Goal: Task Accomplishment & Management: Manage account settings

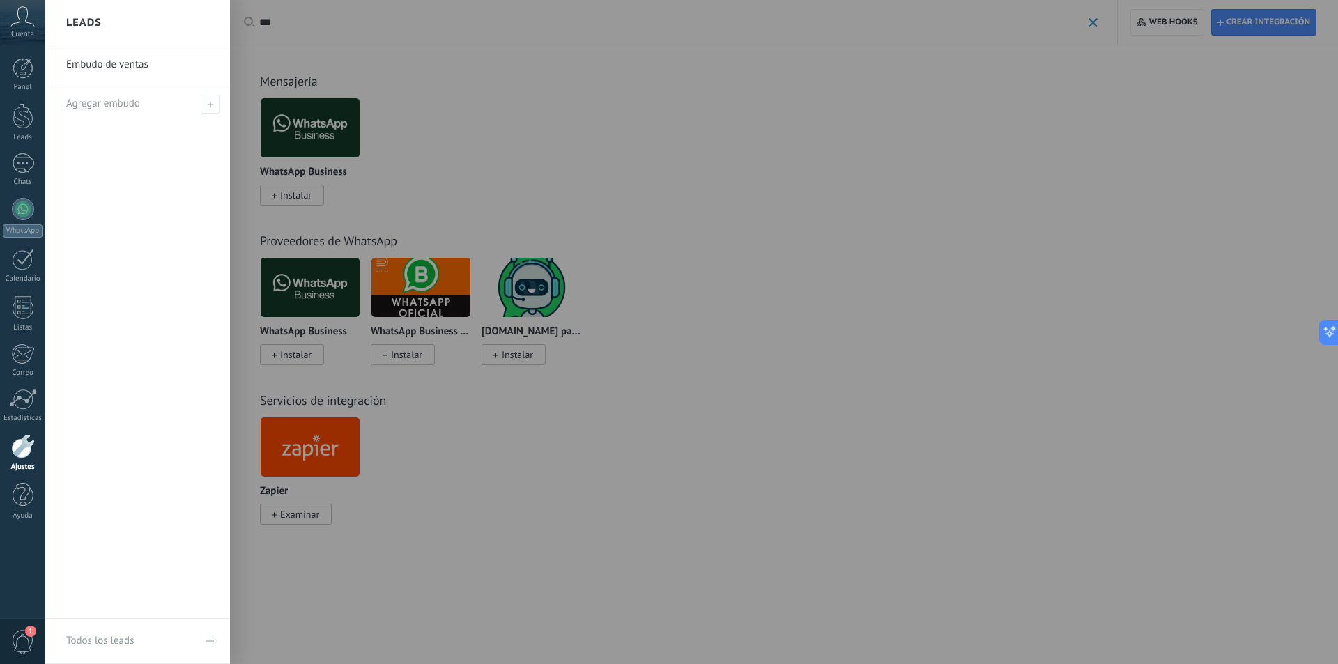
click at [726, 182] on div at bounding box center [714, 332] width 1338 height 664
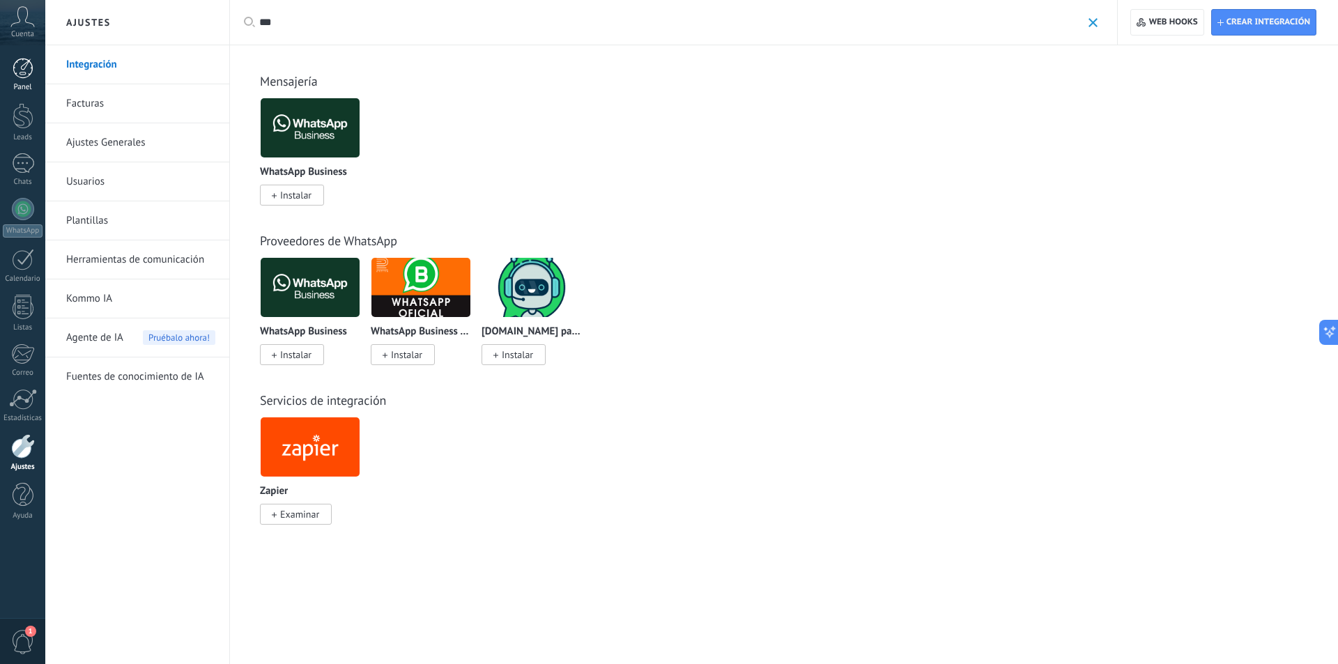
click at [15, 75] on div at bounding box center [23, 68] width 21 height 21
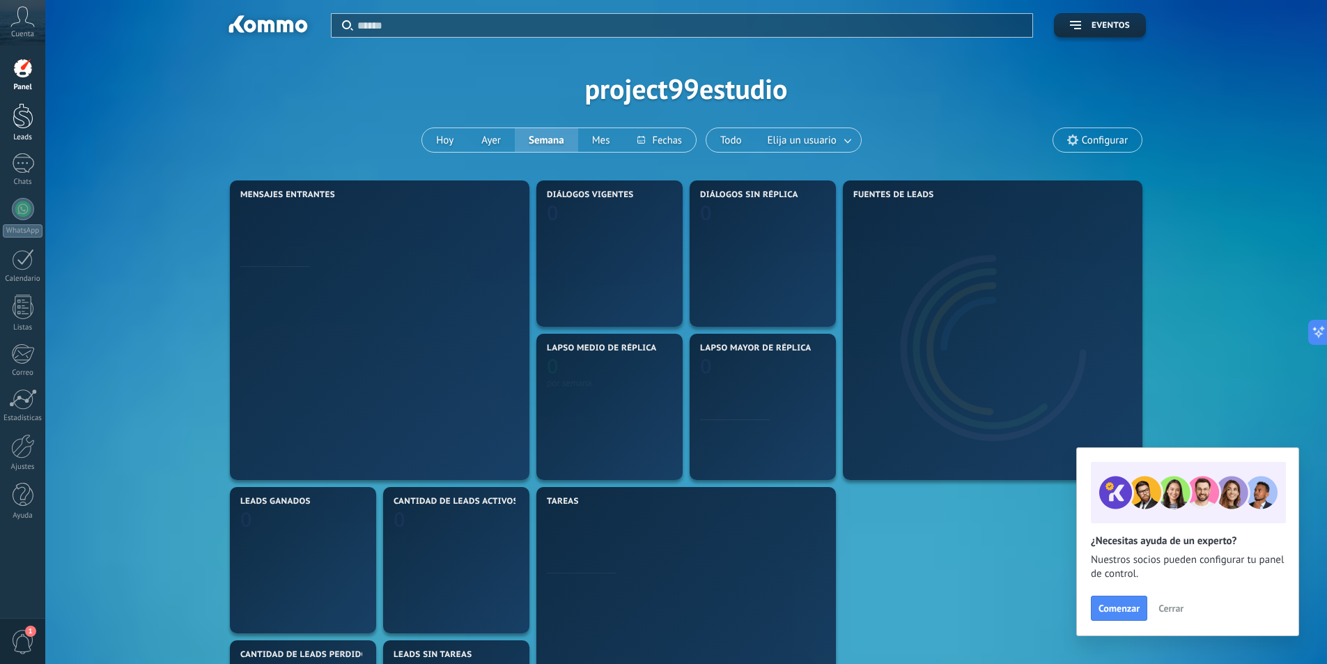
click at [21, 118] on div at bounding box center [23, 116] width 21 height 26
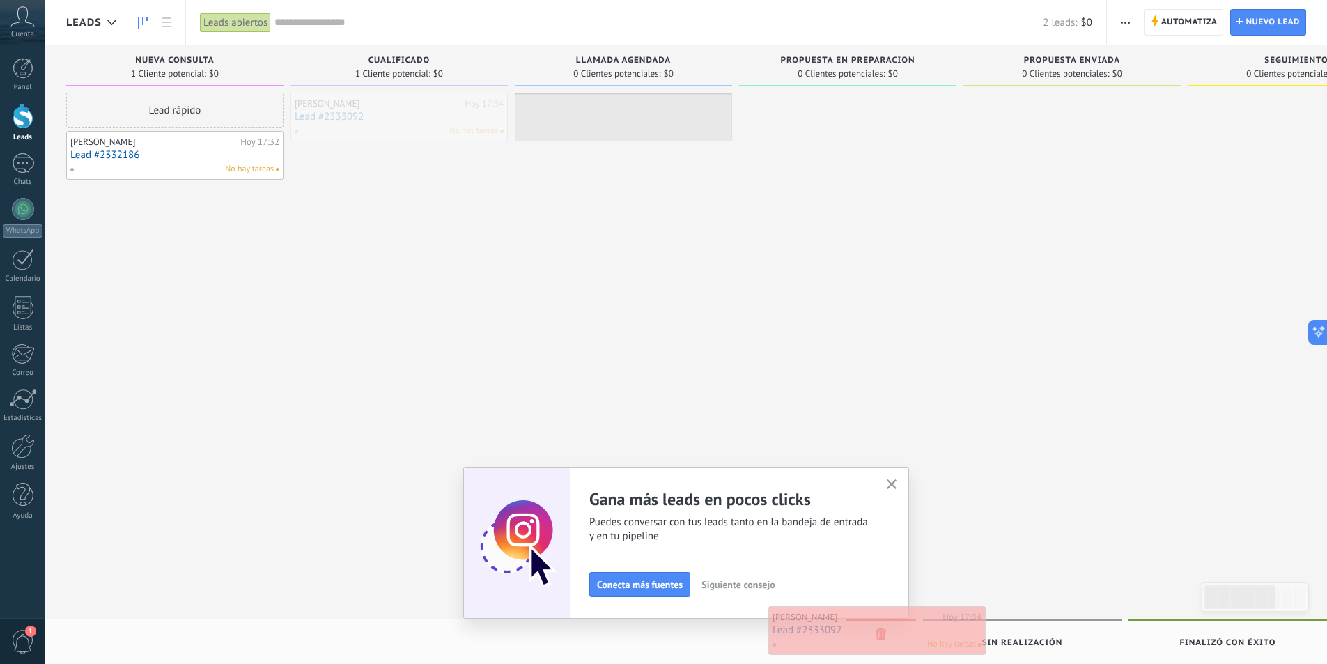
drag, startPoint x: 380, startPoint y: 120, endPoint x: 859, endPoint y: 633, distance: 701.9
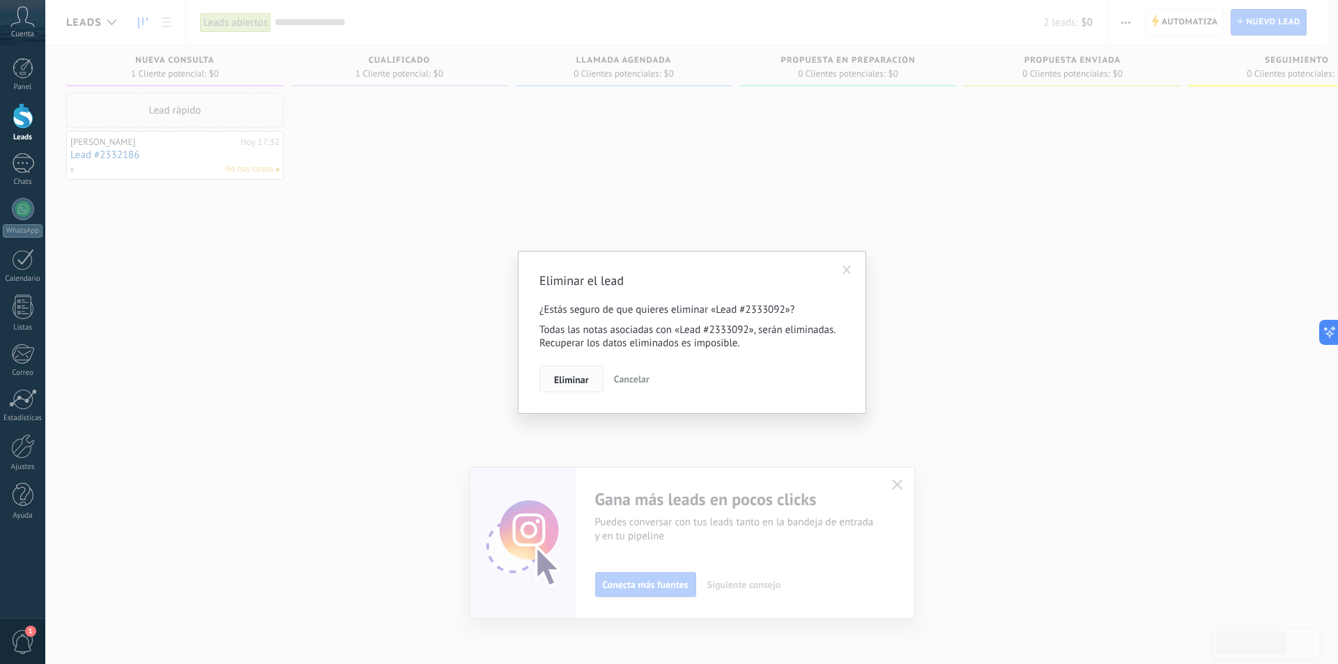
click at [569, 376] on span "Eliminar" at bounding box center [571, 380] width 35 height 10
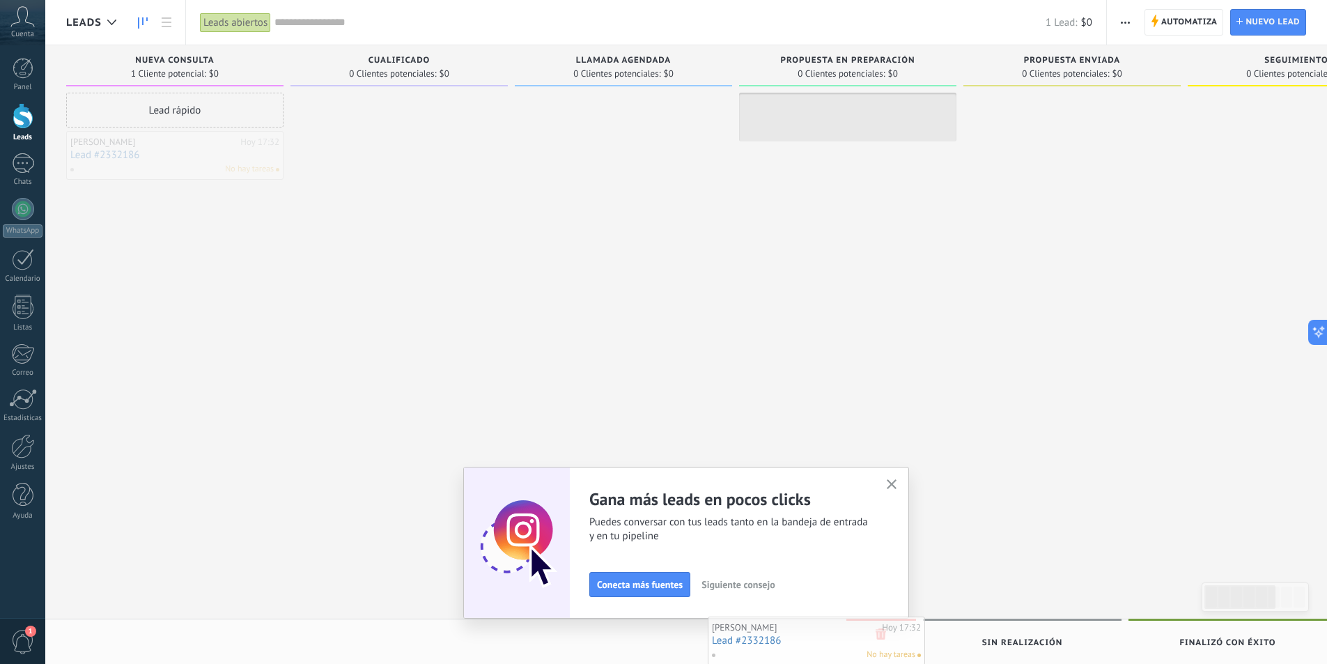
drag, startPoint x: 202, startPoint y: 149, endPoint x: 858, endPoint y: 637, distance: 817.1
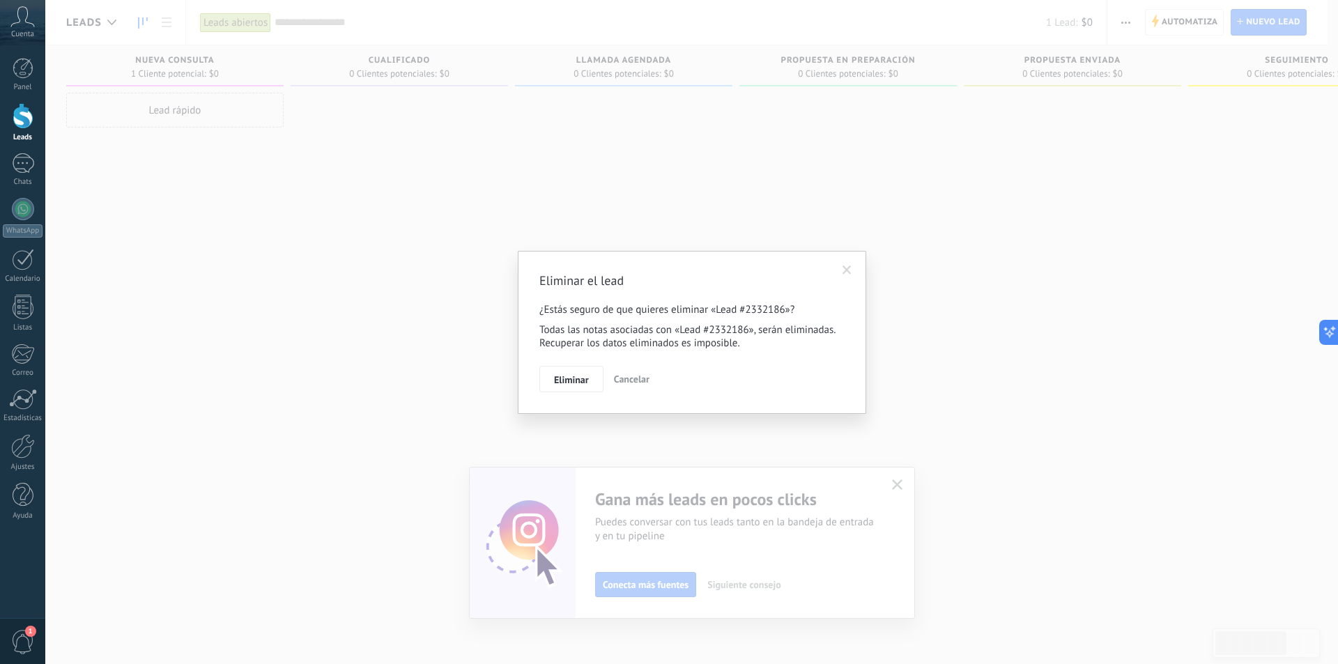
click at [568, 378] on span "Eliminar" at bounding box center [571, 380] width 35 height 10
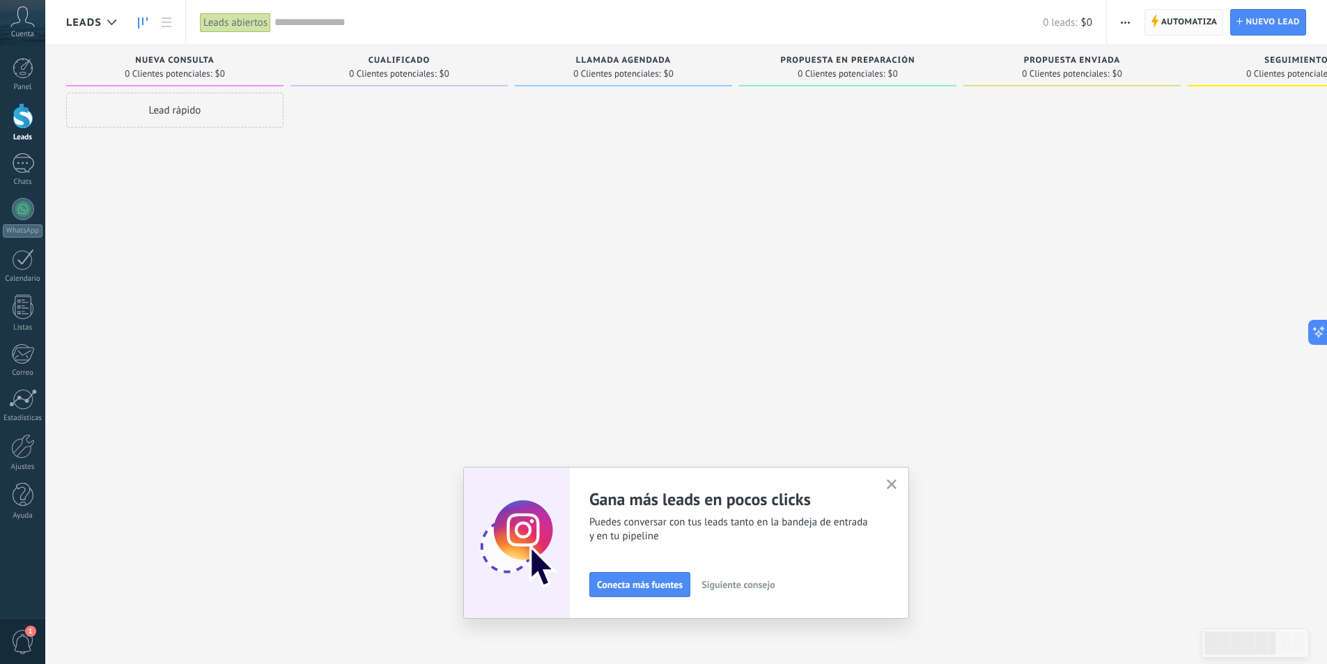
click at [1182, 20] on span "Automatiza" at bounding box center [1189, 22] width 56 height 25
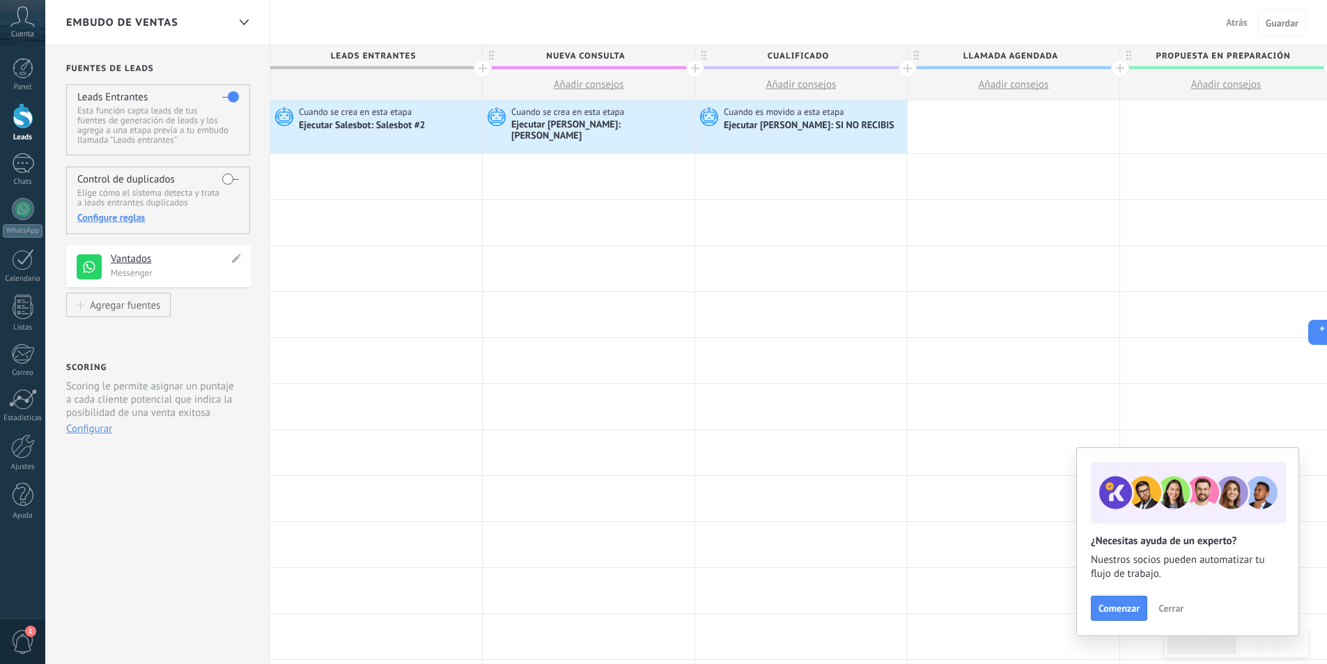
click at [190, 274] on p "Messenger" at bounding box center [177, 273] width 132 height 12
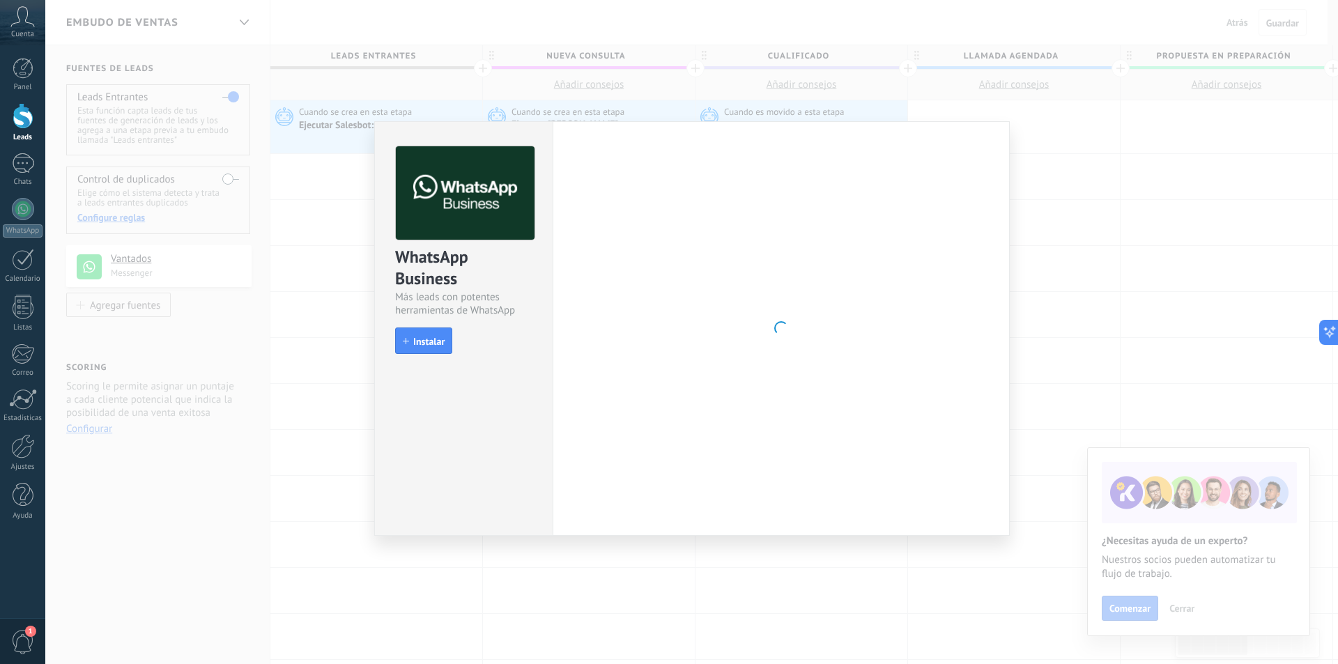
click at [272, 261] on div "WhatsApp Business Más leads con potentes herramientas de WhatsApp install Insta…" at bounding box center [691, 332] width 1292 height 664
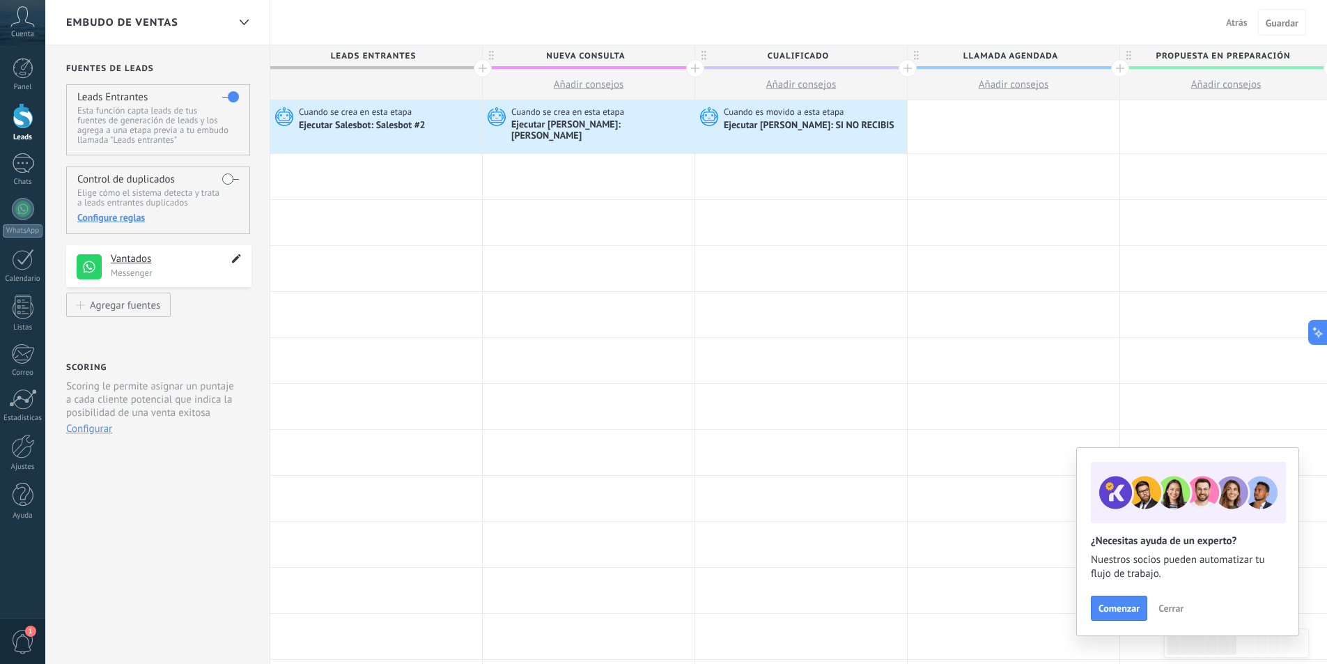
click at [234, 258] on icon at bounding box center [237, 258] width 16 height 17
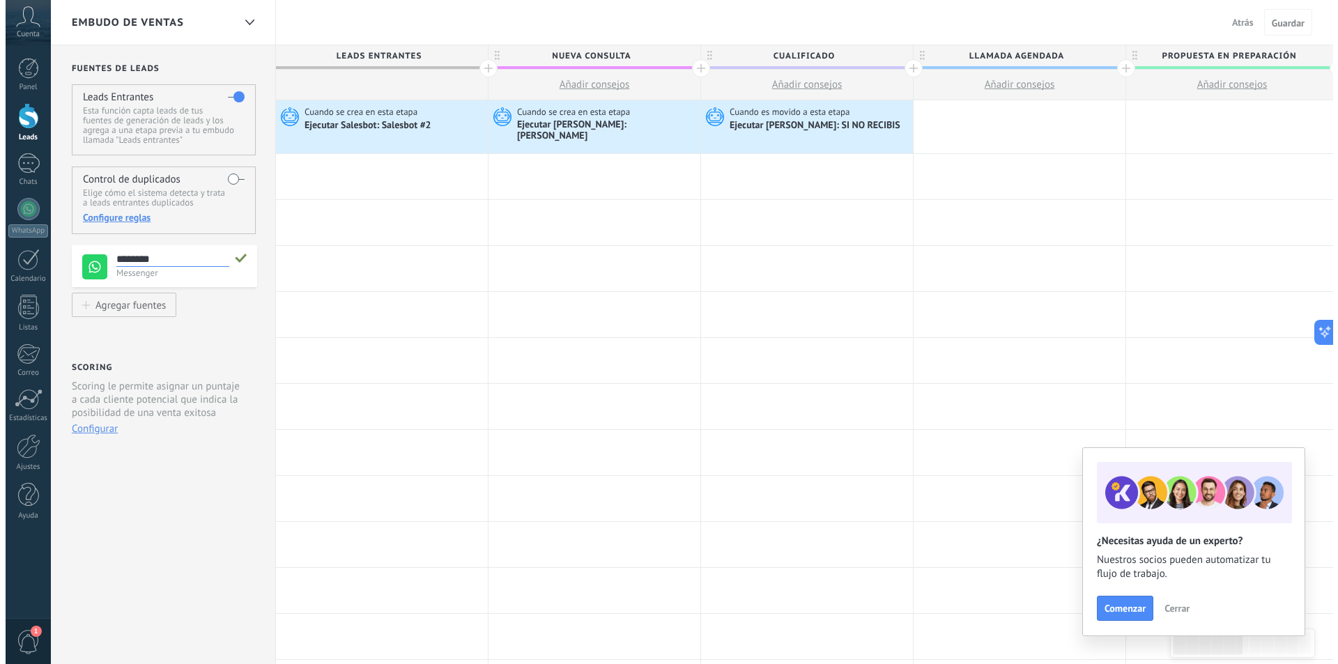
scroll to position [13, 0]
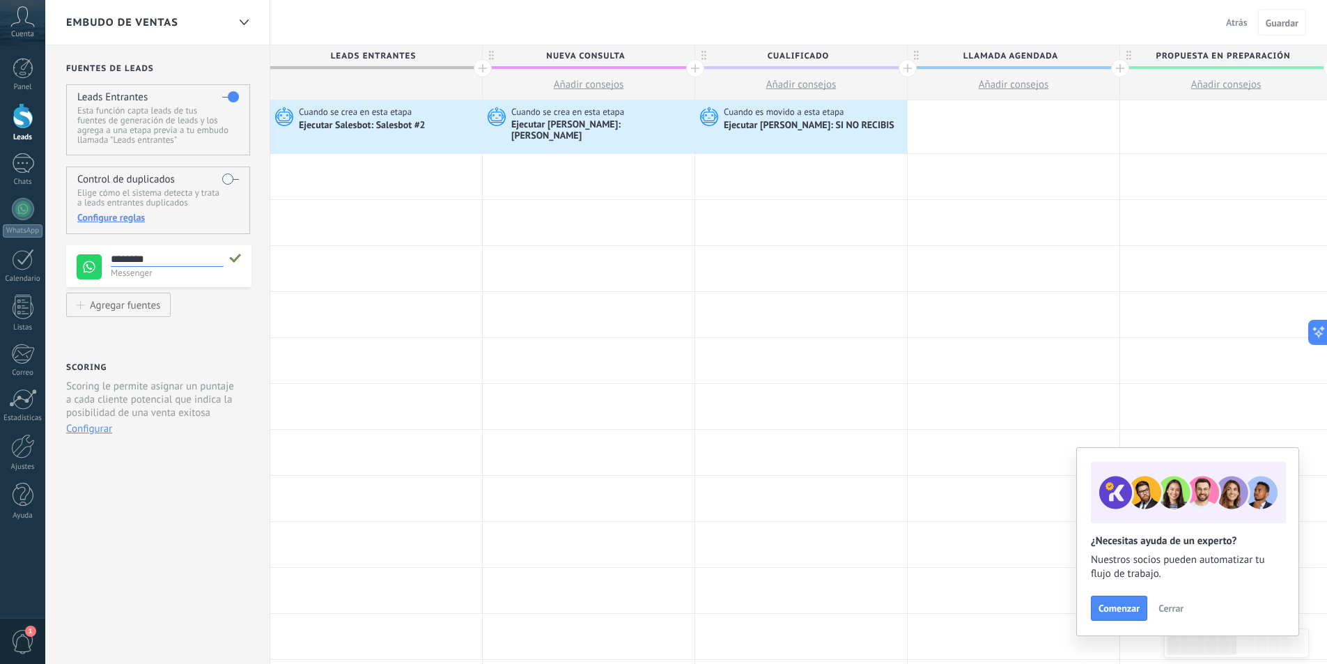
click at [262, 247] on div "[PERSON_NAME] de leads Leads Entrantes Esta función capta leads de tus [PERSON_…" at bounding box center [157, 561] width 225 height 1032
click at [395, 121] on div "Ejecutar Salesbot: Salesbot #2" at bounding box center [363, 126] width 129 height 13
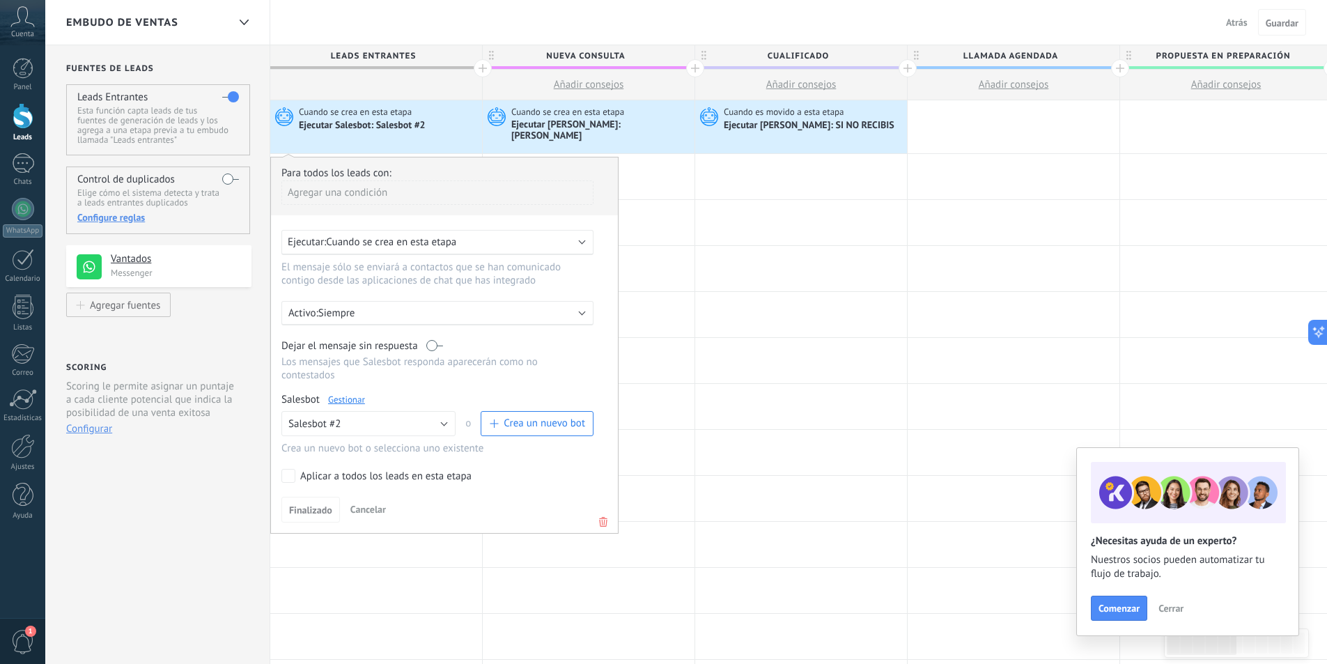
click at [601, 517] on use at bounding box center [603, 522] width 8 height 10
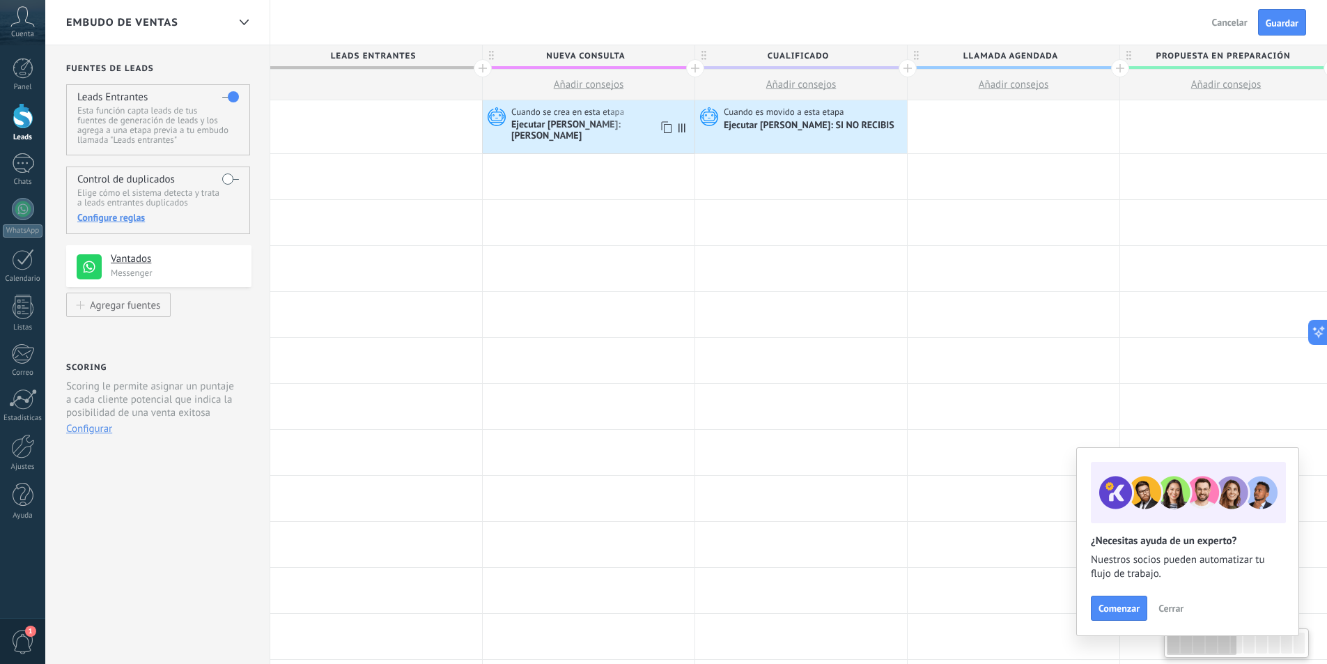
click at [572, 132] on div "Ejecutar [PERSON_NAME]: [PERSON_NAME]" at bounding box center [601, 131] width 180 height 24
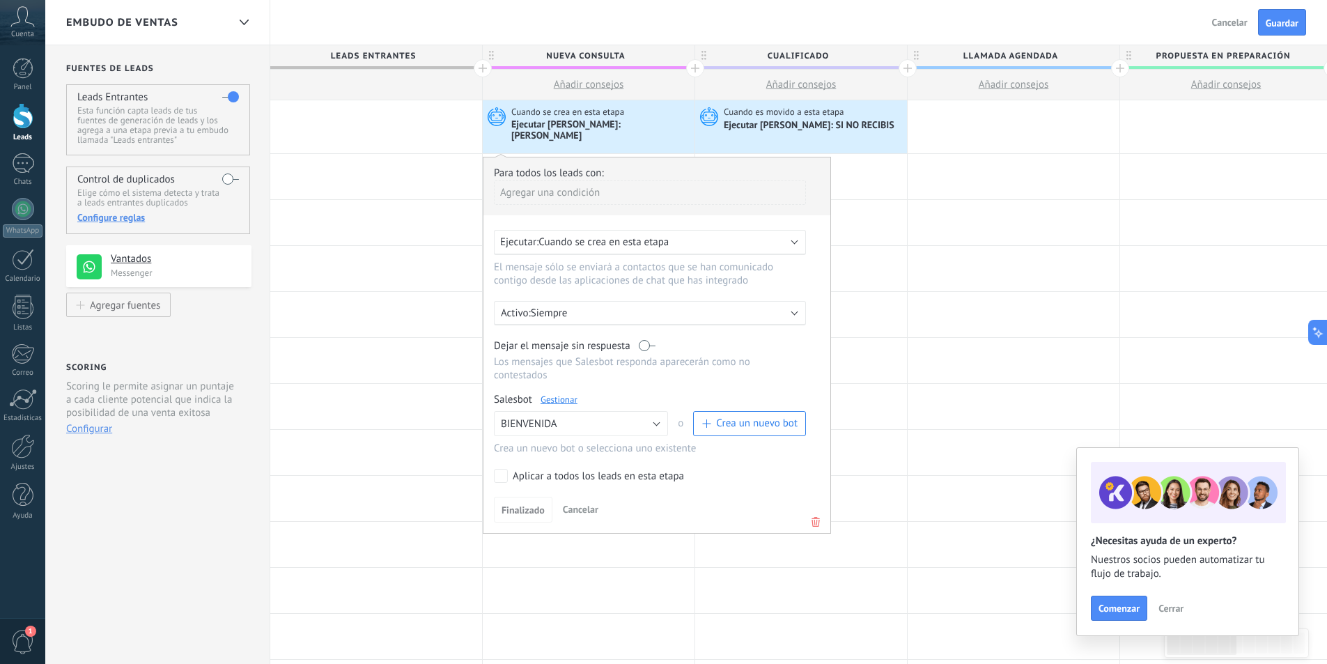
click at [812, 513] on icon at bounding box center [815, 521] width 15 height 17
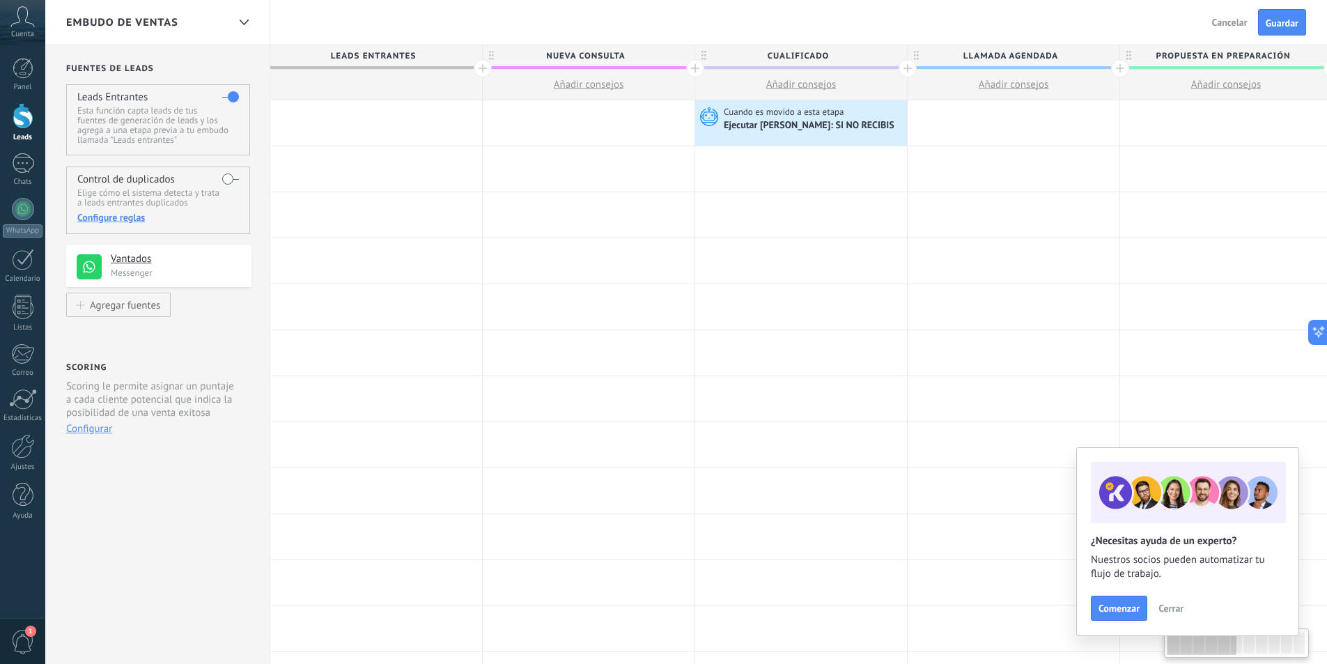
click at [777, 104] on div "Cuando es movido a esta etapa Ejecutar [PERSON_NAME]: SI NO RECIBIS" at bounding box center [801, 122] width 212 height 45
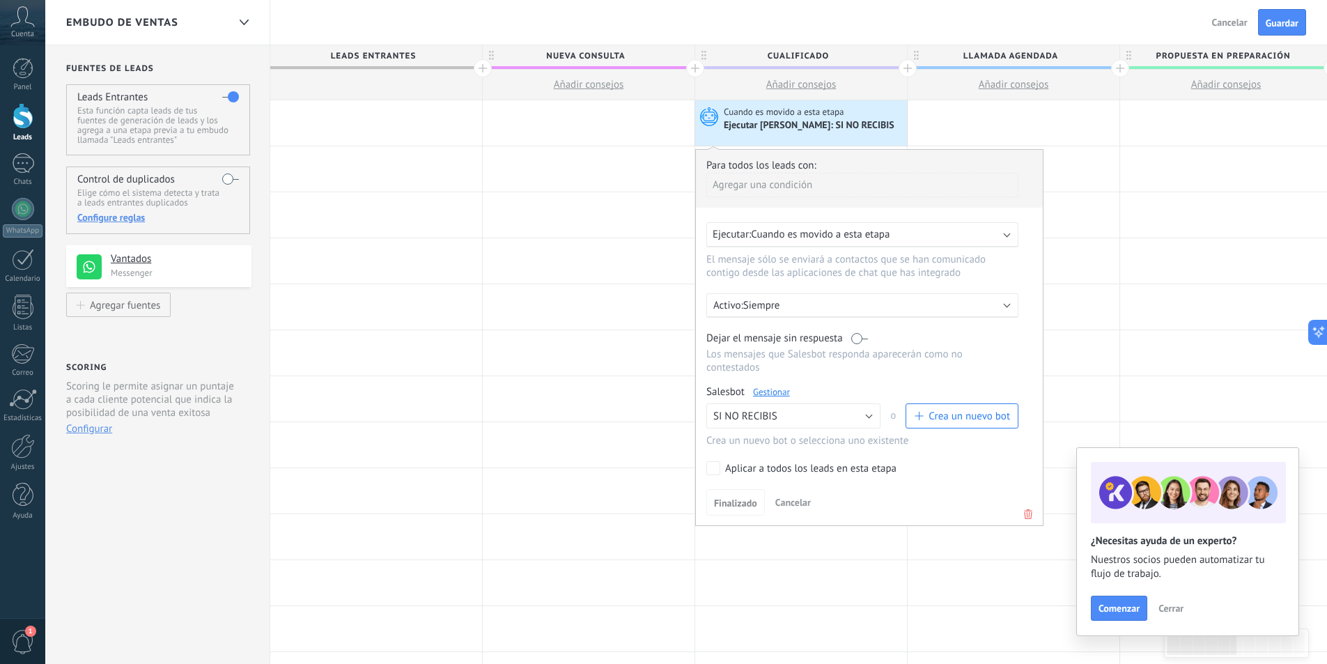
click at [1028, 515] on use at bounding box center [1028, 514] width 8 height 10
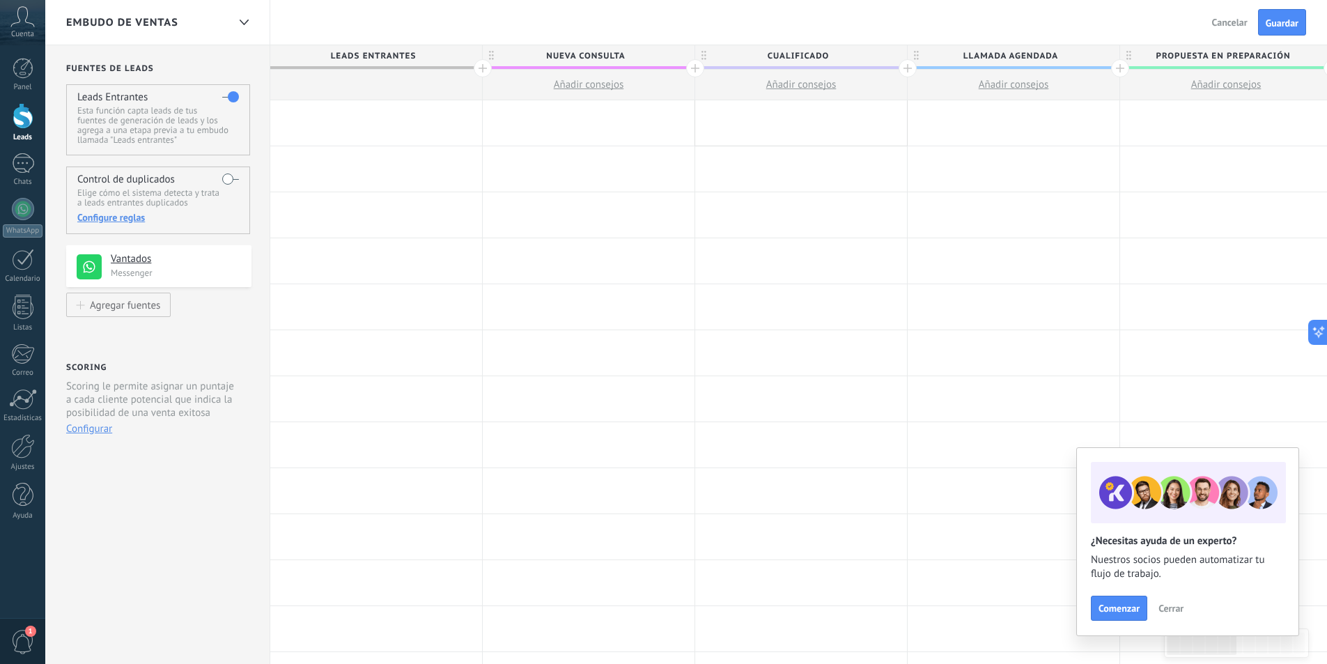
click at [428, 125] on div at bounding box center [376, 122] width 212 height 45
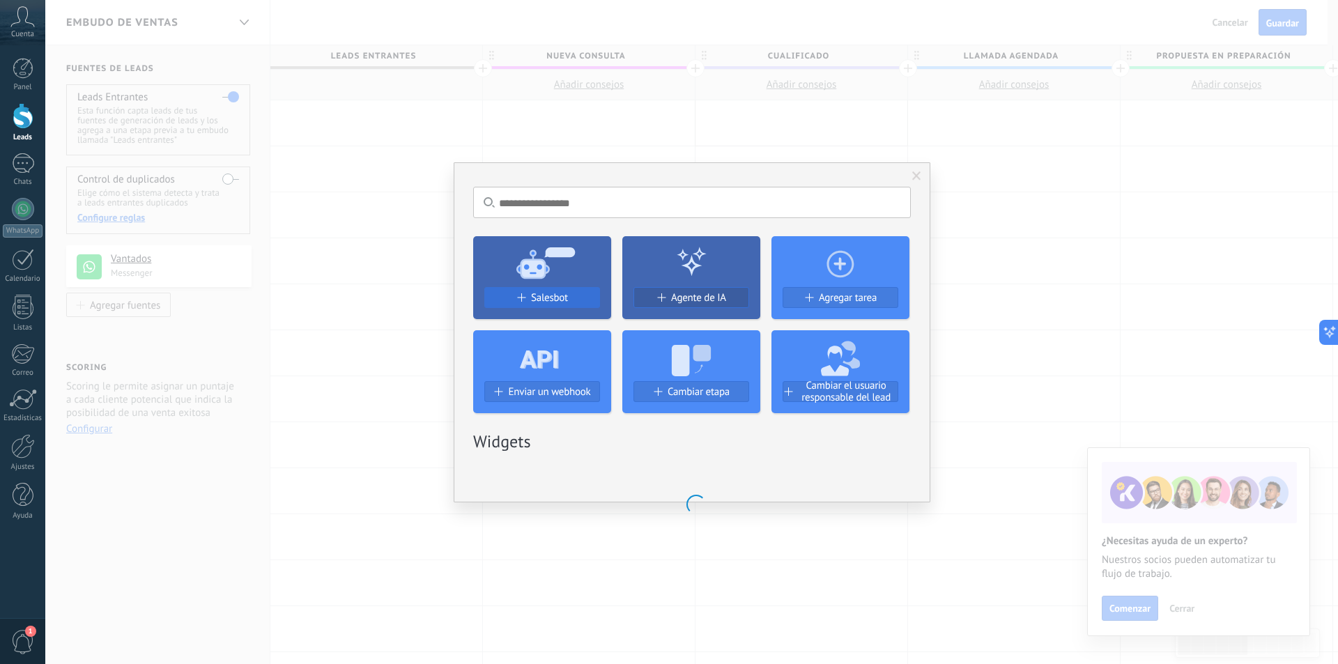
click at [563, 305] on button "Salesbot" at bounding box center [542, 297] width 116 height 21
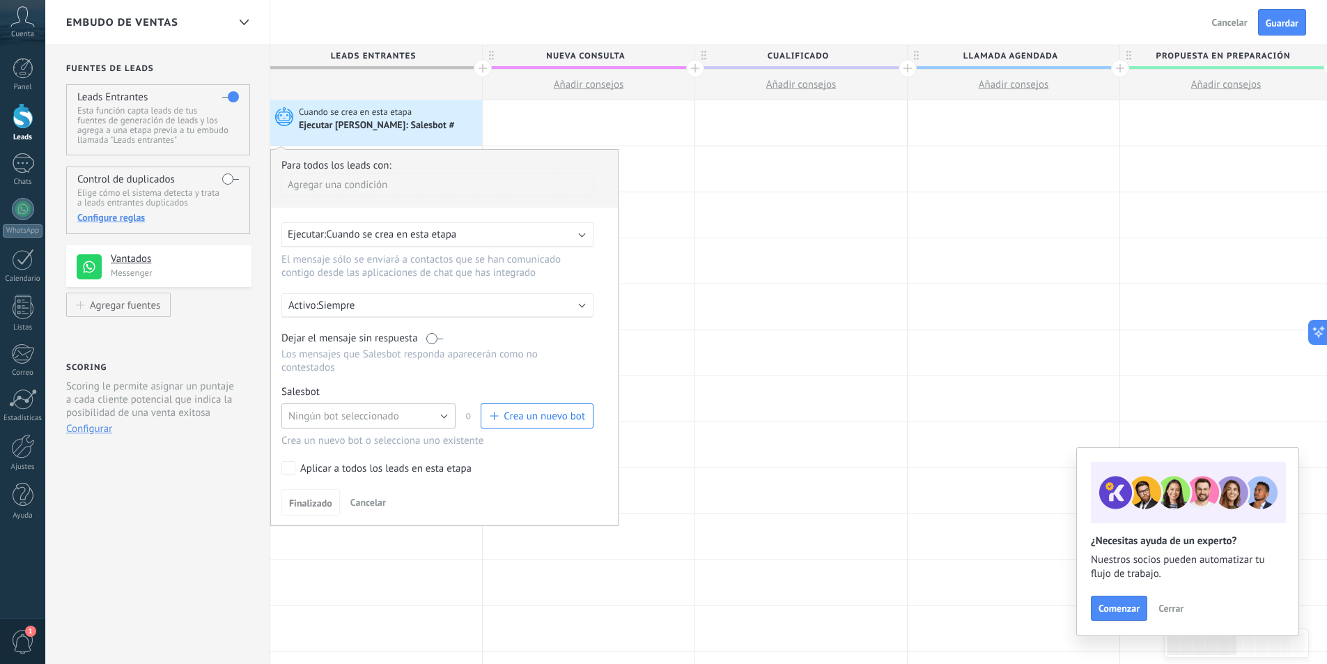
click at [448, 415] on button "Ningún bot seleccionado" at bounding box center [368, 415] width 174 height 25
click at [529, 470] on label "Aplicar a todos los leads en esta etapa" at bounding box center [434, 468] width 307 height 14
click at [355, 499] on span "Cancelar" at bounding box center [368, 502] width 36 height 13
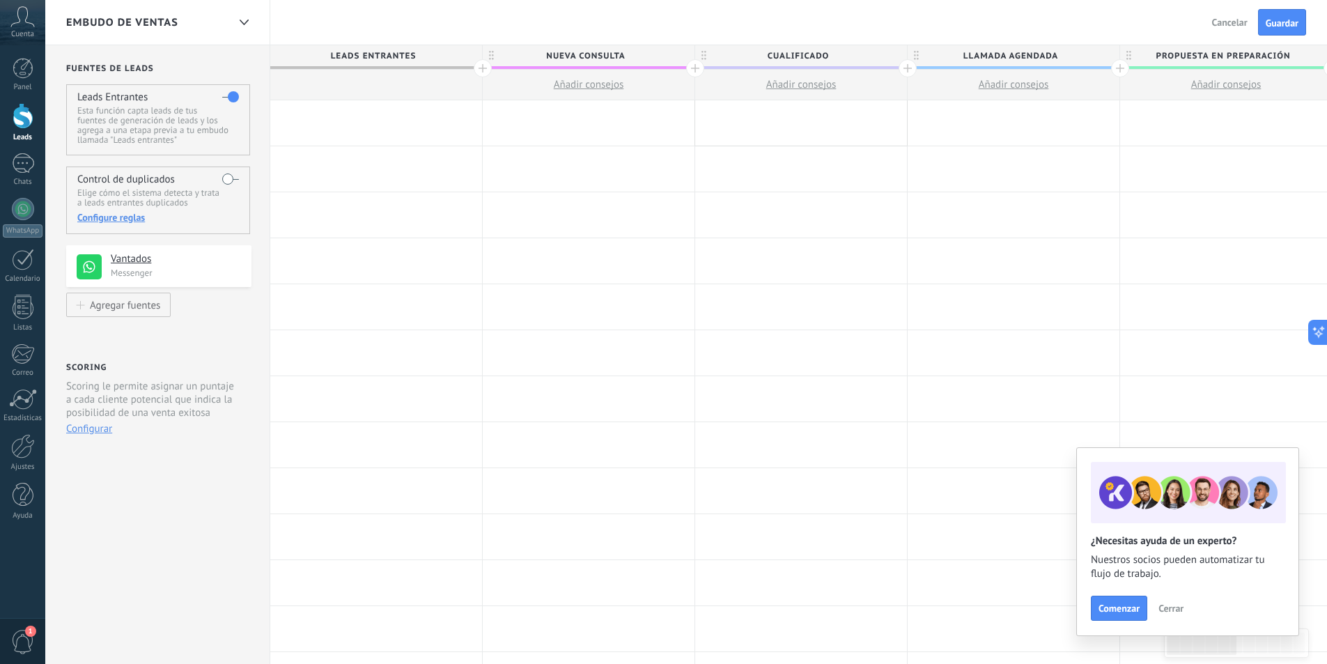
click at [411, 121] on div at bounding box center [376, 122] width 212 height 45
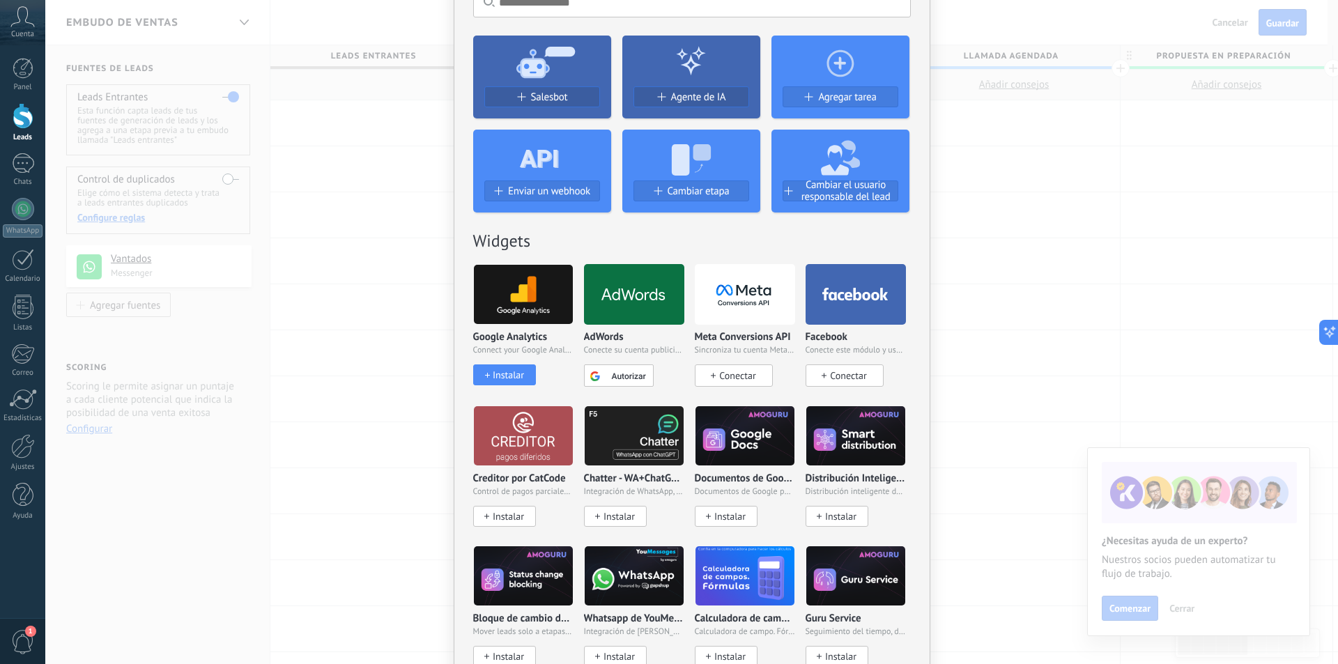
scroll to position [0, 0]
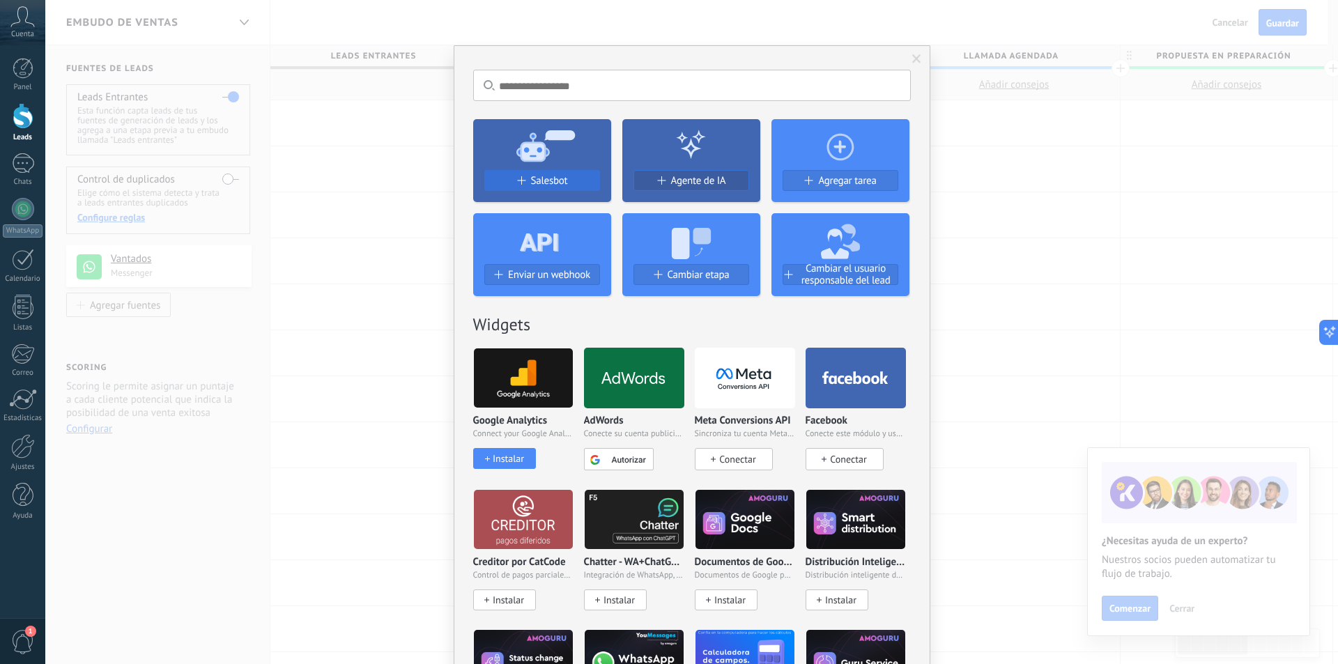
click at [531, 181] on span "Salesbot" at bounding box center [549, 181] width 37 height 12
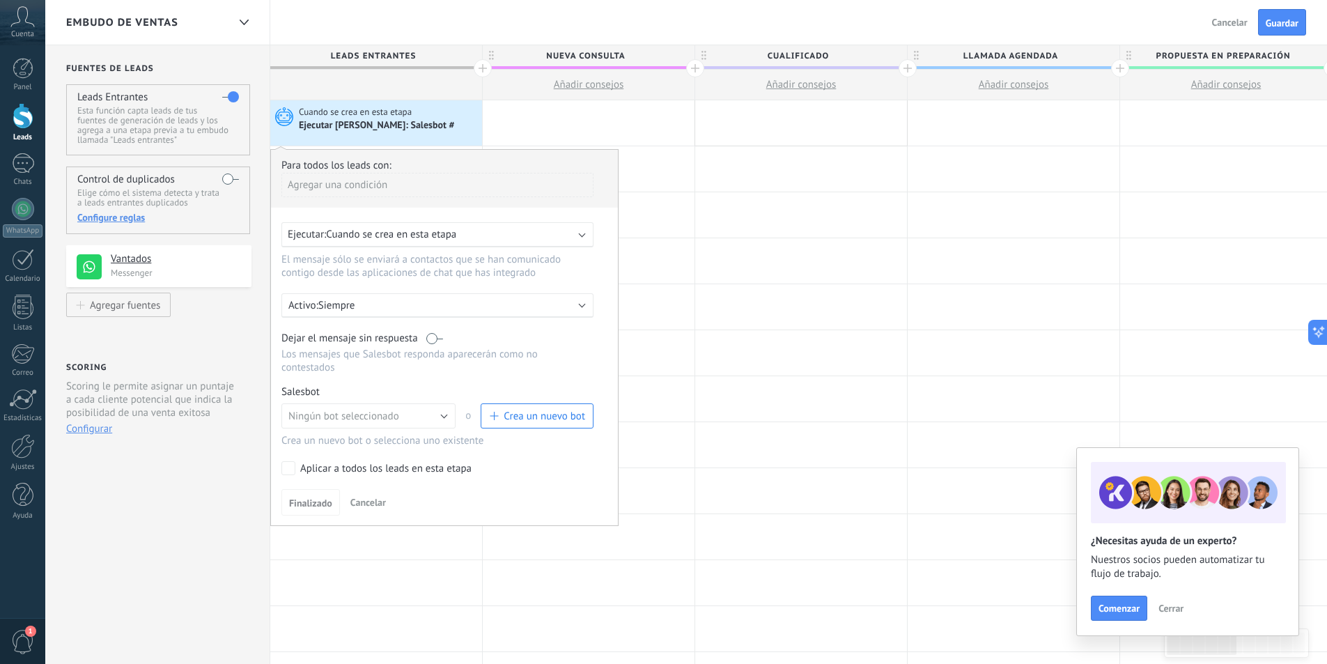
click at [518, 412] on span "Crea un nuevo bot" at bounding box center [545, 416] width 82 height 13
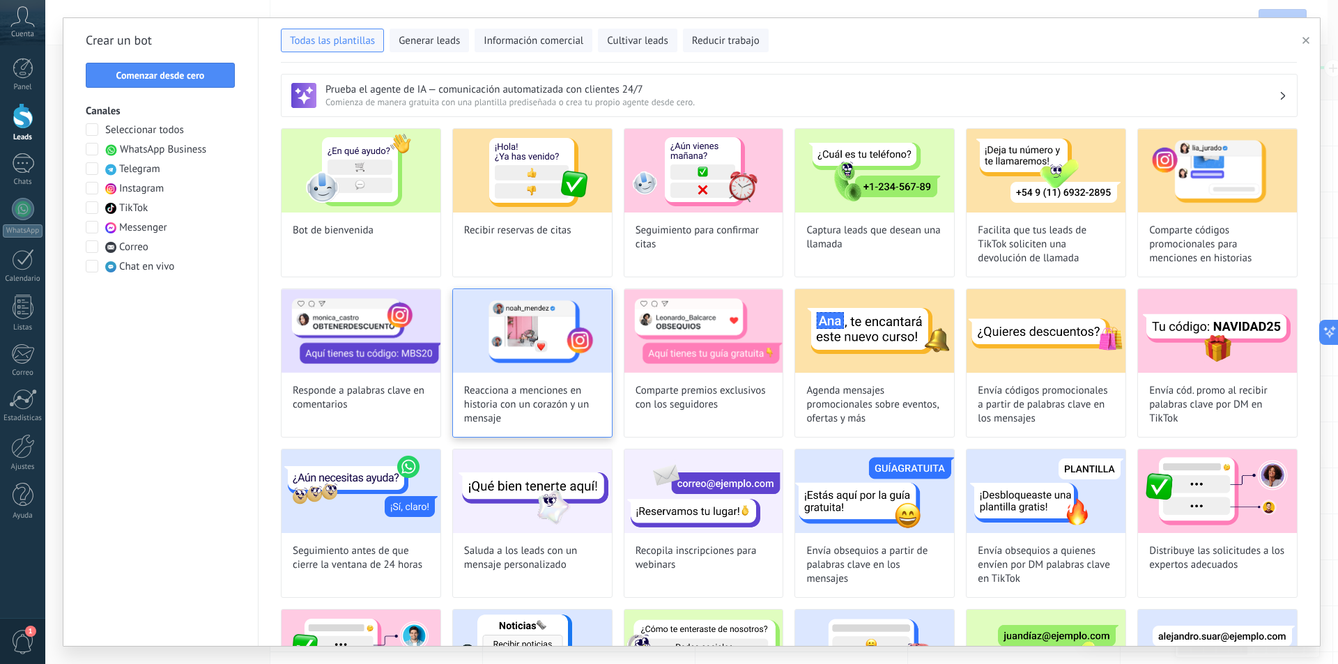
type input "**********"
click at [197, 69] on button "Comenzar desde cero" at bounding box center [160, 75] width 149 height 25
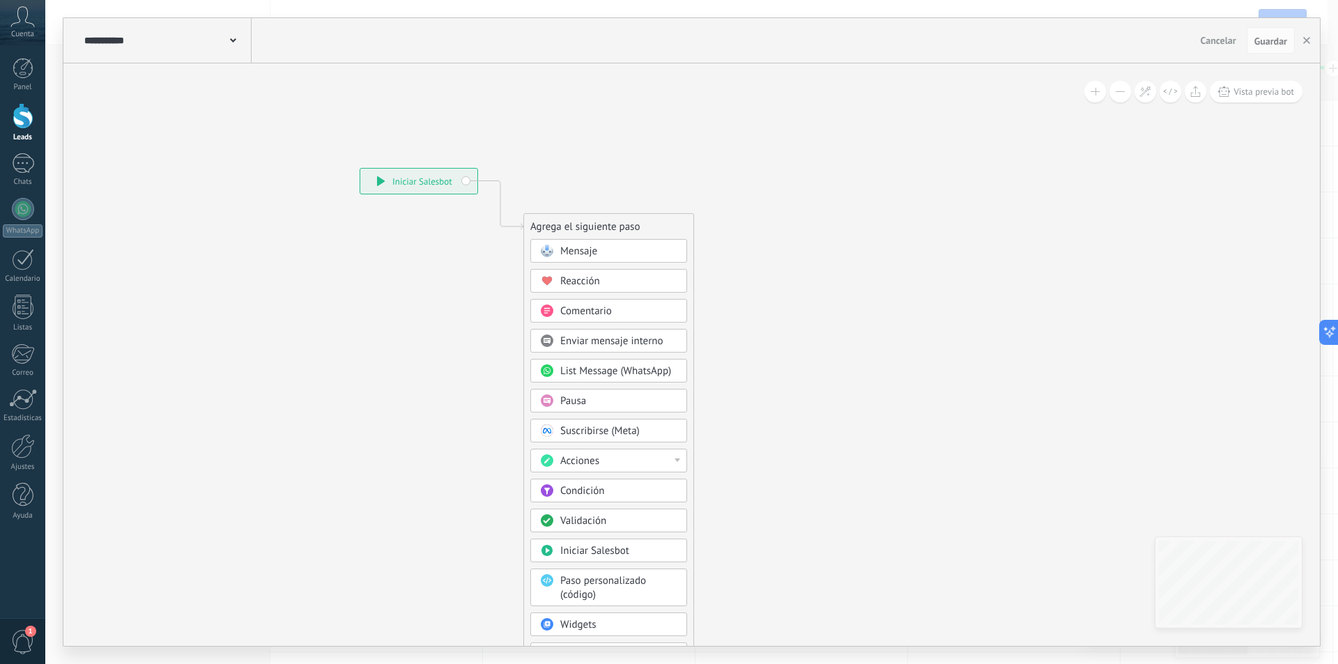
click at [240, 38] on div "**********" at bounding box center [166, 40] width 171 height 45
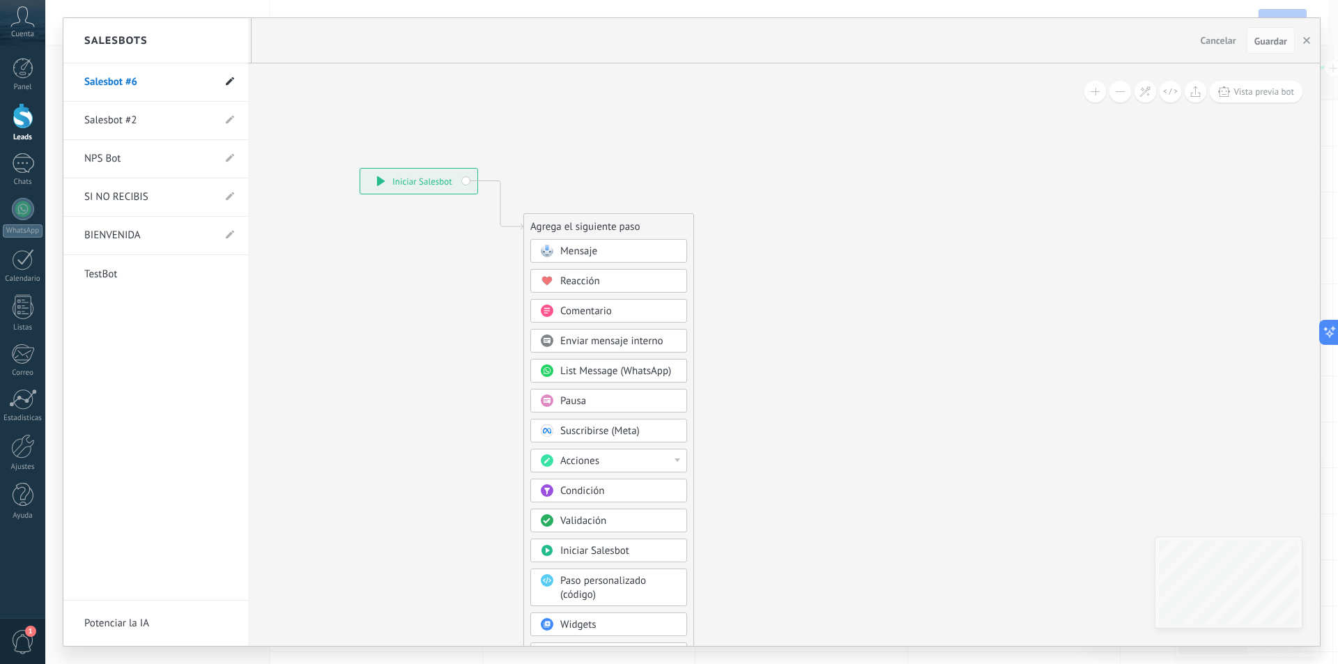
click at [232, 79] on use at bounding box center [230, 81] width 8 height 8
click at [156, 85] on input "**********" at bounding box center [134, 83] width 100 height 22
type input "**********"
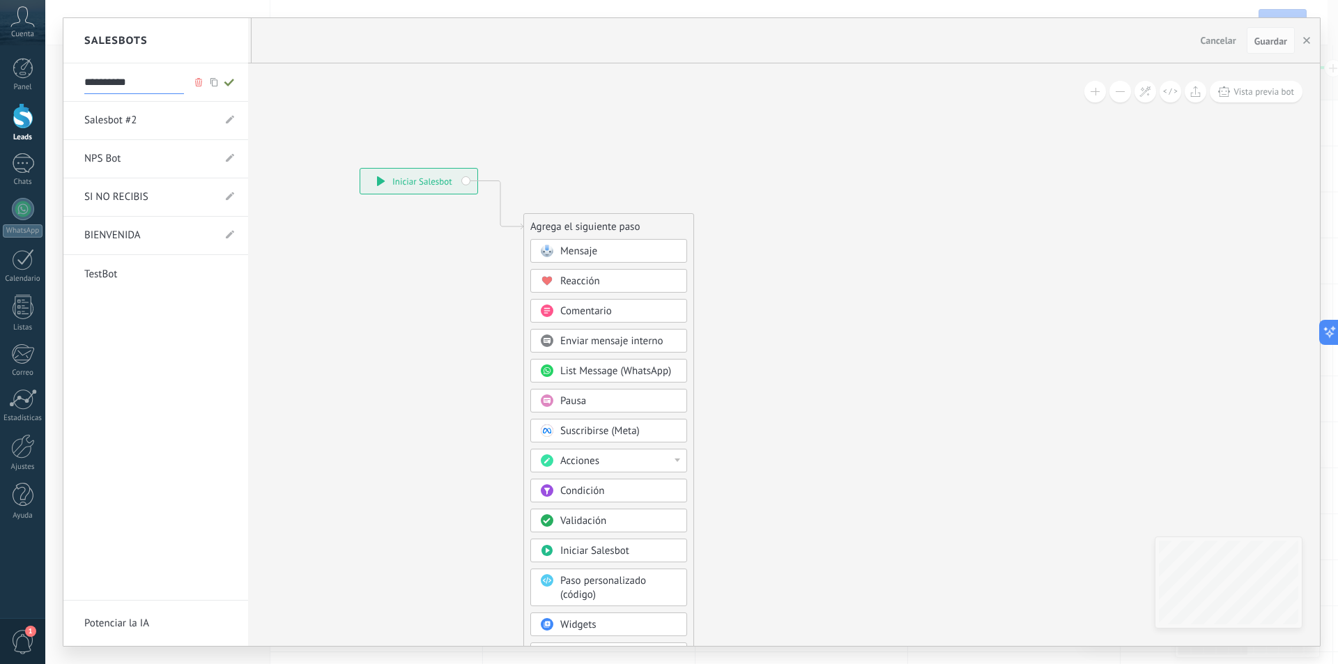
click at [233, 80] on use at bounding box center [229, 83] width 10 height 8
click at [223, 121] on li "Salesbot #2" at bounding box center [155, 121] width 185 height 38
click at [225, 121] on li "Salesbot #2" at bounding box center [155, 121] width 185 height 38
click at [231, 122] on icon at bounding box center [230, 120] width 8 height 8
click at [202, 118] on icon at bounding box center [198, 120] width 15 height 8
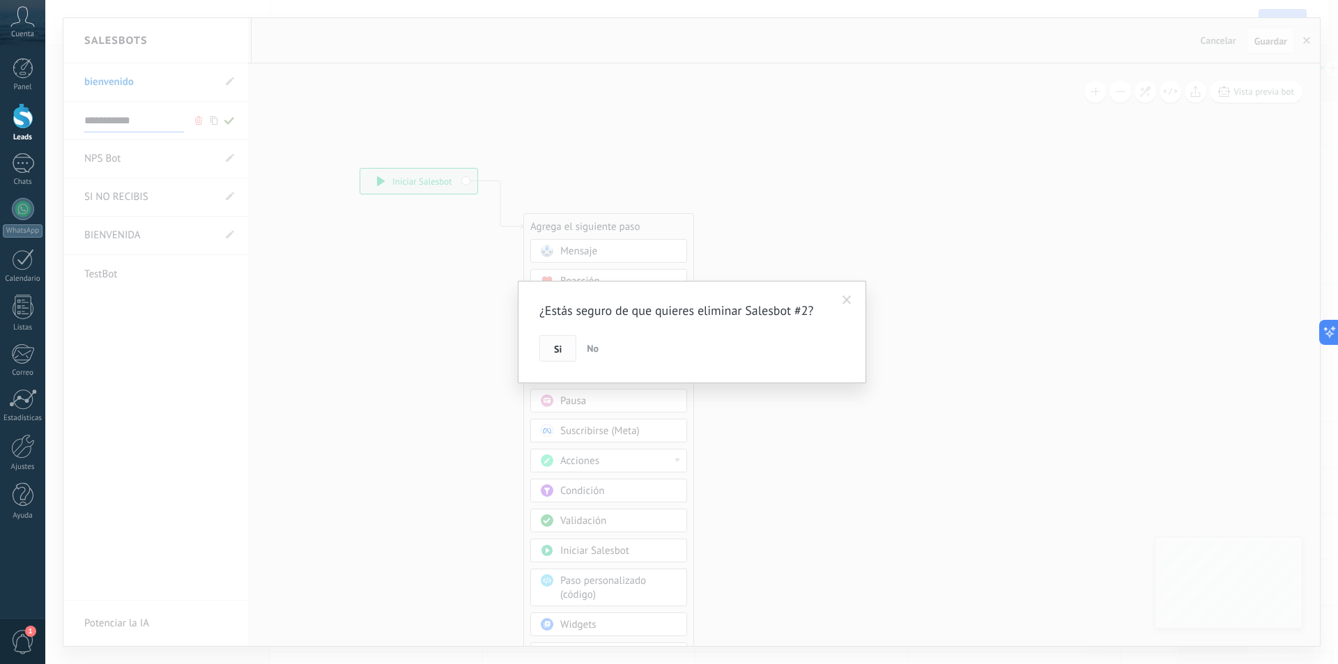
click at [562, 346] on button "Si" at bounding box center [557, 348] width 37 height 26
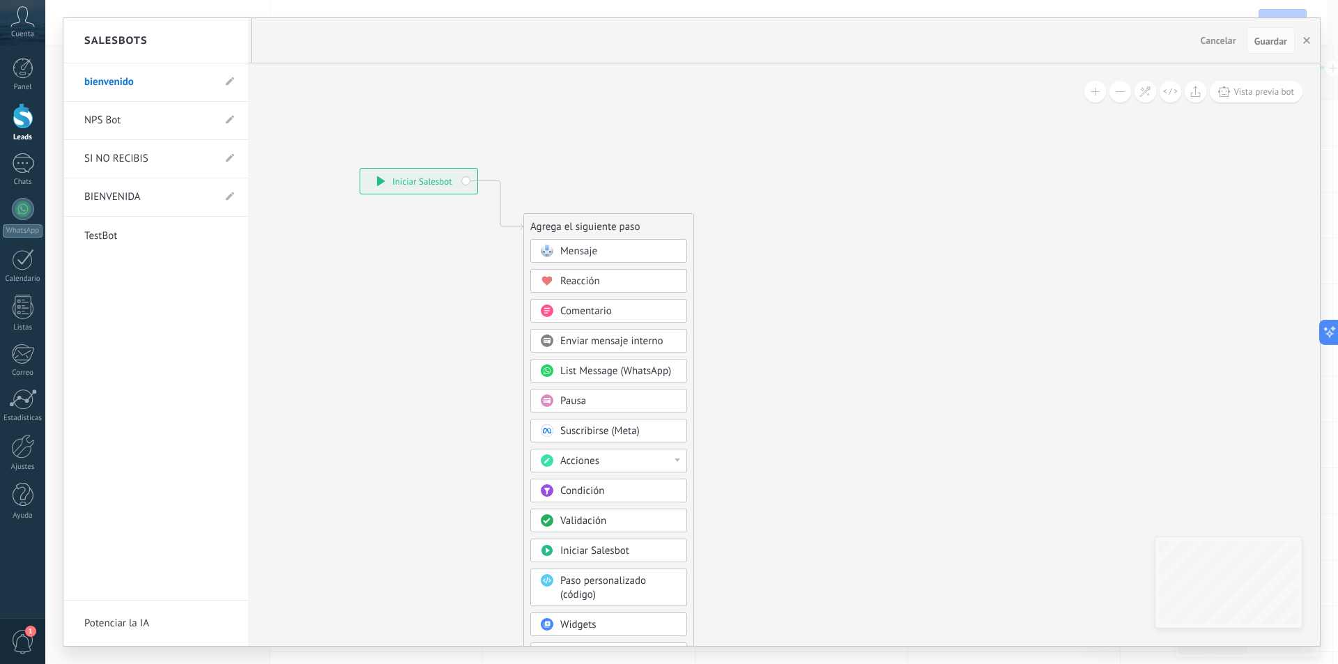
click at [230, 122] on use at bounding box center [230, 120] width 8 height 8
click at [201, 123] on use at bounding box center [198, 120] width 7 height 8
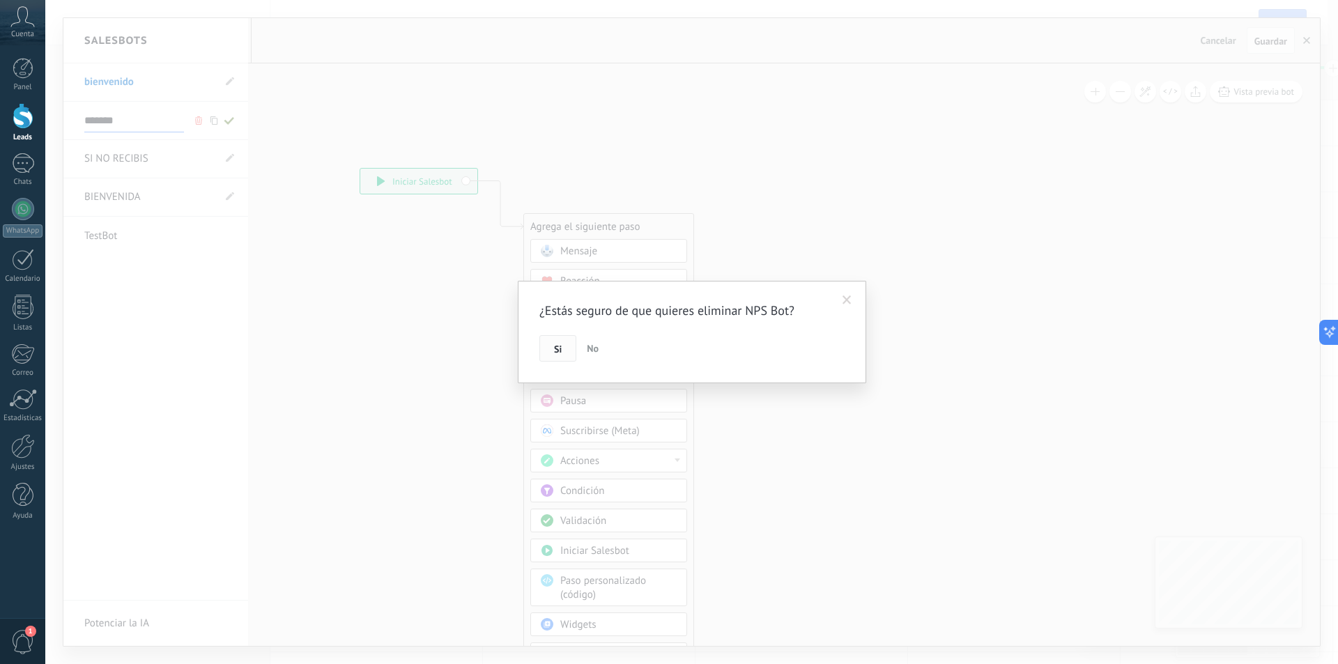
click at [542, 347] on button "Si" at bounding box center [557, 348] width 37 height 26
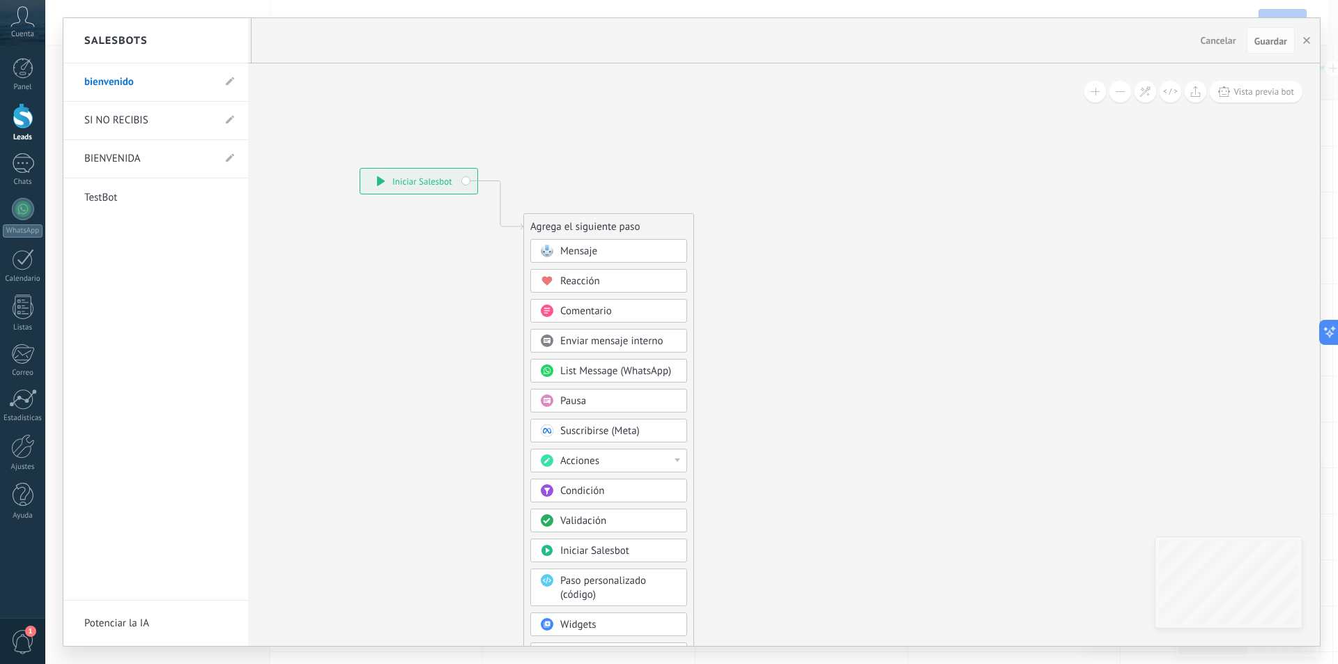
click at [229, 119] on use at bounding box center [230, 120] width 8 height 8
click at [198, 123] on use at bounding box center [198, 120] width 7 height 8
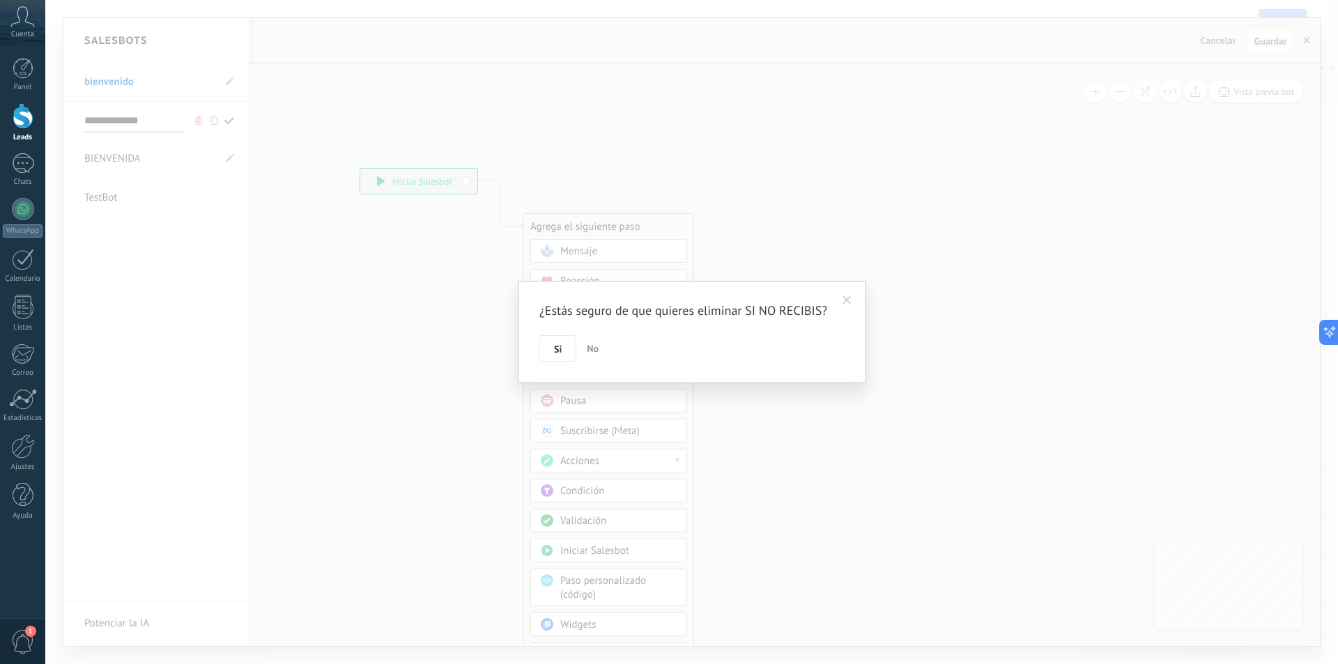
click at [561, 346] on span "Si" at bounding box center [558, 349] width 8 height 10
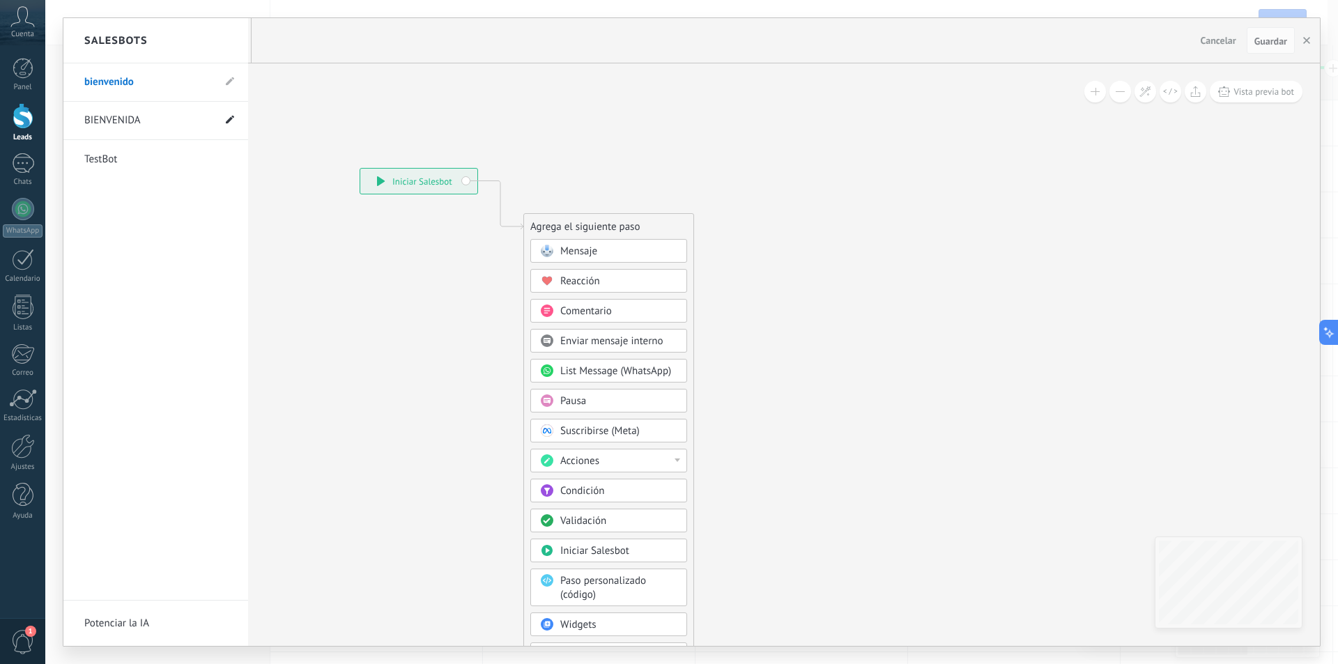
click at [226, 123] on use at bounding box center [230, 120] width 8 height 8
click at [196, 119] on icon at bounding box center [198, 120] width 15 height 8
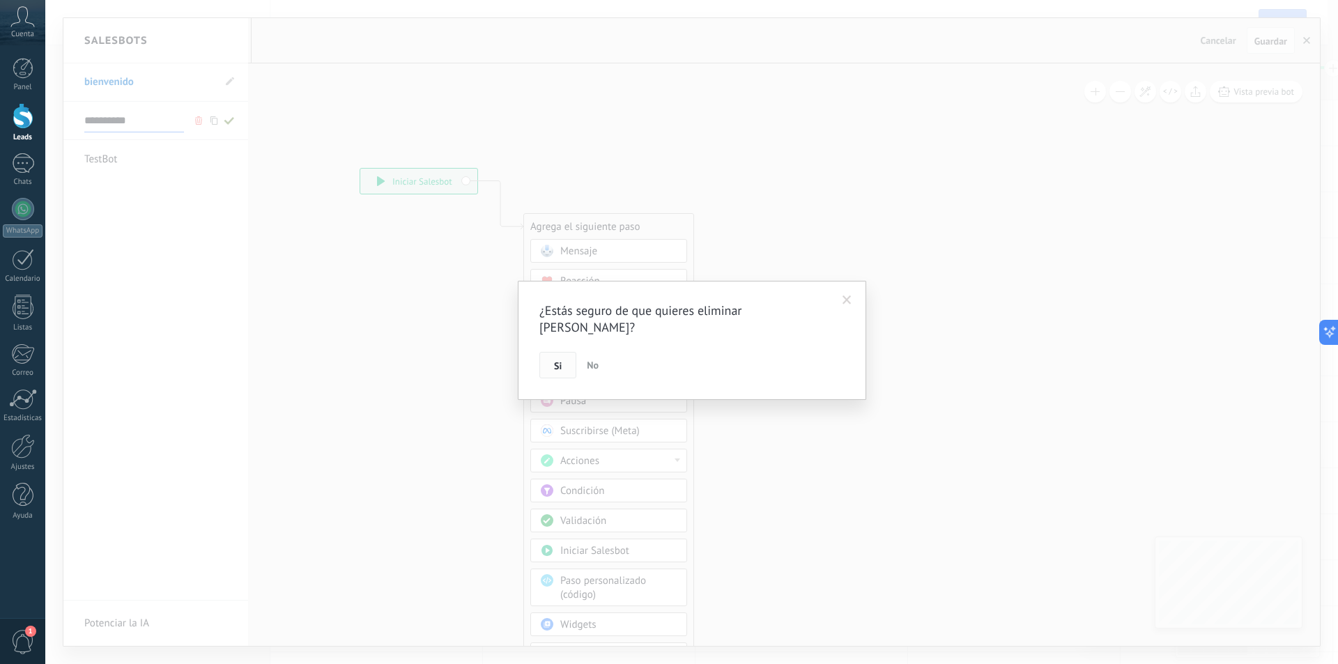
click at [553, 352] on button "Si" at bounding box center [557, 365] width 37 height 26
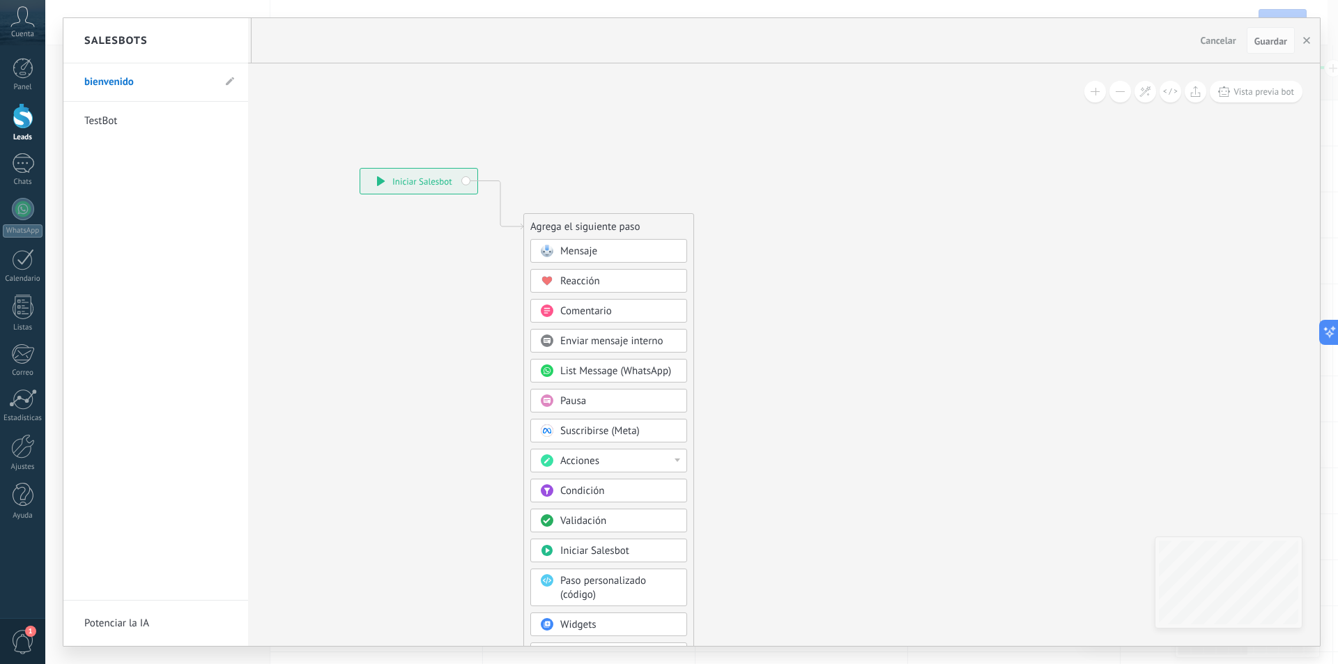
click at [228, 124] on li "TestBot" at bounding box center [155, 121] width 185 height 38
click at [208, 113] on link "TestBot" at bounding box center [148, 121] width 129 height 39
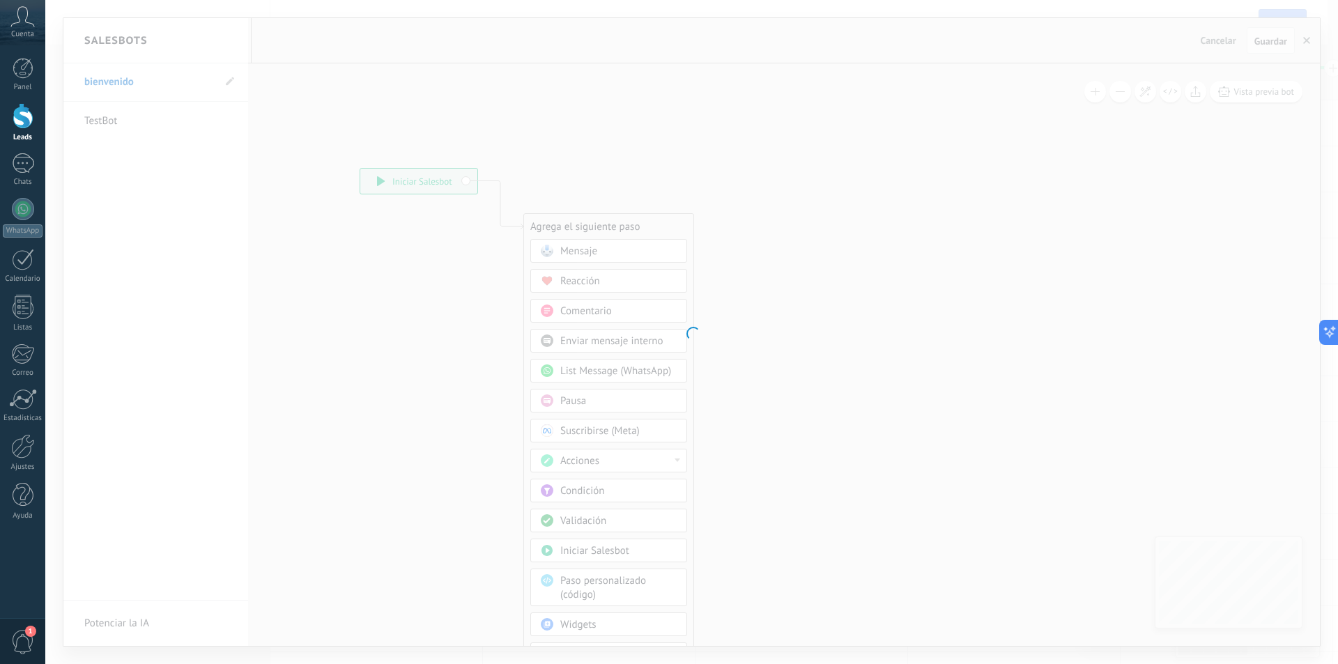
type input "*******"
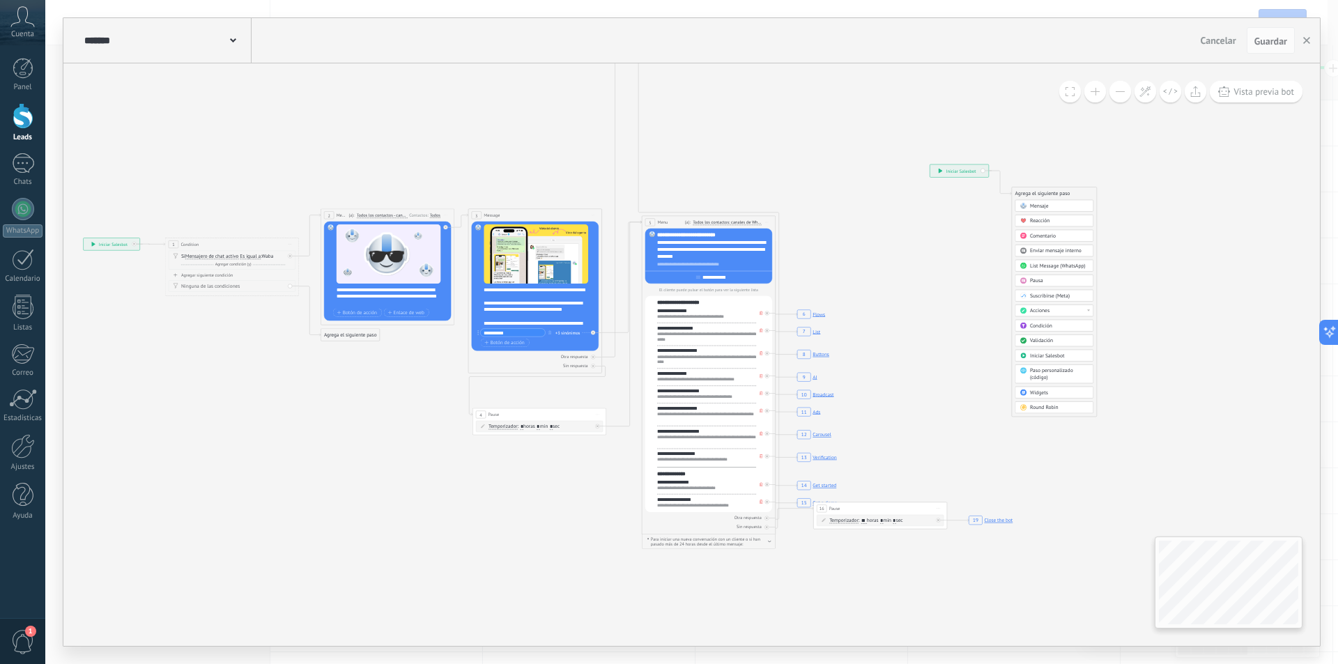
drag, startPoint x: 219, startPoint y: 166, endPoint x: 769, endPoint y: 134, distance: 551.3
click at [769, 134] on icon at bounding box center [989, 290] width 468 height 601
click at [956, 168] on div "**********" at bounding box center [959, 170] width 59 height 13
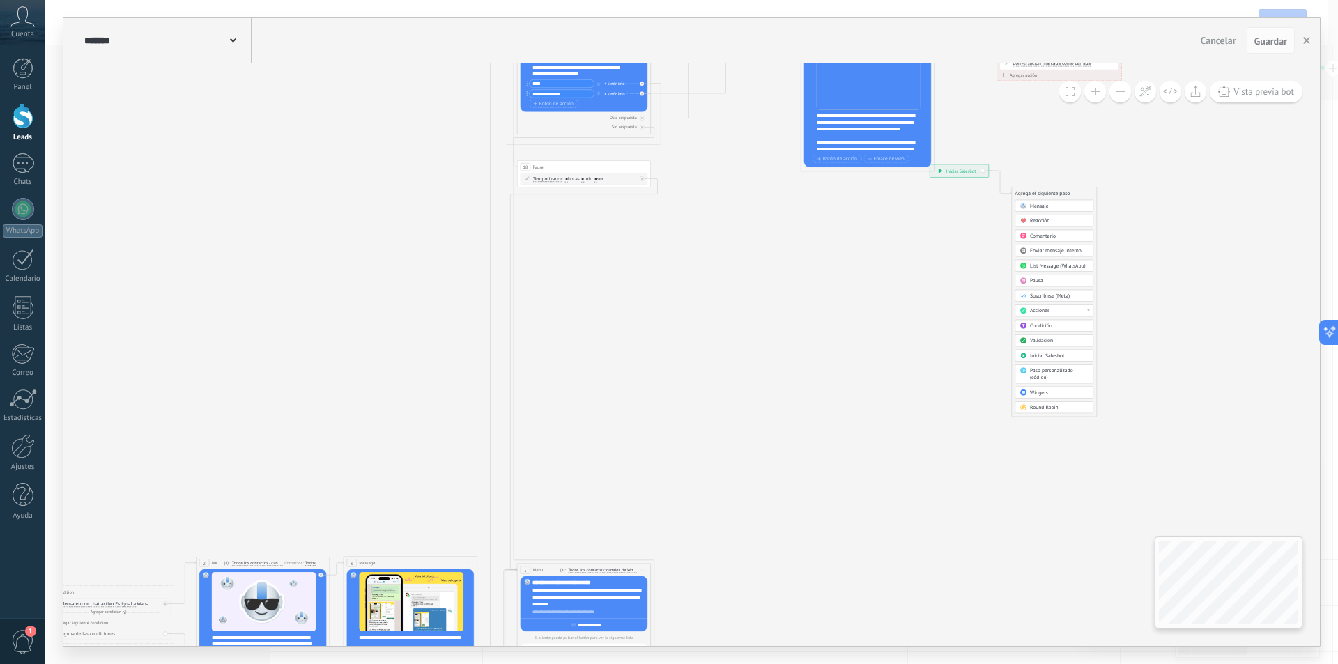
drag, startPoint x: 742, startPoint y: 156, endPoint x: 624, endPoint y: 504, distance: 367.3
click at [620, 511] on icon "6 Flows 7 List 8 Buttons 9 AI 10 Broadcast 11 Ads 12 Carousel 13 Verification 1…" at bounding box center [936, 590] width 2291 height 1966
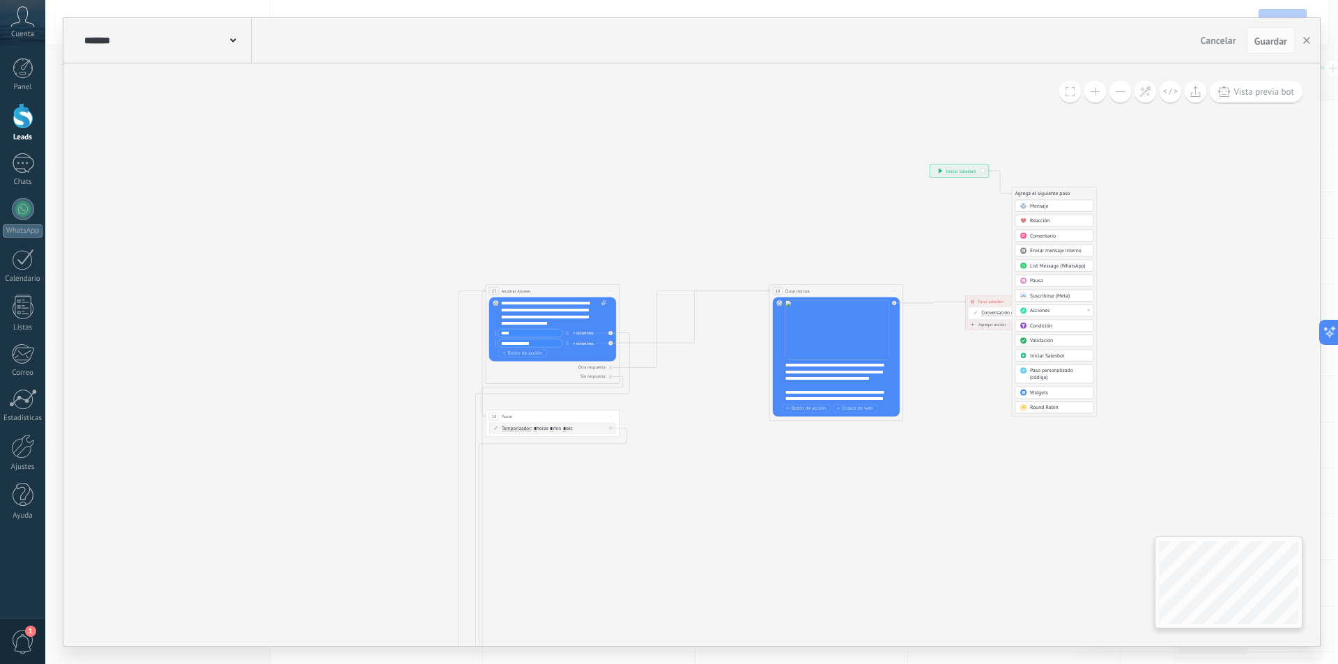
drag, startPoint x: 614, startPoint y: 242, endPoint x: 580, endPoint y: 465, distance: 226.2
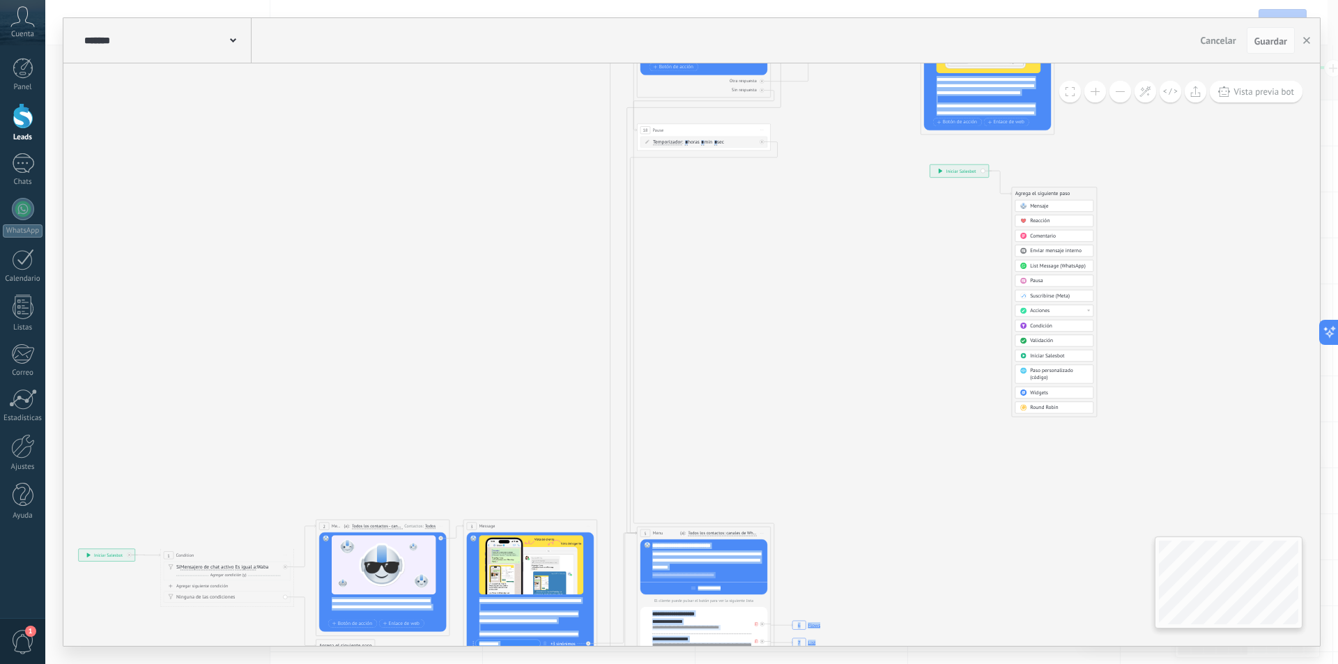
drag, startPoint x: 626, startPoint y: 464, endPoint x: 789, endPoint y: 145, distance: 358.6
click at [797, 140] on div "**********" at bounding box center [691, 354] width 1256 height 582
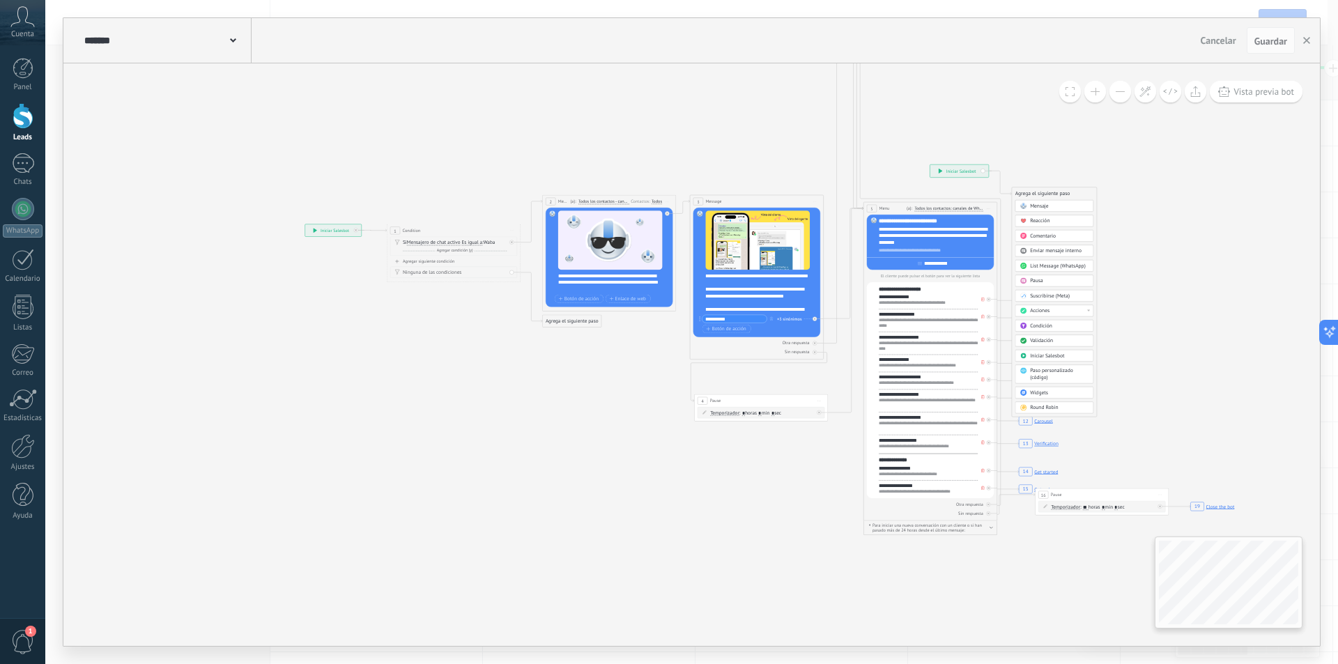
drag, startPoint x: 474, startPoint y: 336, endPoint x: 644, endPoint y: 127, distance: 268.9
click at [644, 127] on icon "6 Flows 7 List 8 Buttons 9 AI 10 Broadcast 11 Ads 12 Carousel 13 Verification 1…" at bounding box center [1282, 229] width 2291 height 1966
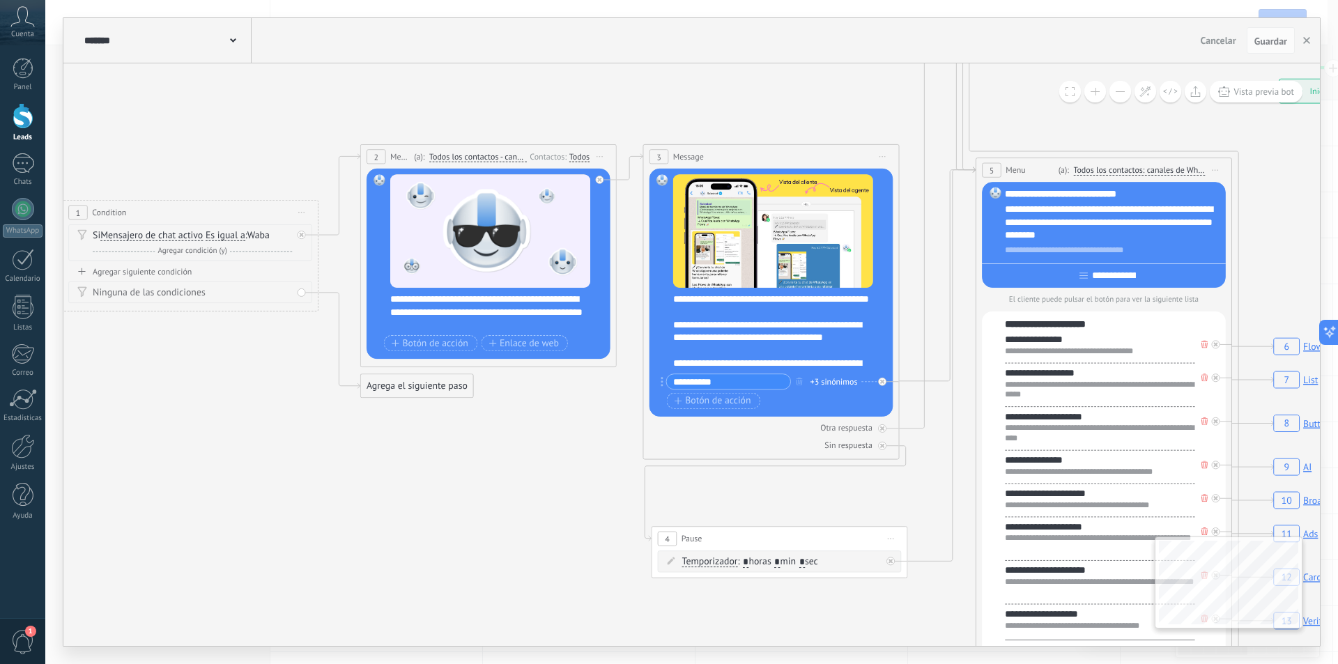
drag, startPoint x: 702, startPoint y: 405, endPoint x: 511, endPoint y: 415, distance: 191.2
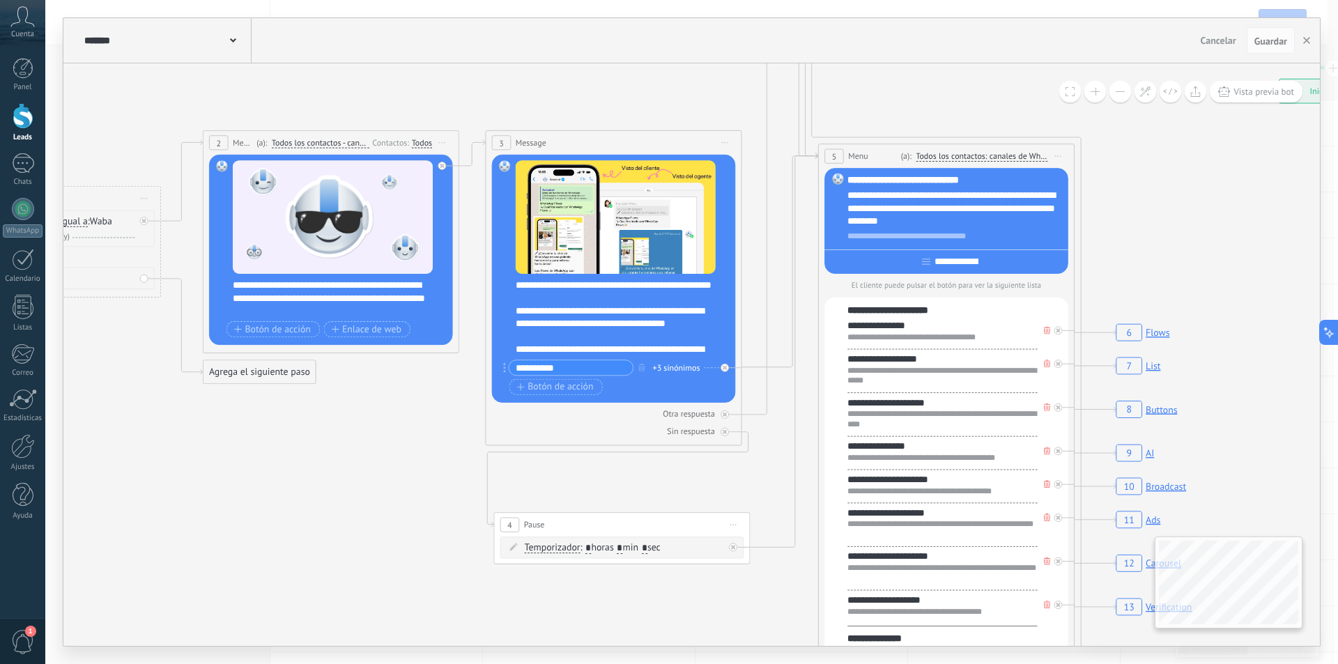
drag, startPoint x: 603, startPoint y: 431, endPoint x: 443, endPoint y: 417, distance: 160.8
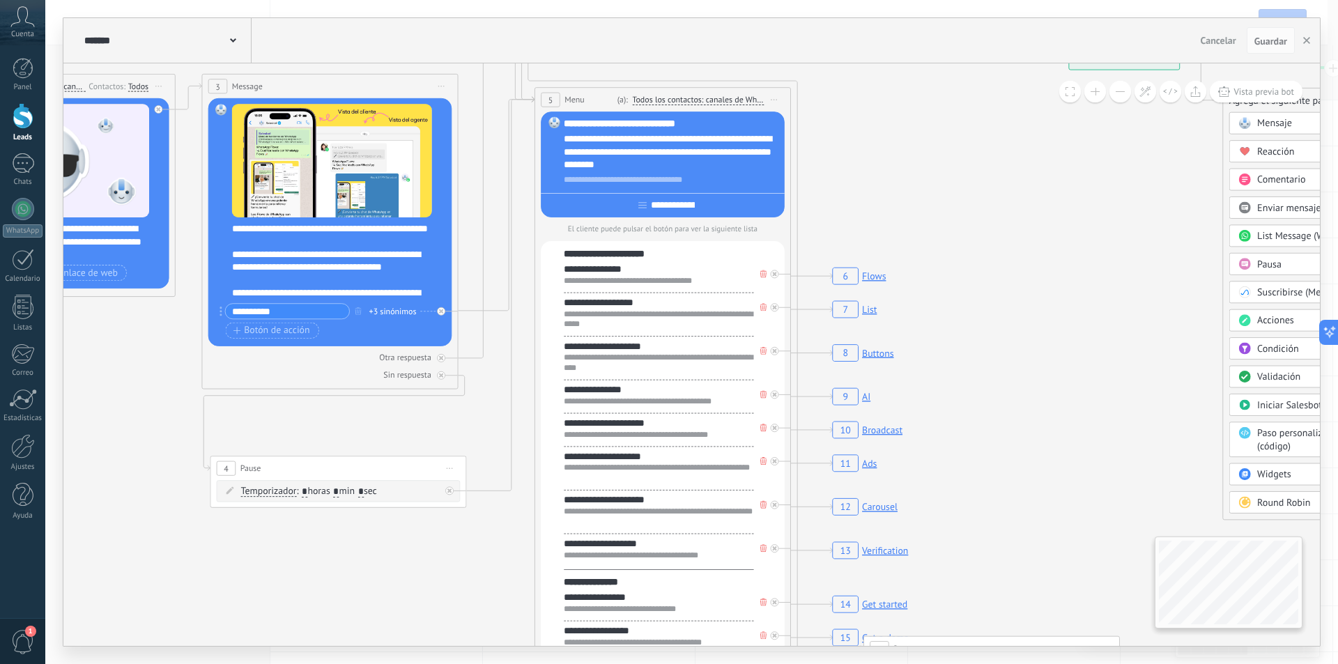
drag, startPoint x: 729, startPoint y: 450, endPoint x: 448, endPoint y: 427, distance: 281.7
click at [448, 427] on icon "6 Flows 7 List 8 Buttons 9 AI 10 Broadcast 11 Ads 12 Carousel 13 Verification 1…" at bounding box center [1339, 139] width 4391 height 3769
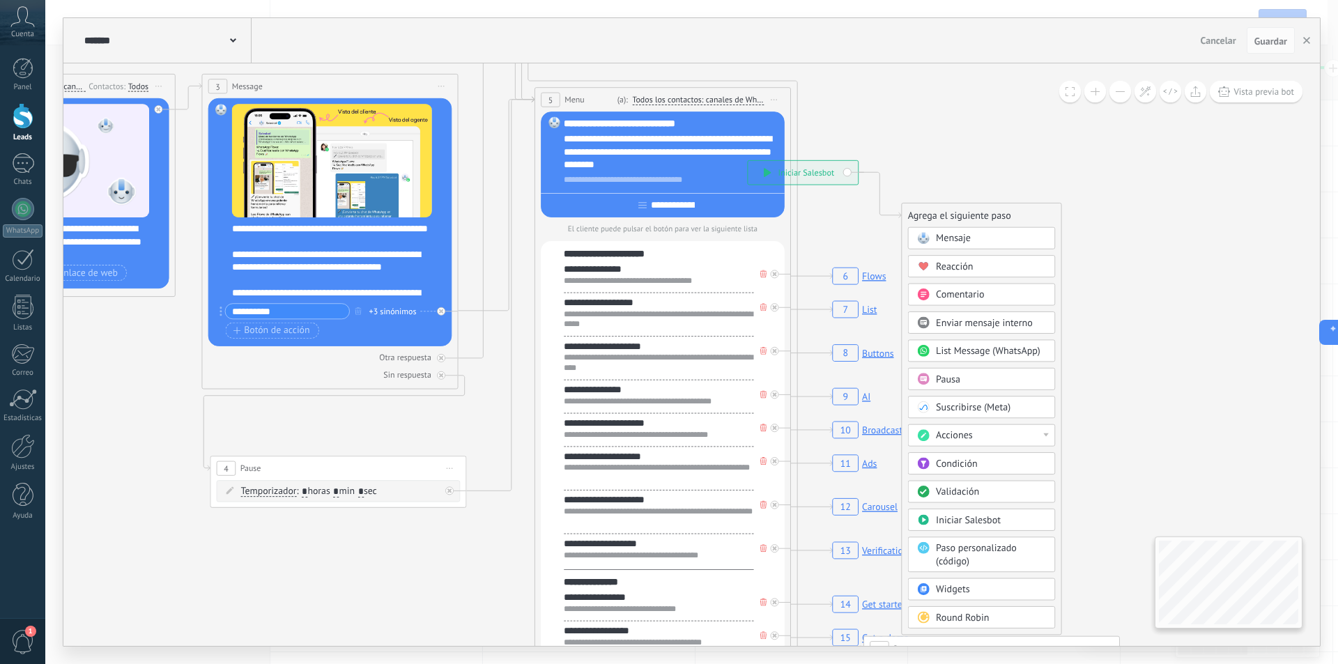
drag, startPoint x: 1051, startPoint y: 325, endPoint x: 793, endPoint y: 393, distance: 267.2
click at [783, 401] on icon at bounding box center [859, 398] width 880 height 1130
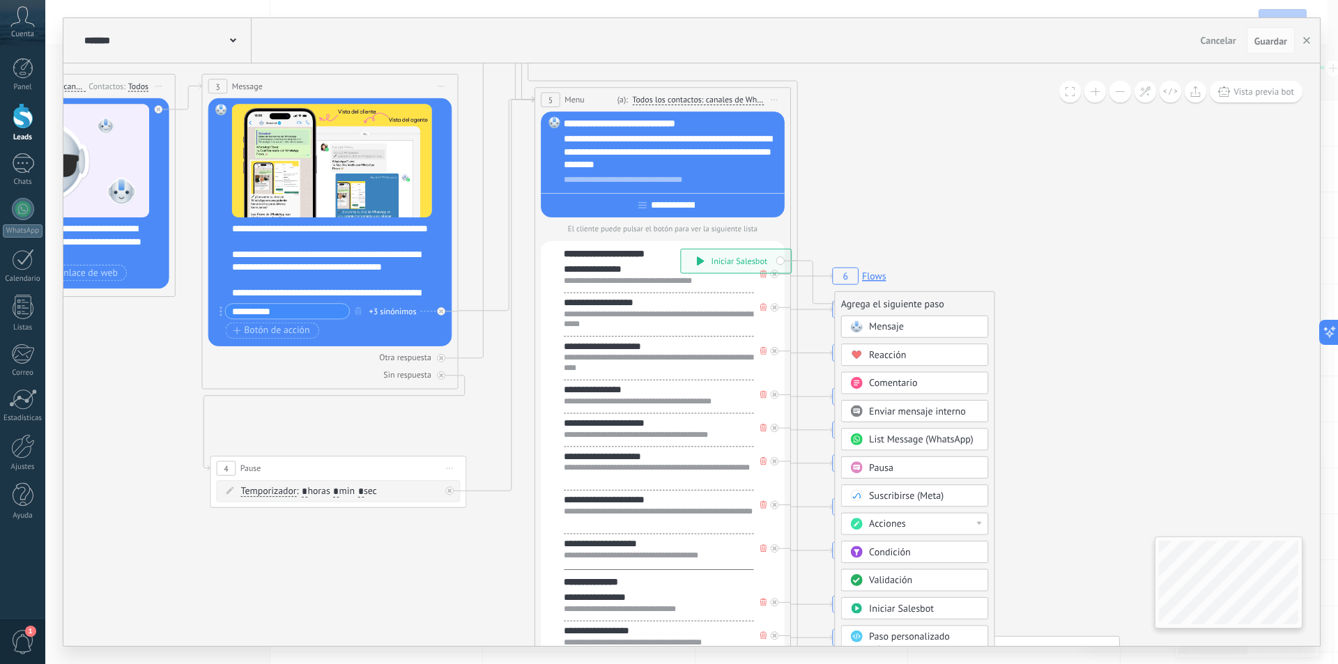
drag, startPoint x: 1119, startPoint y: 297, endPoint x: 1195, endPoint y: 232, distance: 100.4
click at [1191, 241] on icon at bounding box center [793, 486] width 880 height 1130
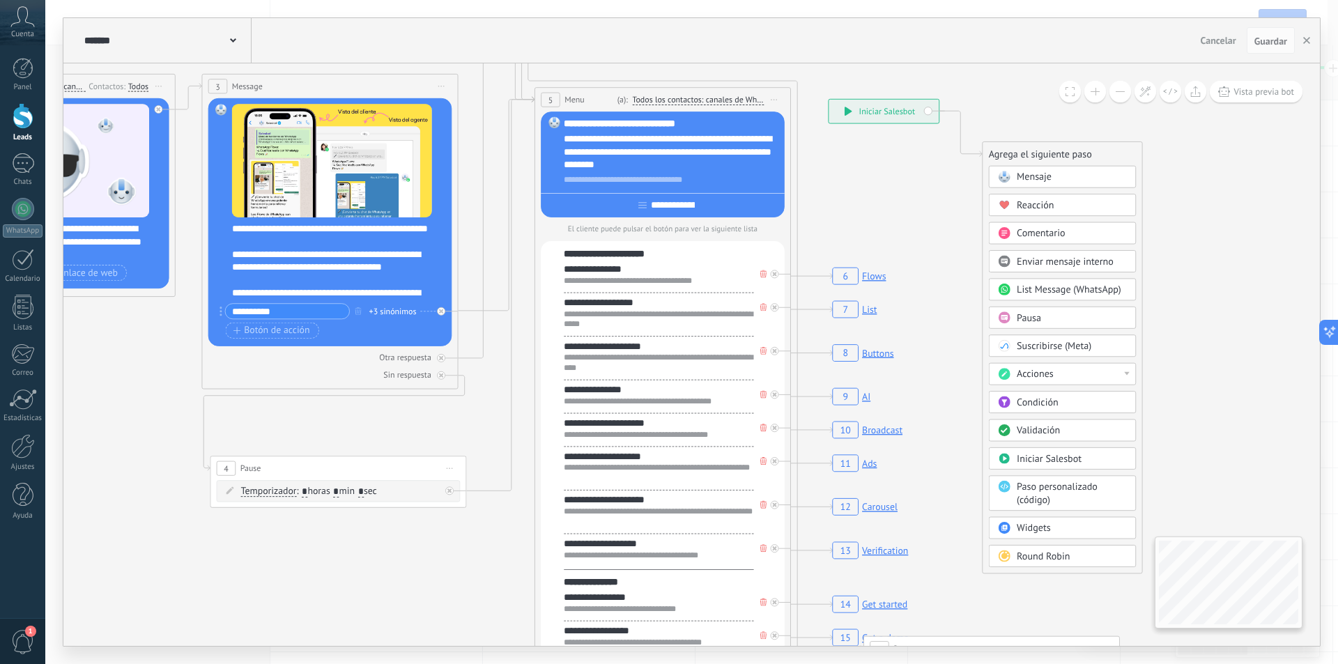
click at [896, 206] on icon at bounding box center [940, 336] width 880 height 1130
drag, startPoint x: 920, startPoint y: 103, endPoint x: 1065, endPoint y: 147, distance: 152.1
click at [1065, 147] on div "**********" at bounding box center [1027, 154] width 110 height 24
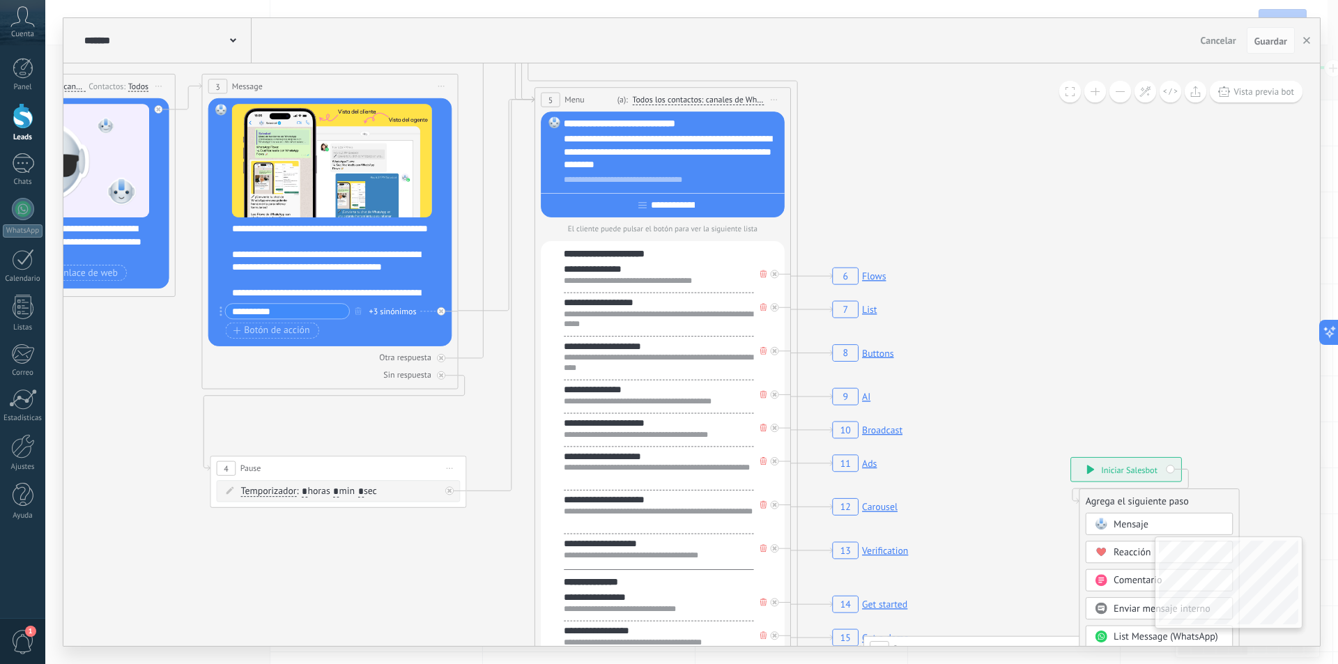
drag, startPoint x: 933, startPoint y: 235, endPoint x: 1075, endPoint y: 464, distance: 269.7
click at [1057, 487] on icon at bounding box center [1124, 673] width 766 height 1087
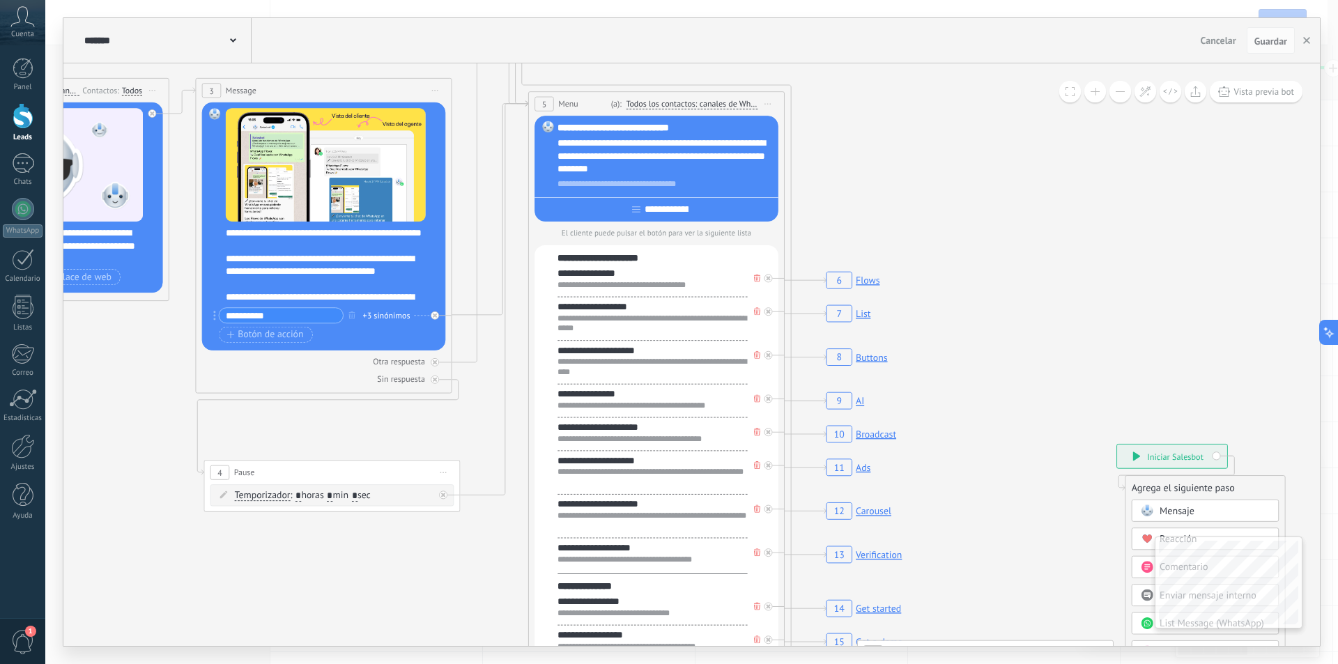
drag, startPoint x: 467, startPoint y: 456, endPoint x: 373, endPoint y: 450, distance: 93.6
click at [369, 453] on icon "6 Flows 7 List 8 Buttons 9 AI 10 Broadcast 11 Ads 12 Carousel 13 Verification 1…" at bounding box center [1333, 143] width 4391 height 3769
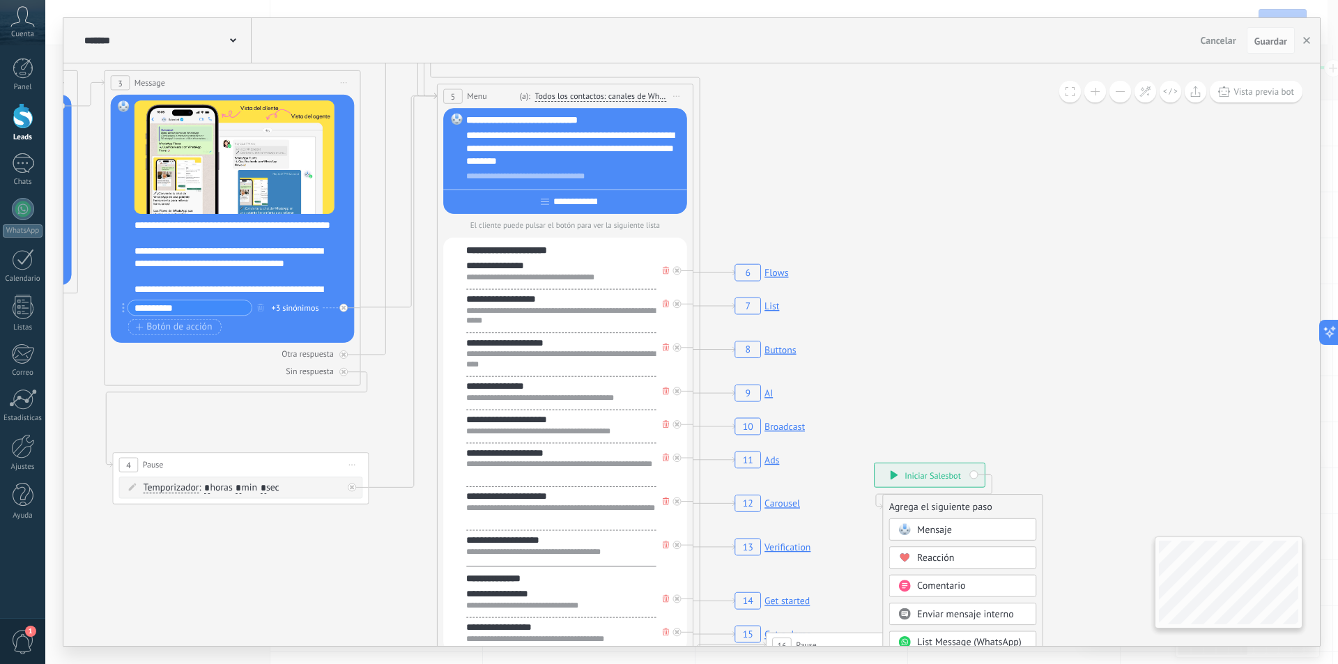
drag, startPoint x: 818, startPoint y: 226, endPoint x: 1003, endPoint y: 165, distance: 195.0
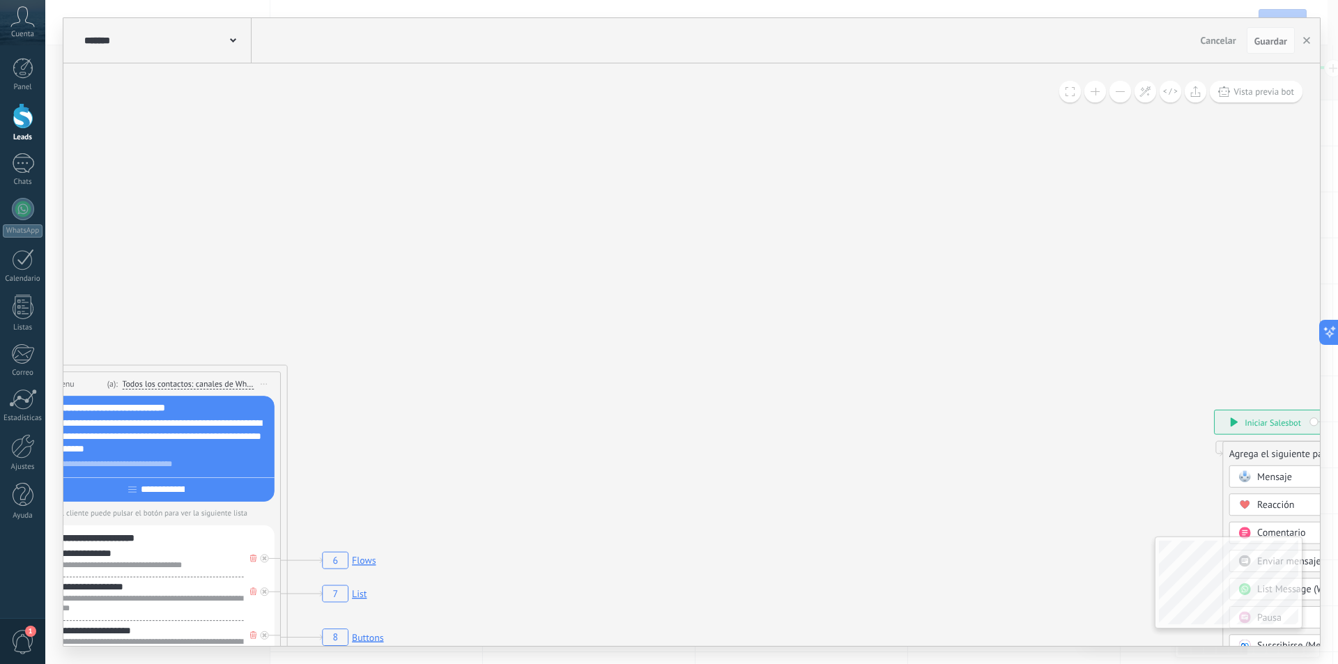
drag, startPoint x: 670, startPoint y: 128, endPoint x: 262, endPoint y: 413, distance: 497.8
click at [258, 415] on icon "6 Flows 7 List 8 Buttons 9 AI 10 Broadcast 11 Ads 12 Carousel 13 Verification 1…" at bounding box center [829, 423] width 4391 height 3769
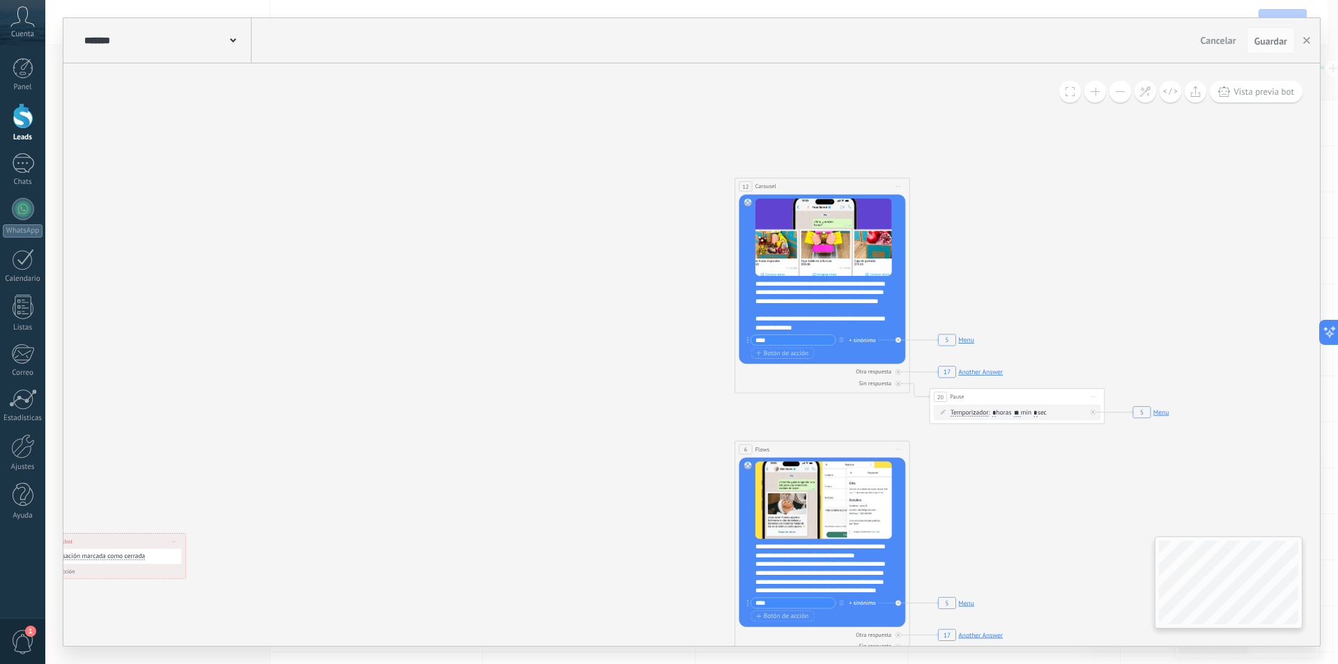
drag, startPoint x: 1196, startPoint y: 320, endPoint x: 1030, endPoint y: 276, distance: 171.7
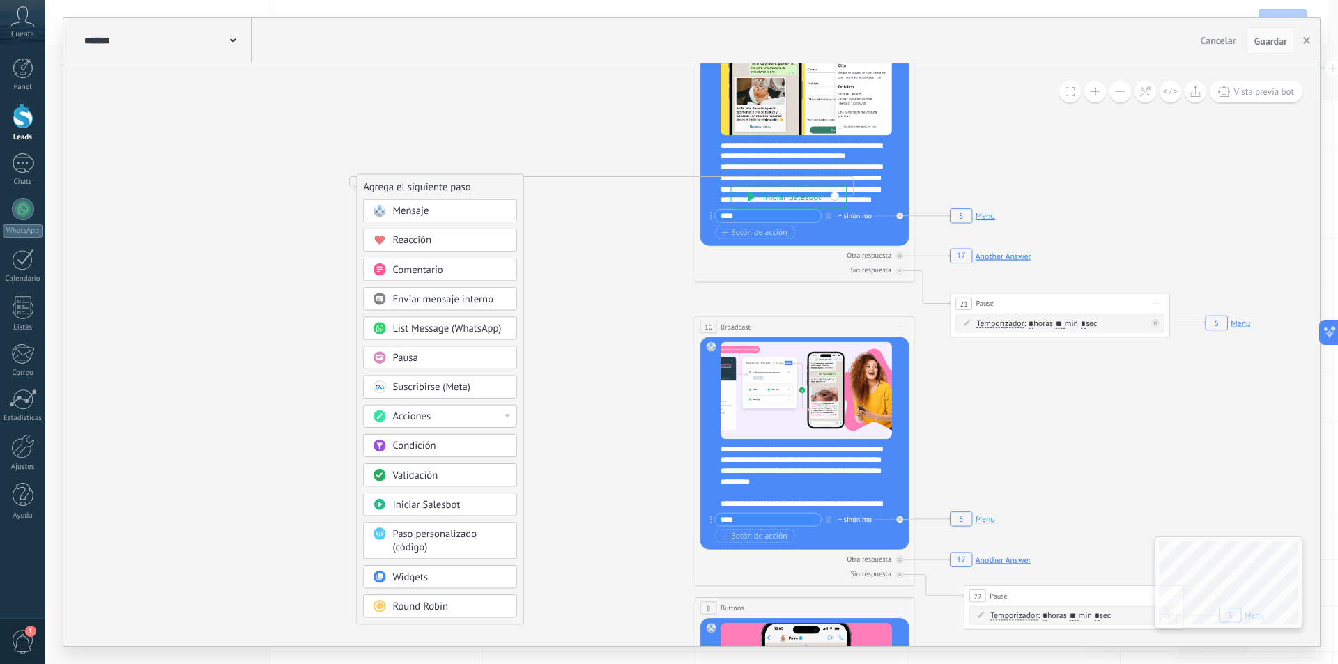
drag, startPoint x: 850, startPoint y: 225, endPoint x: 467, endPoint y: 183, distance: 385.4
click at [467, 183] on div "Agrega el siguiente paso" at bounding box center [440, 187] width 166 height 22
click at [1303, 40] on icon "button" at bounding box center [1306, 40] width 7 height 7
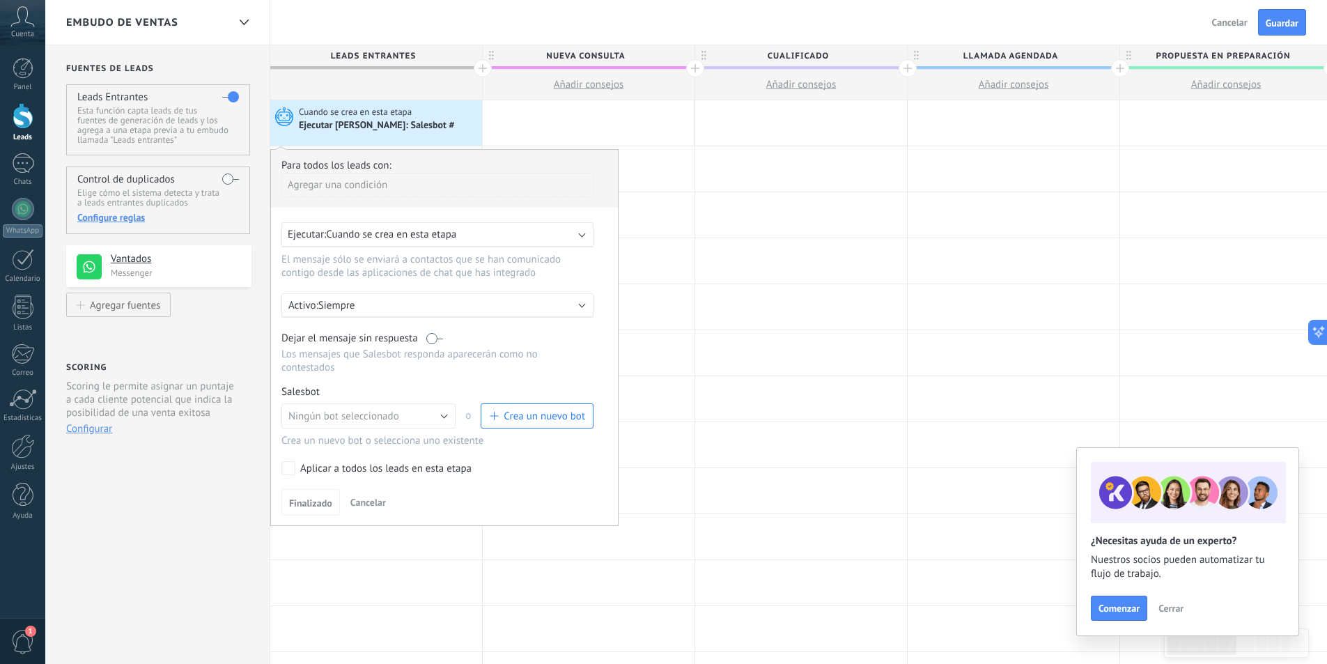
click at [514, 6] on div "Embudo de ventas Atrás Cancelar Guardar" at bounding box center [686, 22] width 1282 height 45
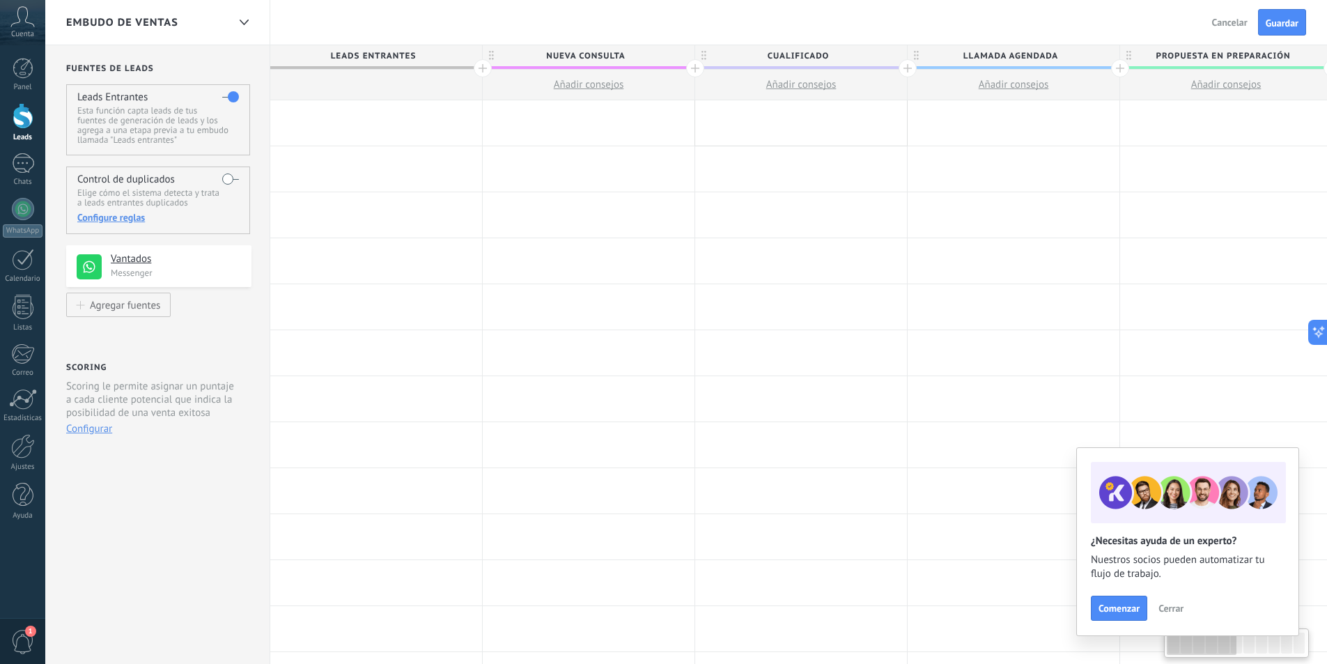
click at [396, 125] on div at bounding box center [376, 122] width 212 height 45
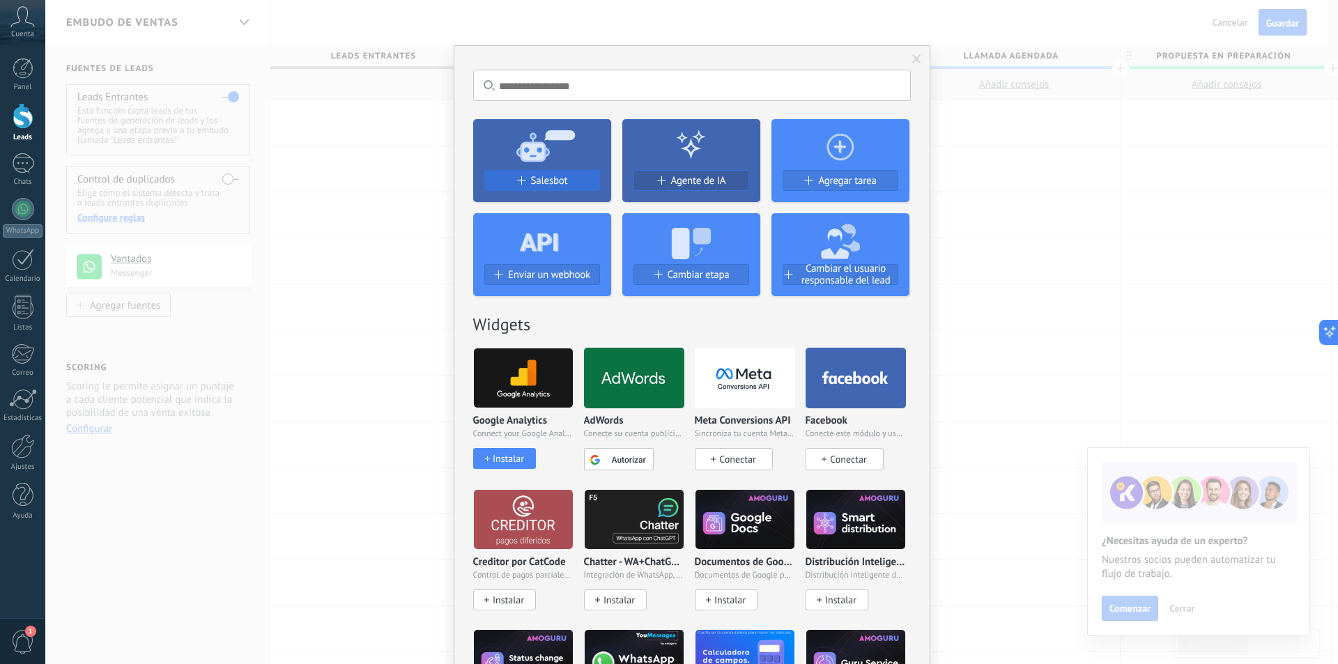
click at [531, 180] on span "Salesbot" at bounding box center [549, 181] width 37 height 12
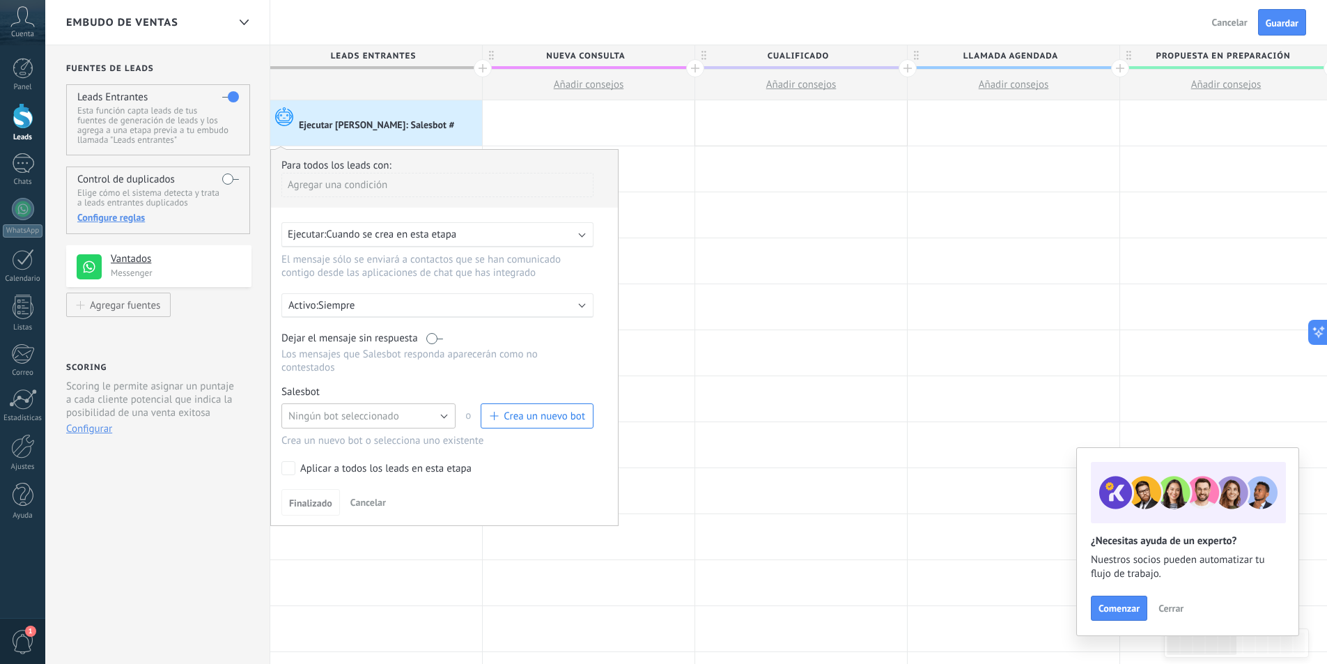
click at [438, 422] on button "Ningún bot seleccionado" at bounding box center [368, 415] width 174 height 25
click at [391, 440] on span "TestBot" at bounding box center [362, 439] width 178 height 13
click at [336, 391] on link "Gestionar" at bounding box center [346, 392] width 37 height 12
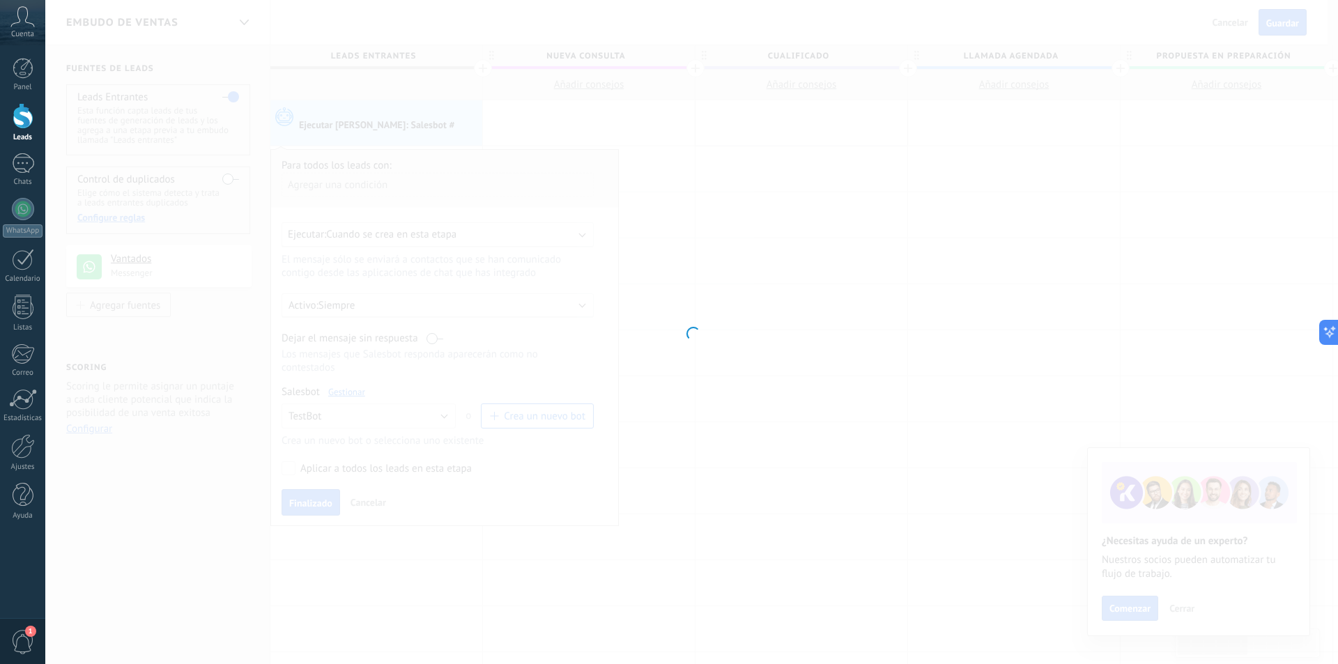
type input "*******"
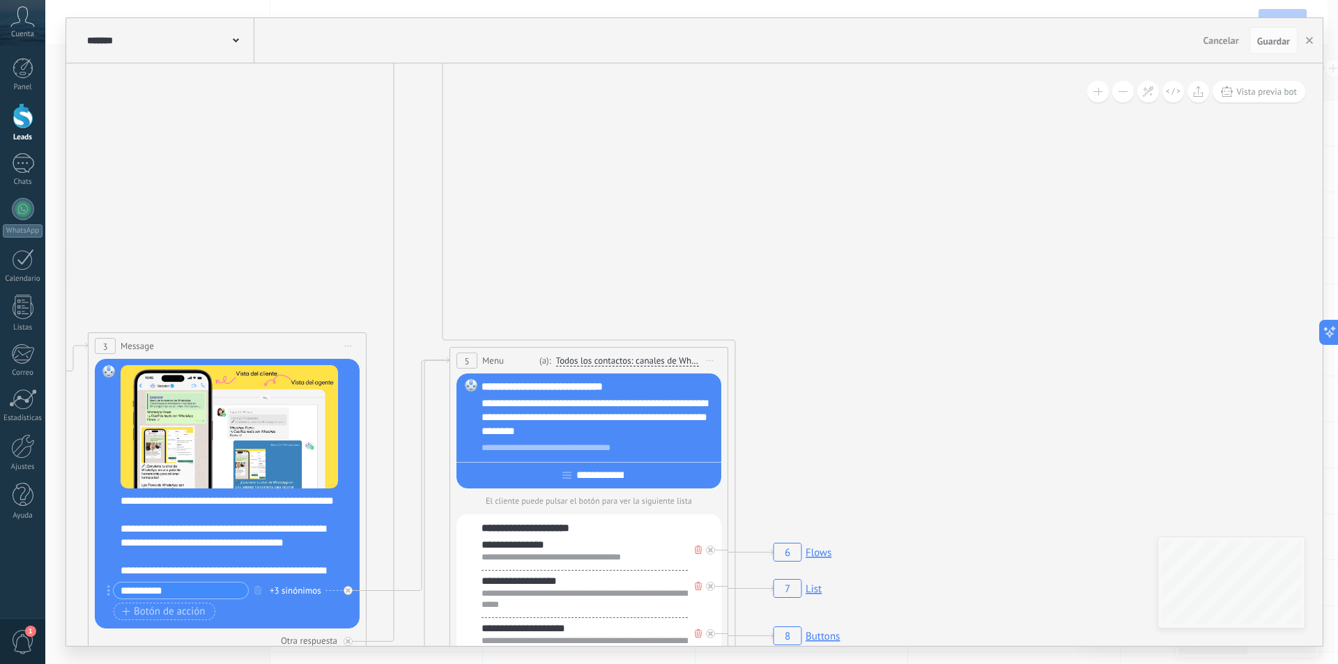
drag, startPoint x: 787, startPoint y: 109, endPoint x: 299, endPoint y: 253, distance: 509.0
click at [300, 253] on icon "6 Flows 7 List 8 Buttons 9 AI 10 Broadcast 11 Ads 12 Carousel 13 Verification 1…" at bounding box center [1324, 403] width 4773 height 4096
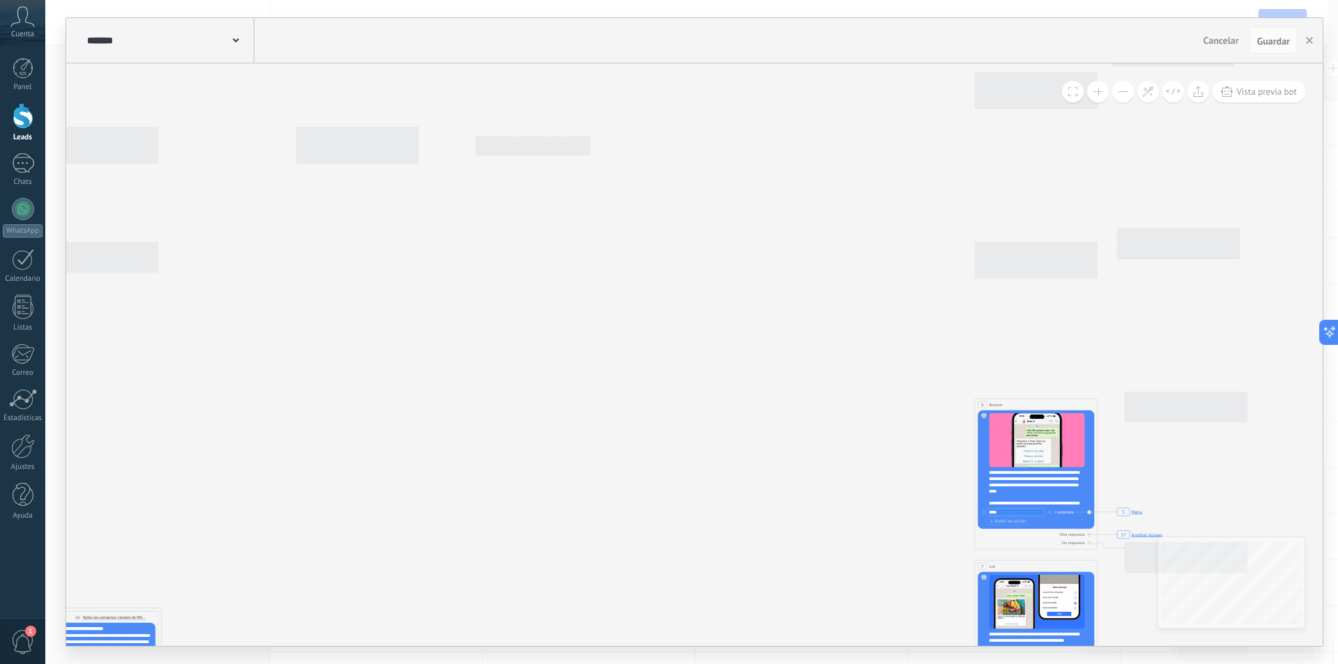
drag, startPoint x: 968, startPoint y: 167, endPoint x: 433, endPoint y: 490, distance: 625.1
click at [433, 490] on icon "6 Flows 7 List 8 Buttons 9 AI 10 Broadcast 11 Ads 12 Carousel 13 Verification 1…" at bounding box center [421, 636] width 2100 height 1802
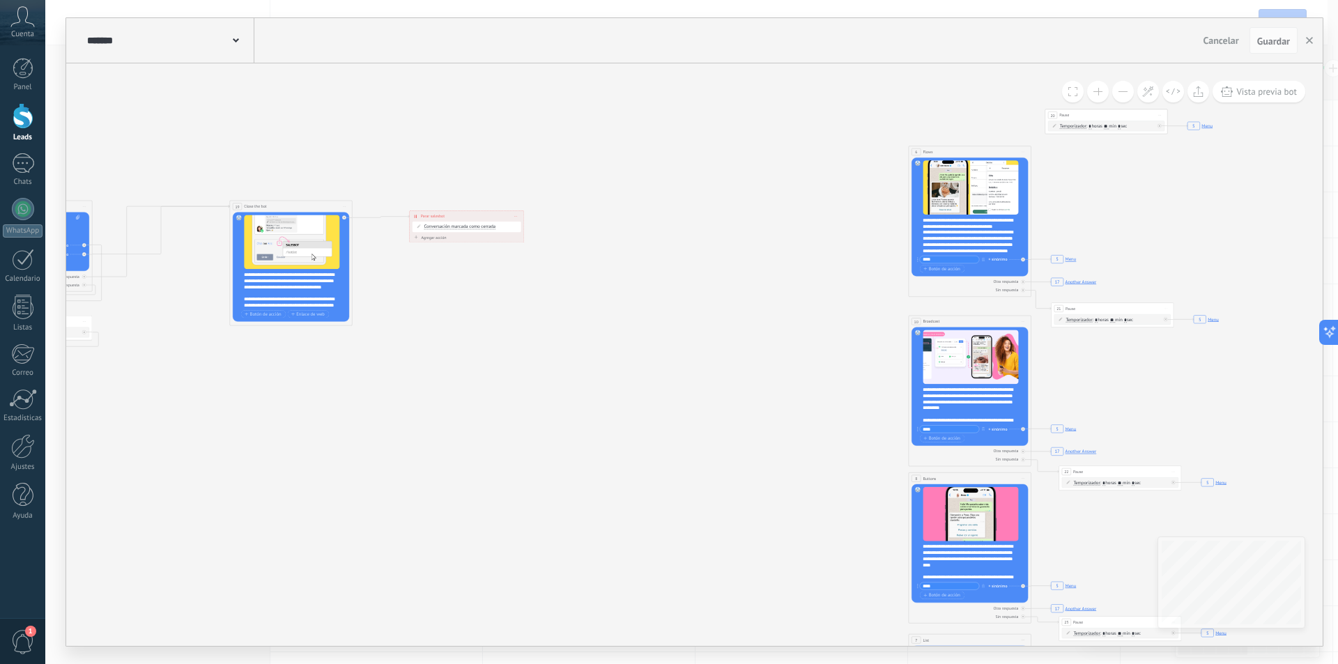
drag, startPoint x: 832, startPoint y: 330, endPoint x: 620, endPoint y: 431, distance: 234.6
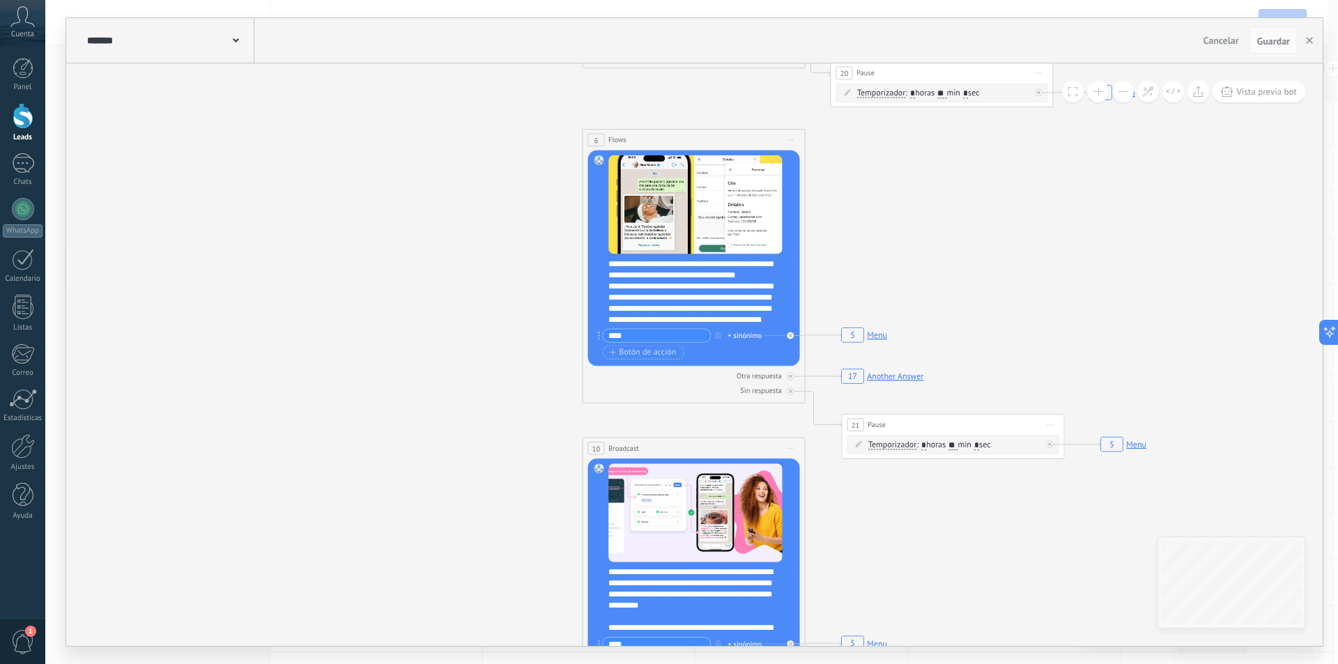
drag, startPoint x: 933, startPoint y: 372, endPoint x: 922, endPoint y: 277, distance: 95.3
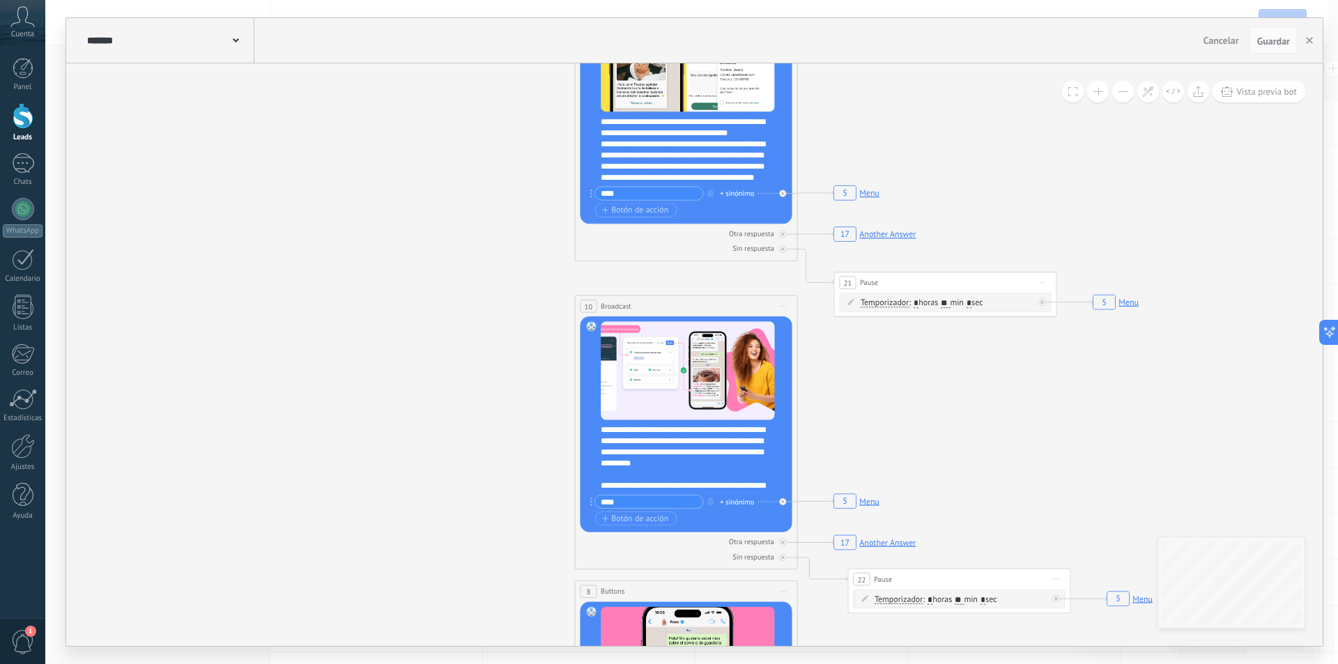
drag, startPoint x: 907, startPoint y: 311, endPoint x: 904, endPoint y: 162, distance: 148.4
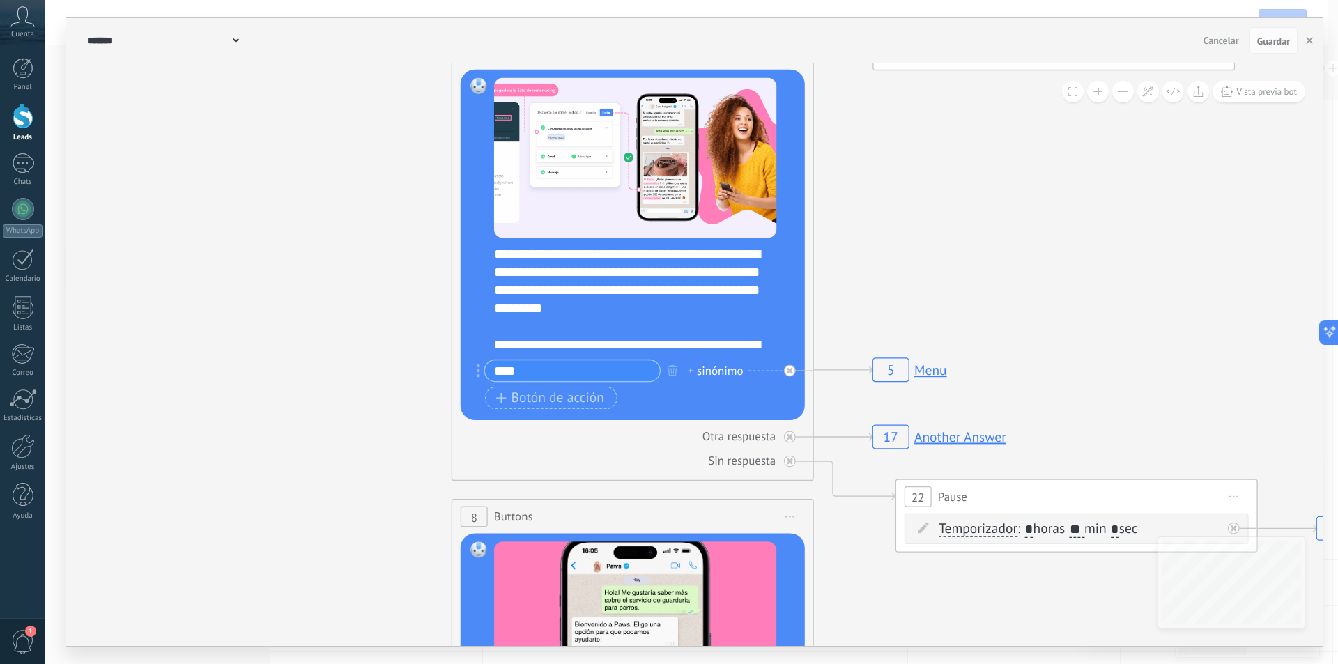
drag, startPoint x: 844, startPoint y: 437, endPoint x: 906, endPoint y: 228, distance: 218.0
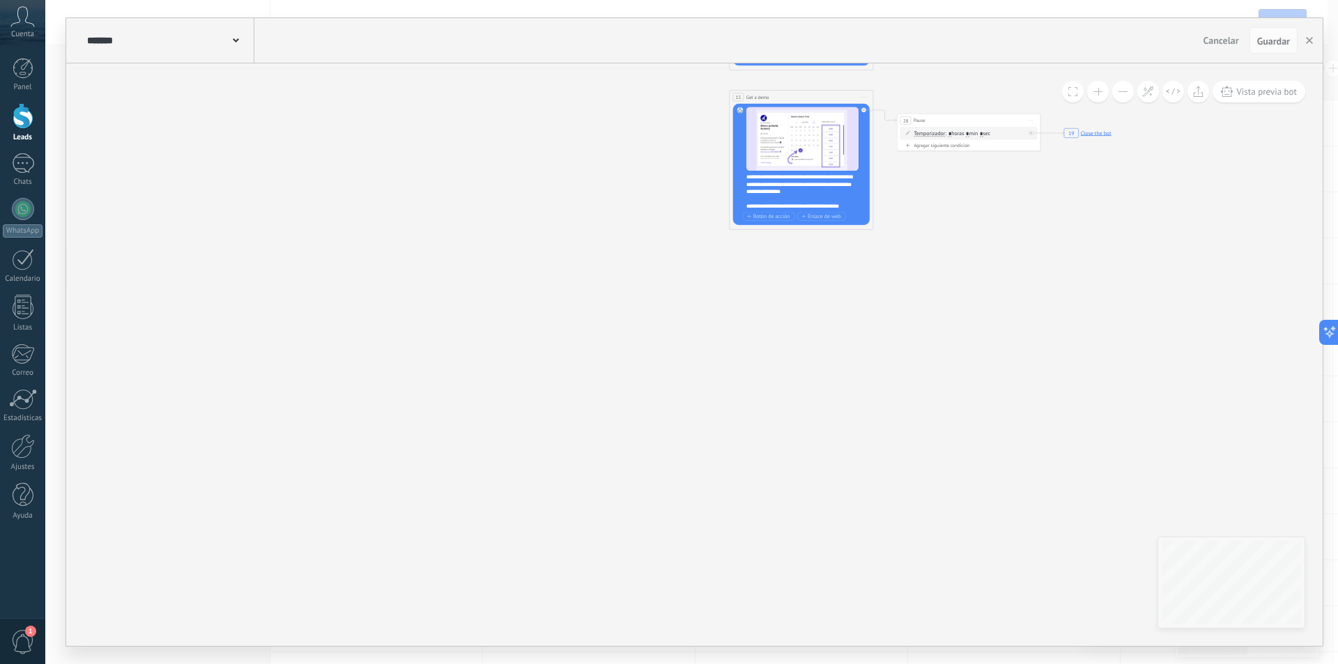
drag, startPoint x: 580, startPoint y: 255, endPoint x: 800, endPoint y: 392, distance: 259.1
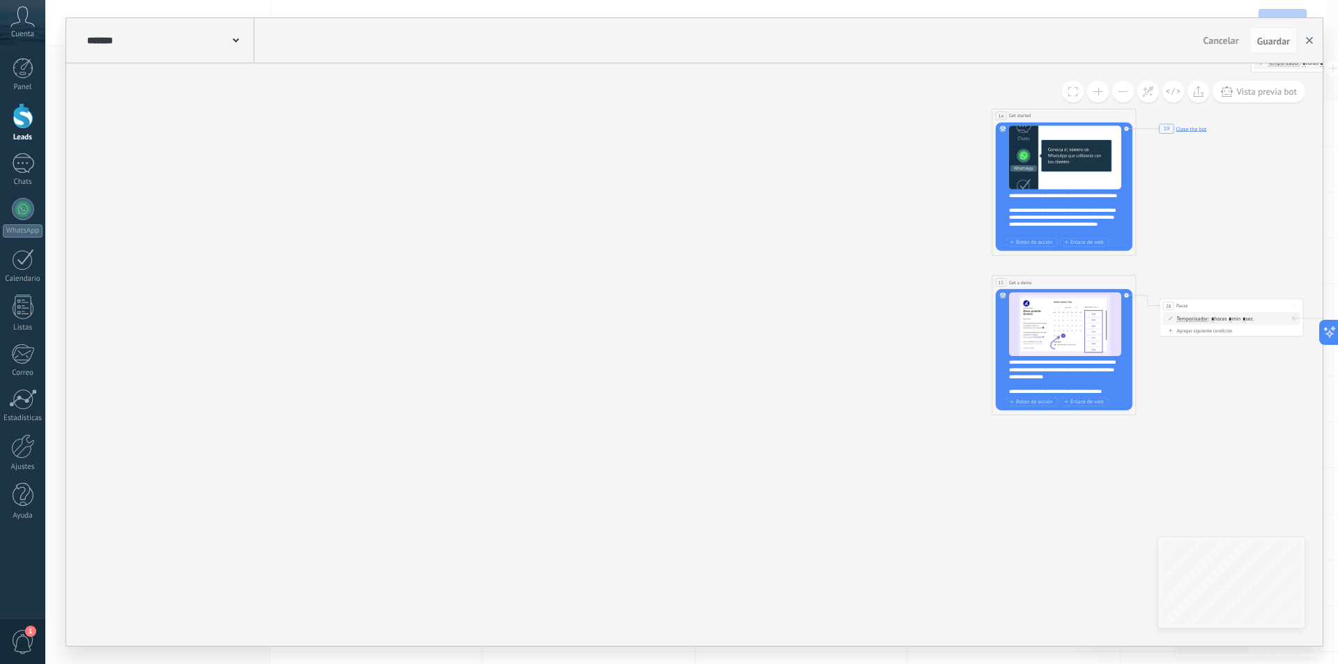
click at [1306, 36] on button "button" at bounding box center [1309, 40] width 21 height 26
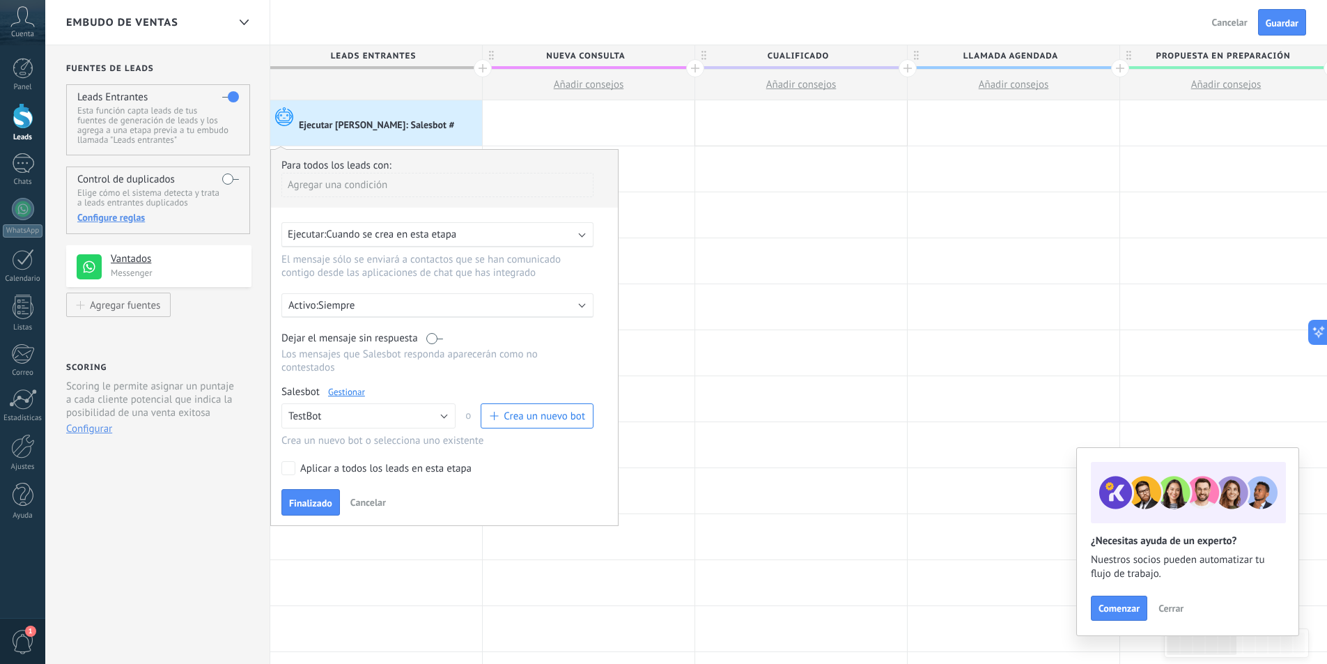
click at [663, 20] on div "Embudo de ventas Atrás Cancelar Guardar" at bounding box center [686, 22] width 1282 height 45
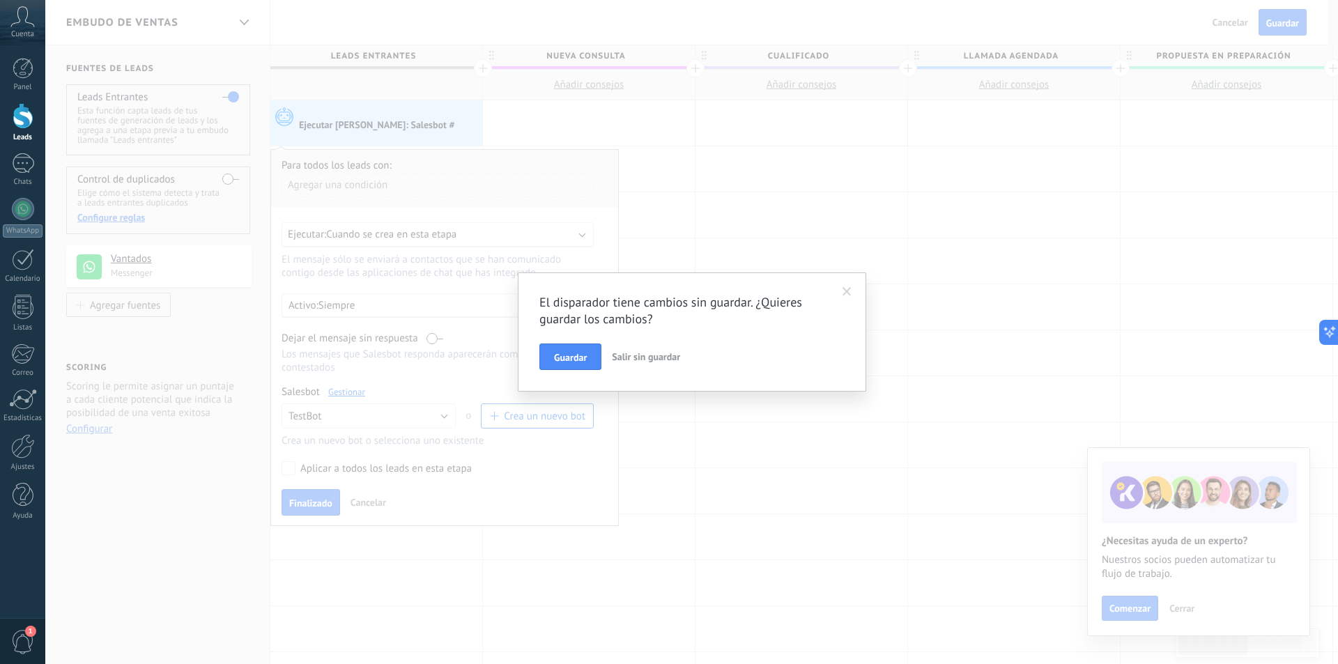
click at [654, 364] on button "Salir sin guardar" at bounding box center [645, 356] width 79 height 26
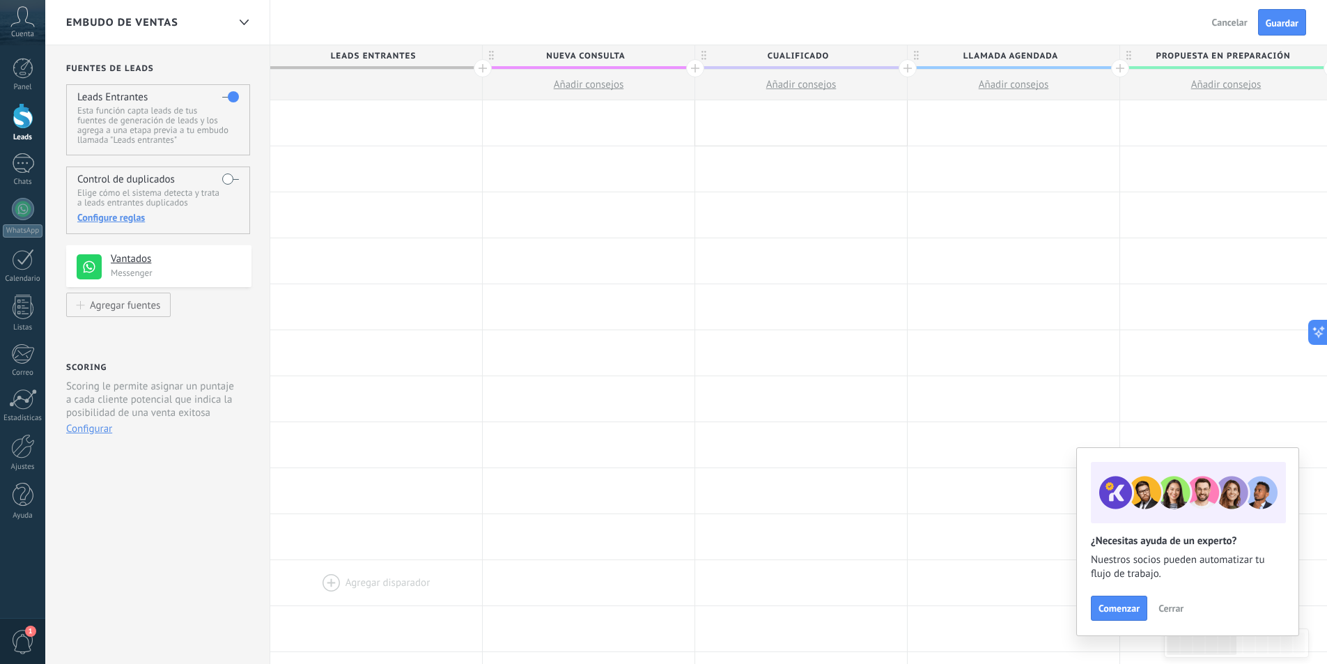
click at [395, 568] on div at bounding box center [376, 582] width 212 height 45
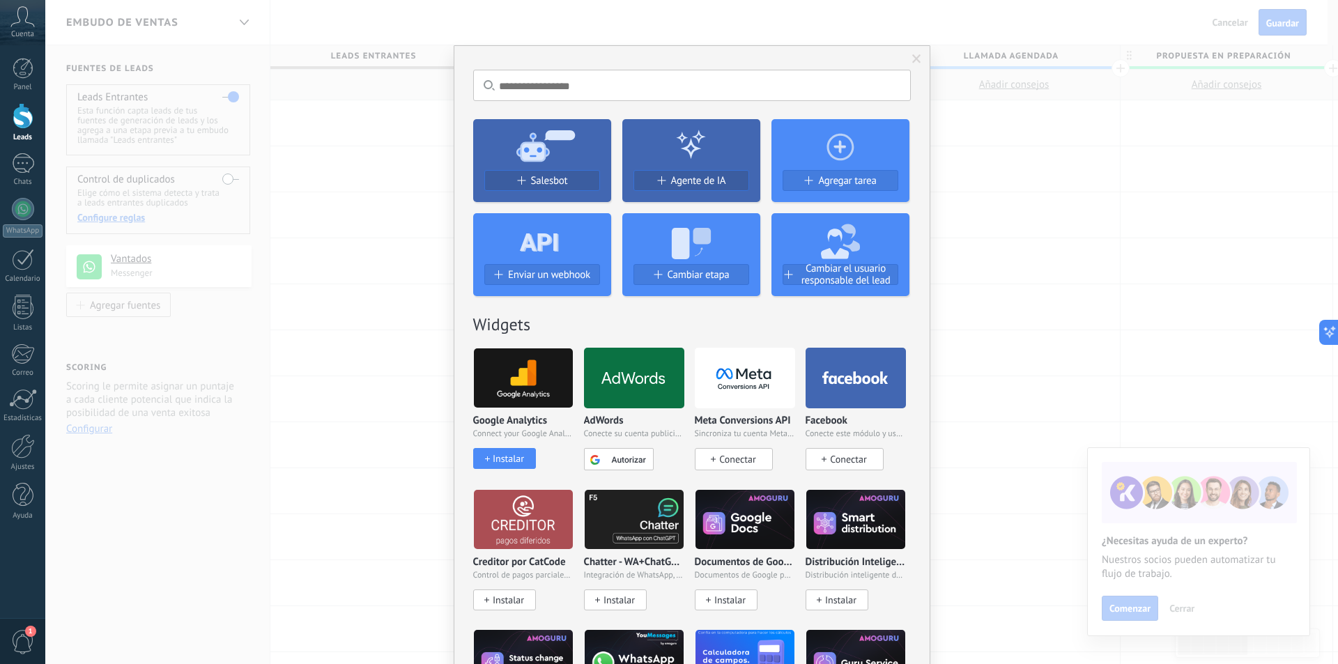
click at [19, 637] on span "1" at bounding box center [23, 642] width 24 height 24
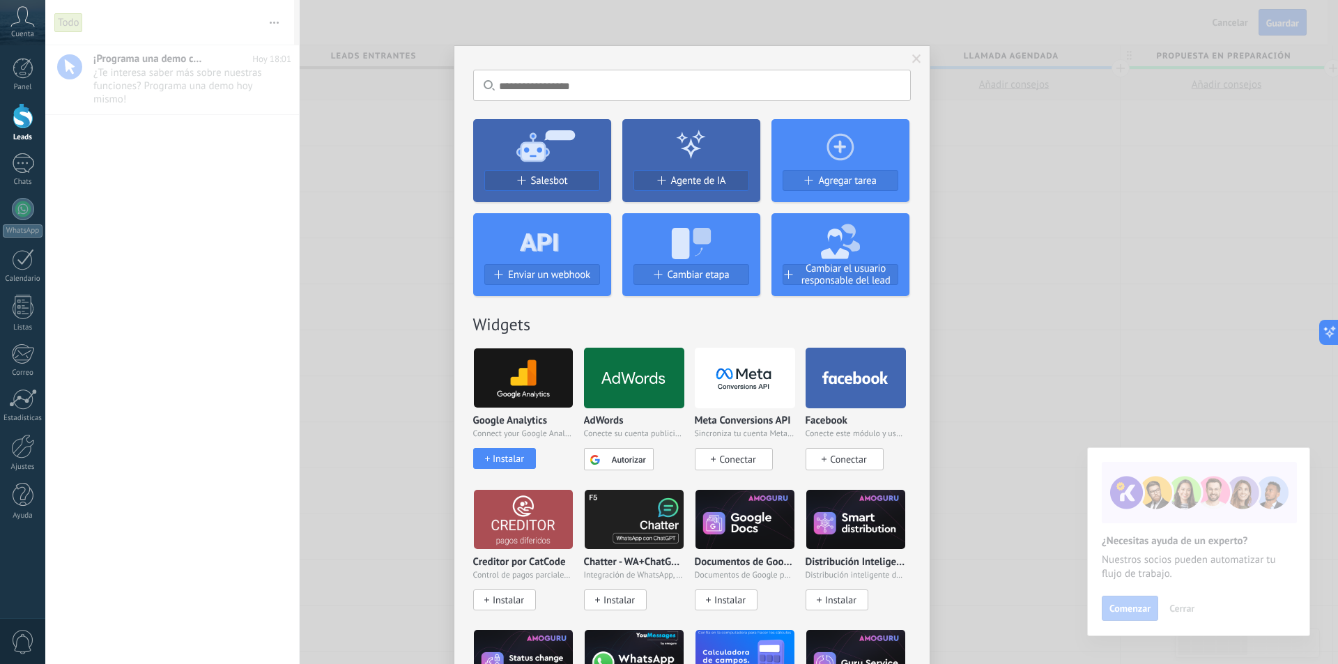
click at [912, 59] on span at bounding box center [916, 59] width 9 height 10
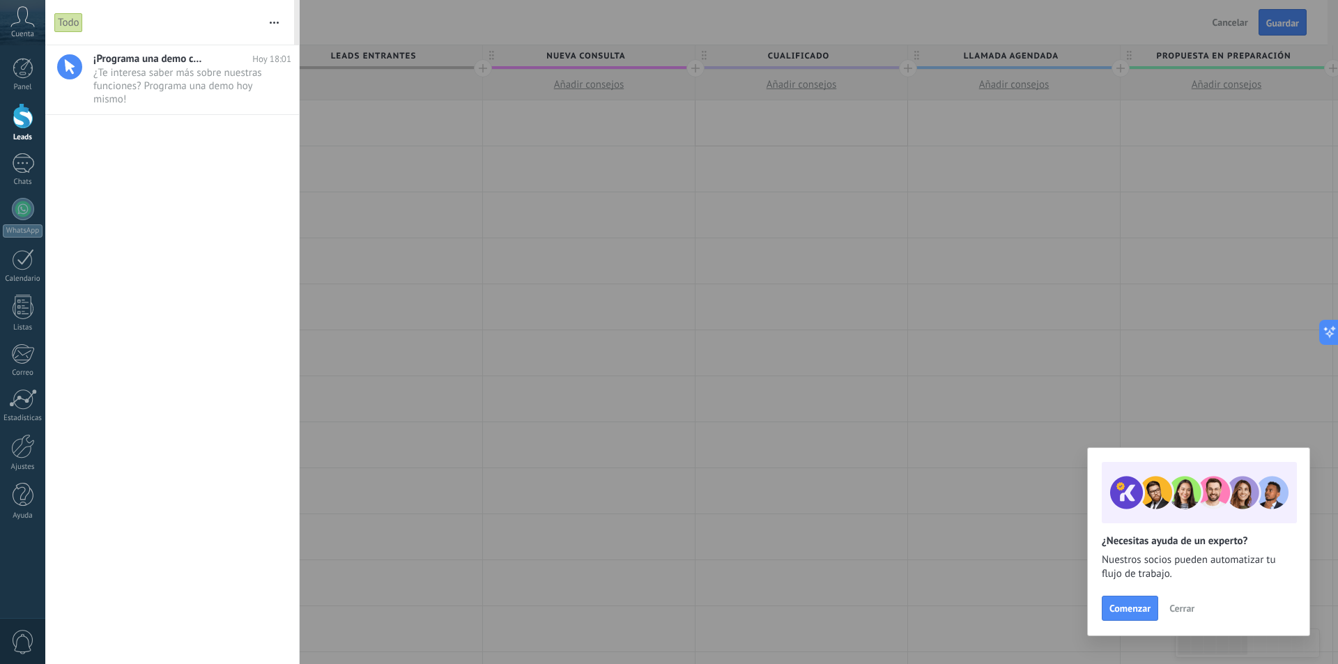
click at [578, 12] on div at bounding box center [669, 332] width 1338 height 664
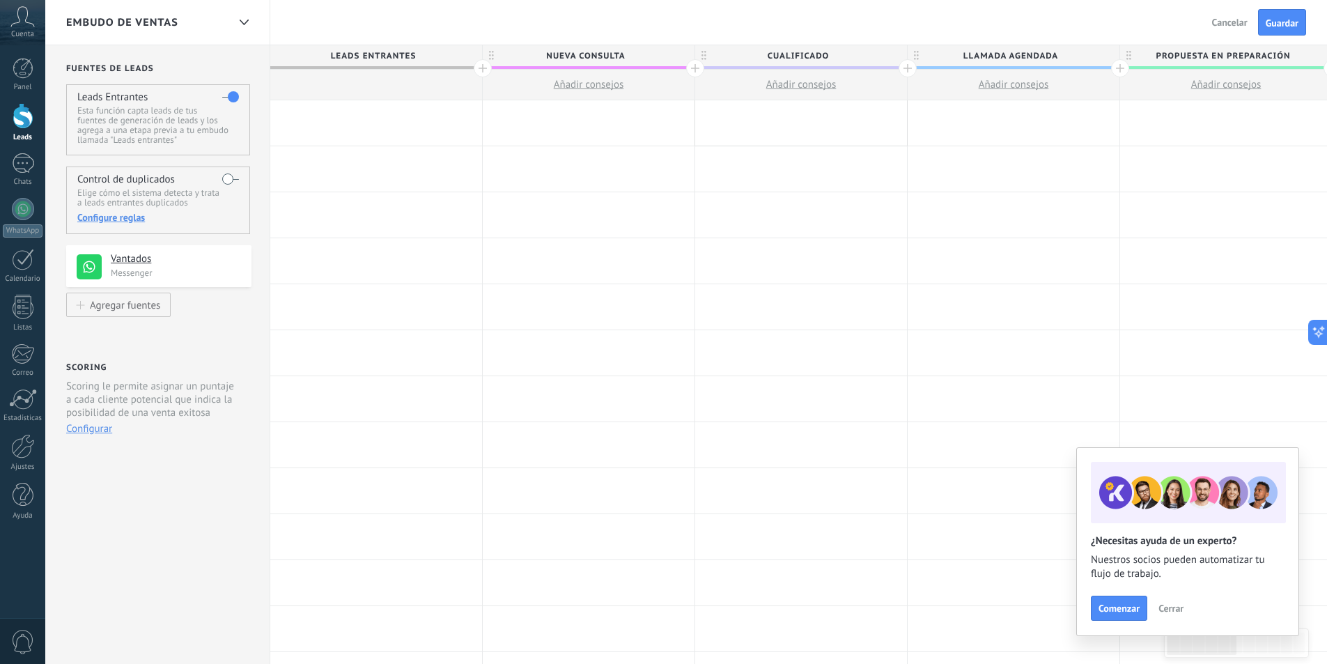
click at [22, 21] on icon at bounding box center [22, 16] width 24 height 21
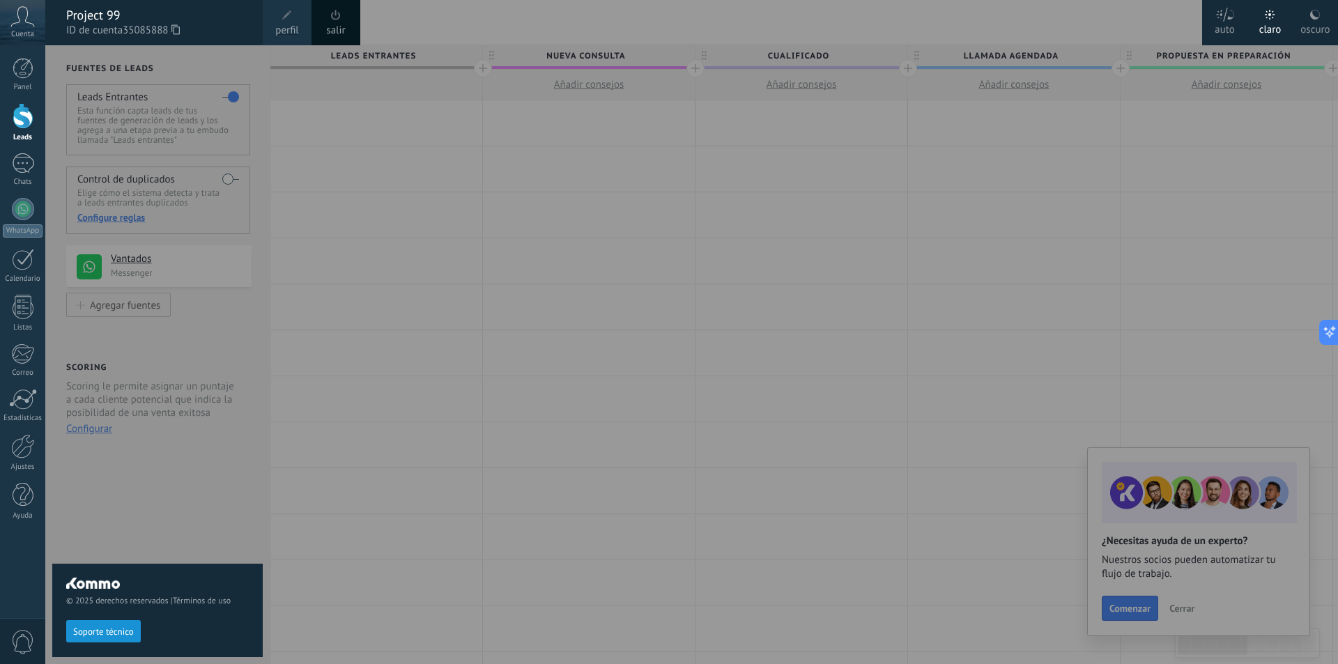
click at [477, 157] on div at bounding box center [714, 332] width 1338 height 664
click at [457, 20] on div at bounding box center [714, 332] width 1338 height 664
click at [24, 21] on icon at bounding box center [22, 16] width 24 height 21
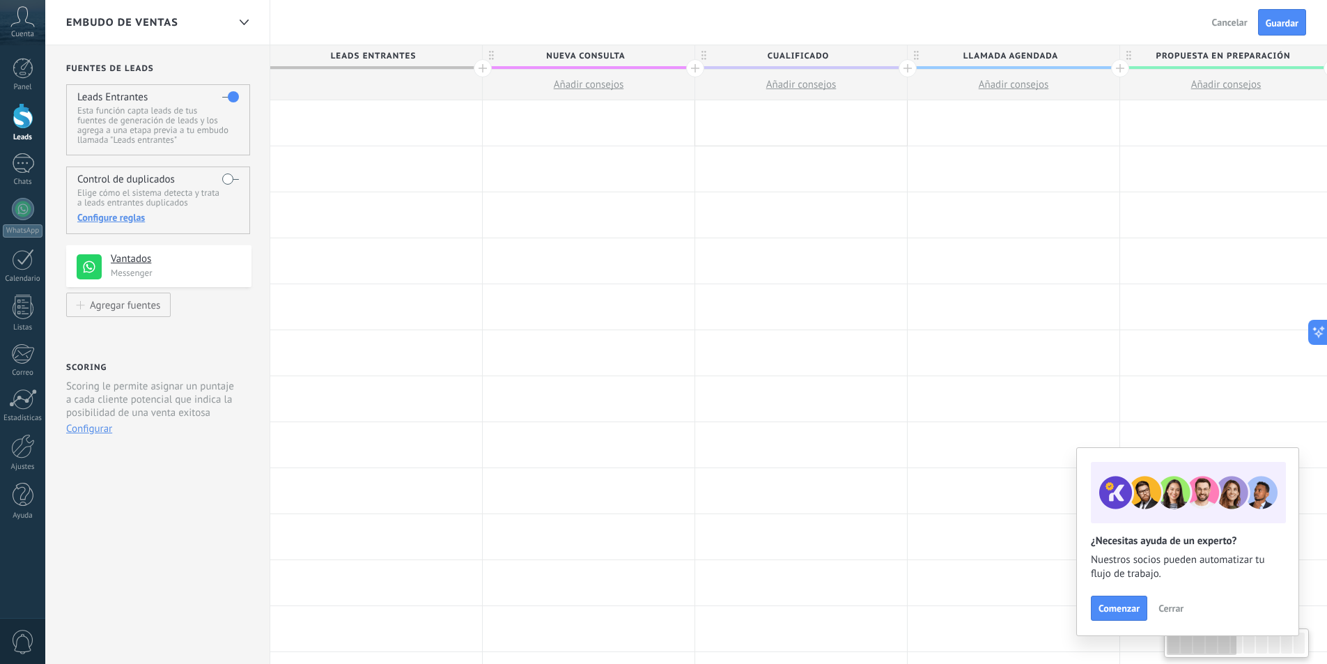
click at [10, 25] on div "Cuenta" at bounding box center [22, 22] width 45 height 45
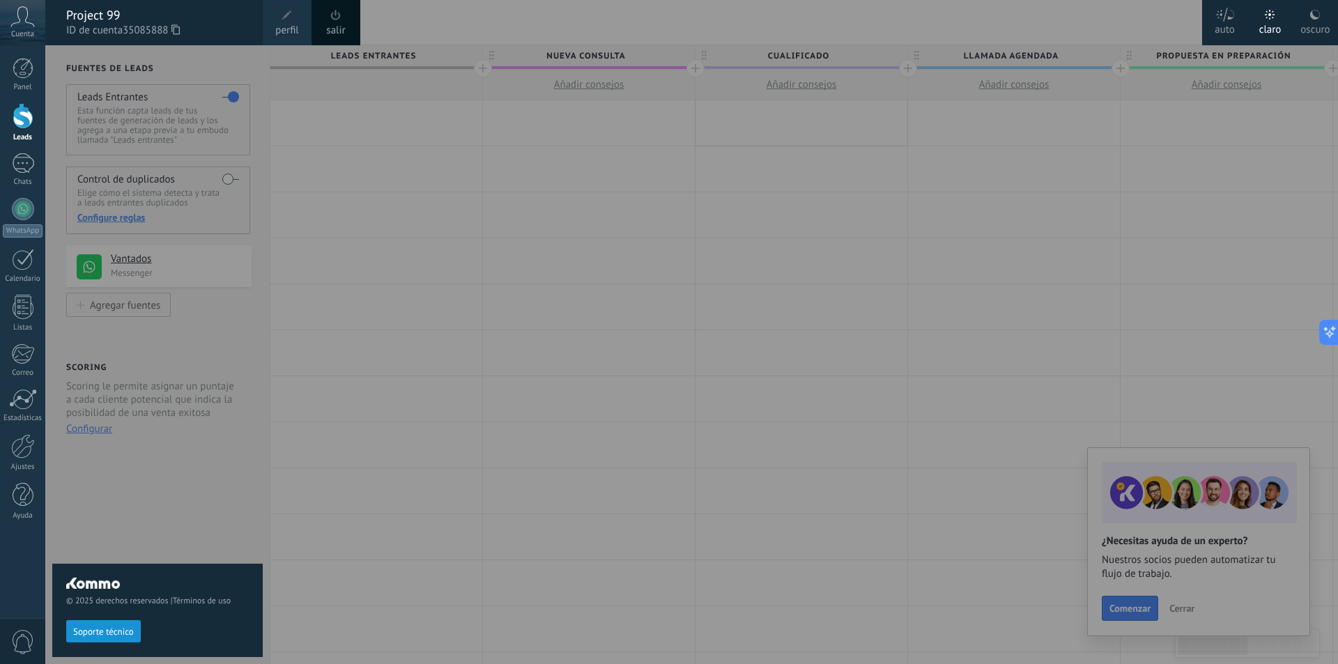
click at [391, 98] on div at bounding box center [714, 332] width 1338 height 664
click at [453, 8] on div at bounding box center [714, 332] width 1338 height 664
click at [17, 500] on div at bounding box center [23, 495] width 21 height 24
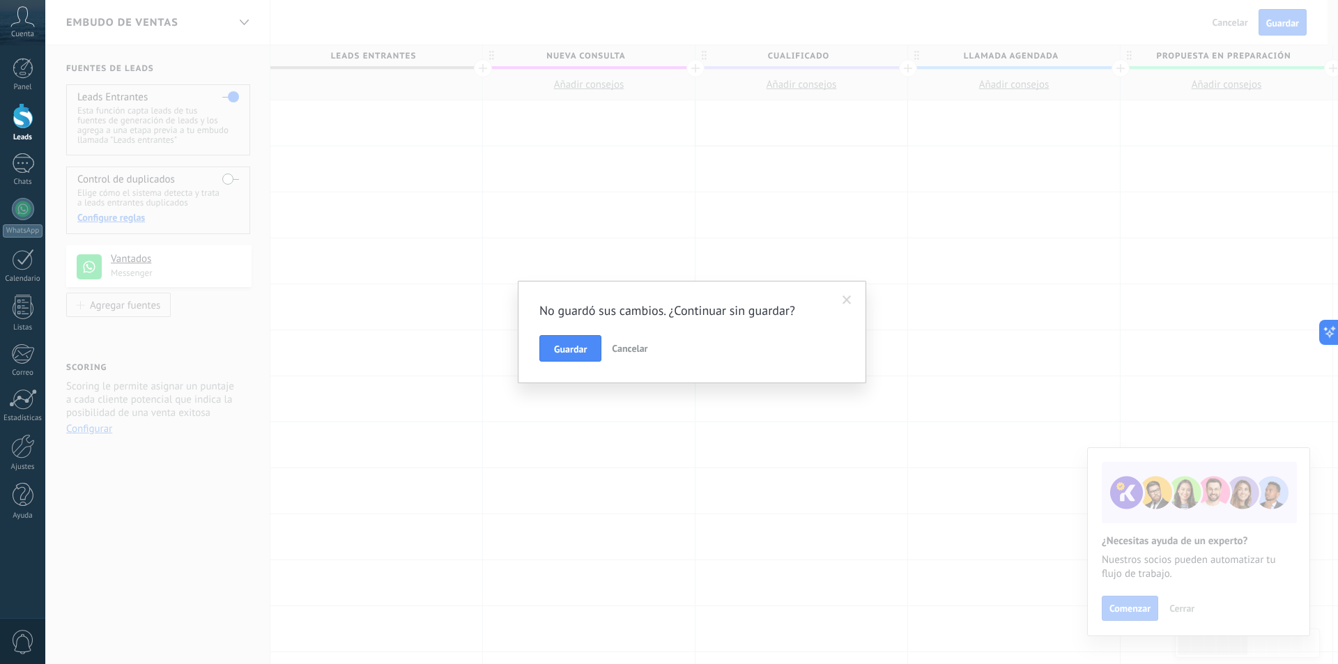
click at [639, 351] on span "Cancelar" at bounding box center [630, 348] width 36 height 13
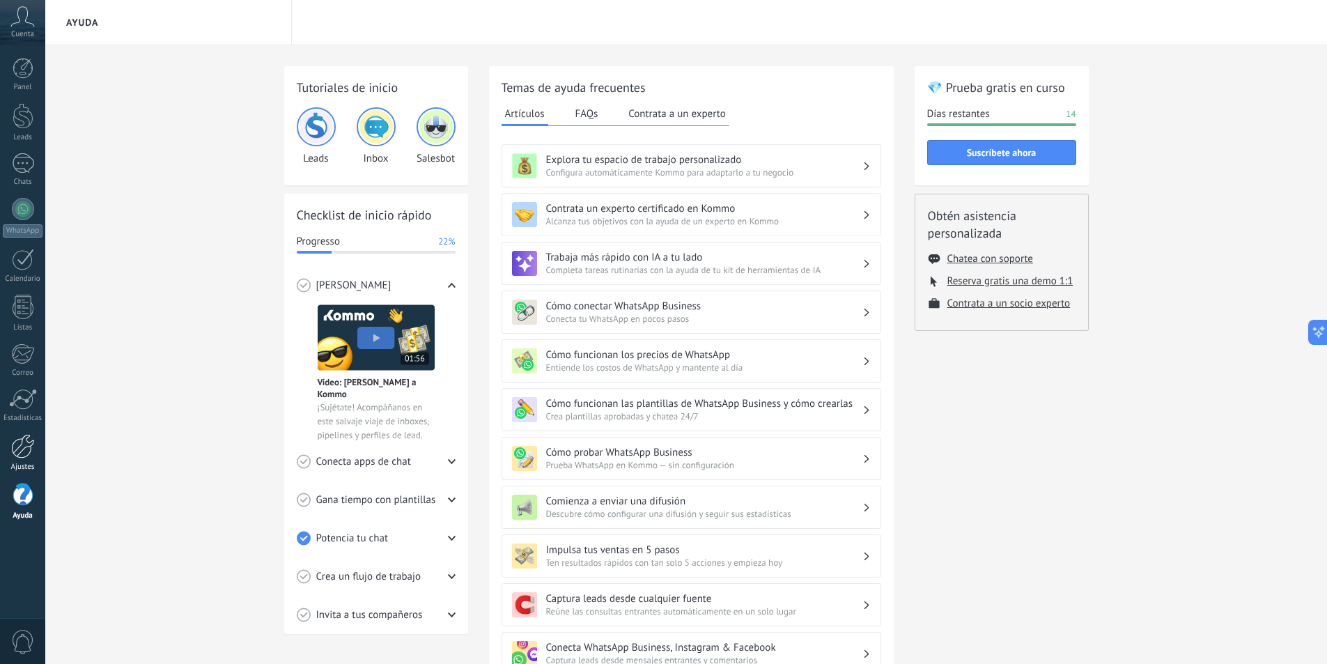
click at [21, 440] on div at bounding box center [23, 446] width 24 height 24
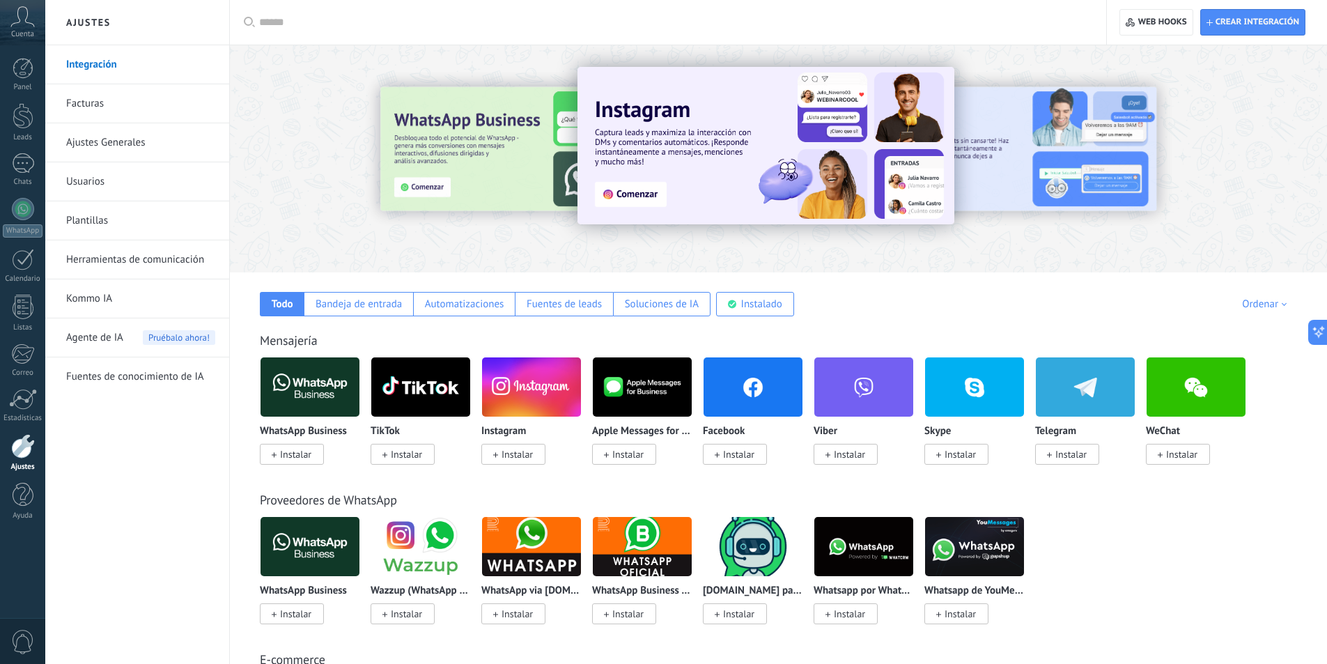
click at [326, 402] on img at bounding box center [310, 387] width 99 height 68
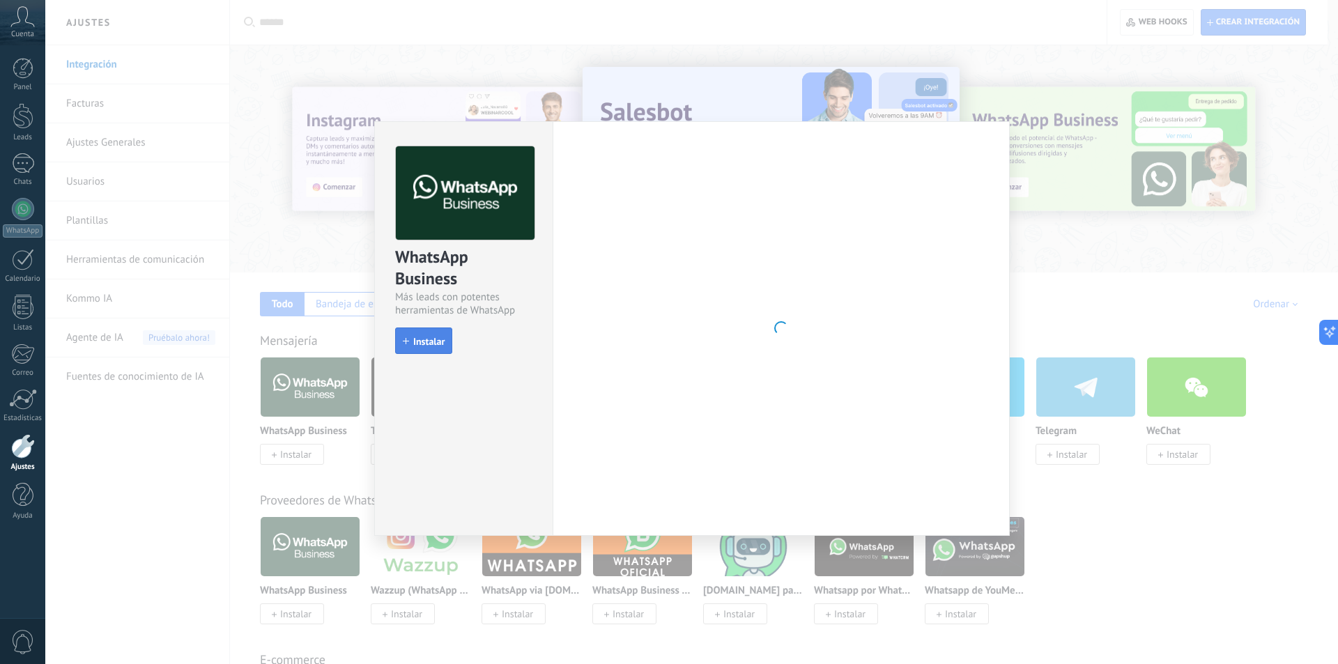
click at [432, 336] on span "Instalar" at bounding box center [428, 341] width 31 height 10
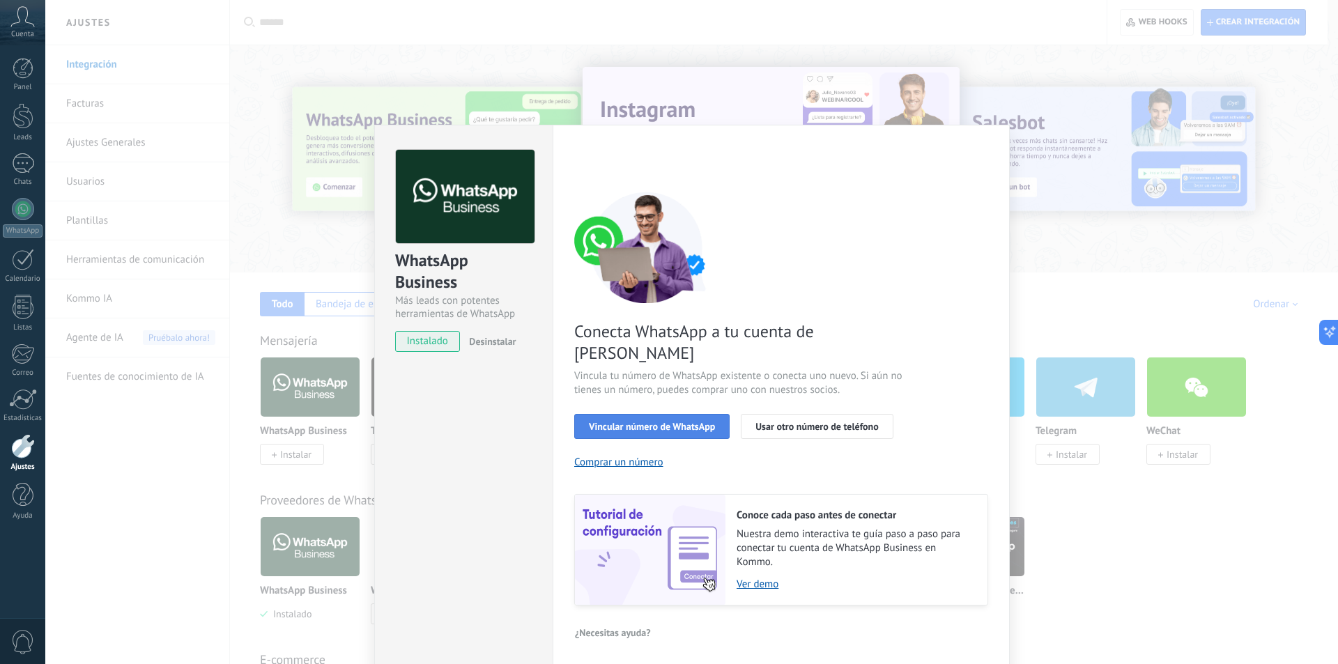
click at [677, 415] on button "Vincular número de WhatsApp" at bounding box center [651, 426] width 155 height 25
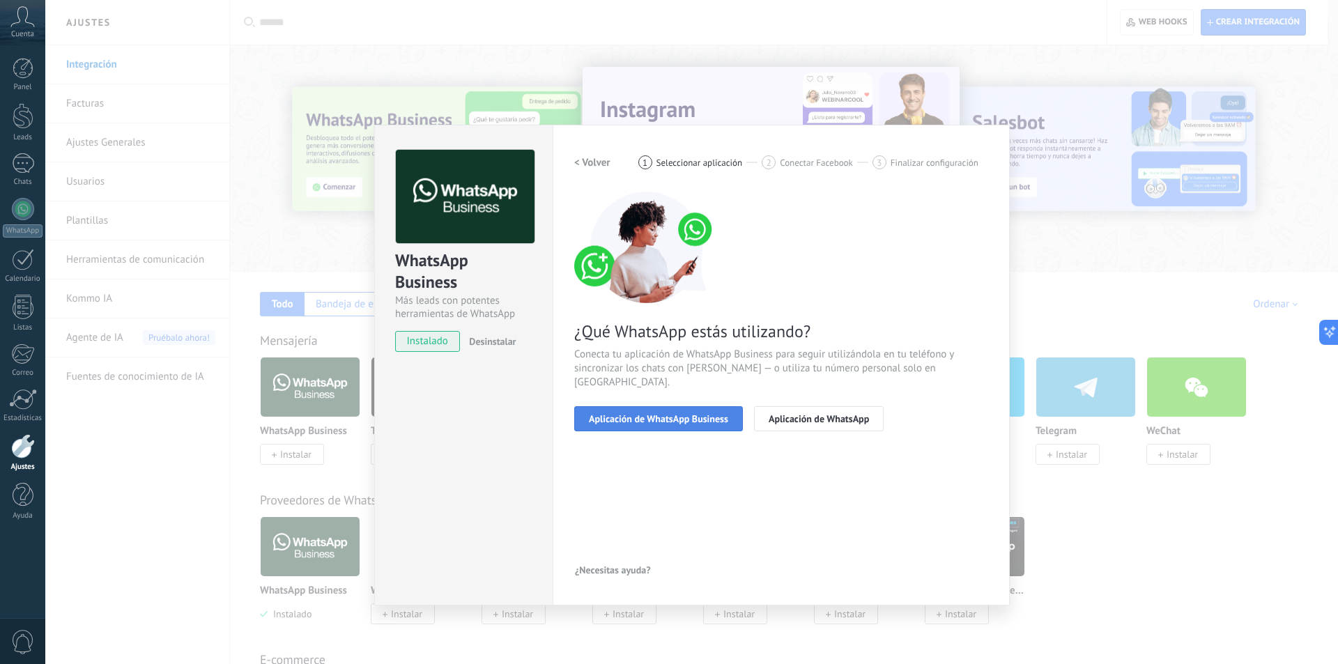
click at [720, 412] on button "Aplicación de WhatsApp Business" at bounding box center [658, 418] width 169 height 25
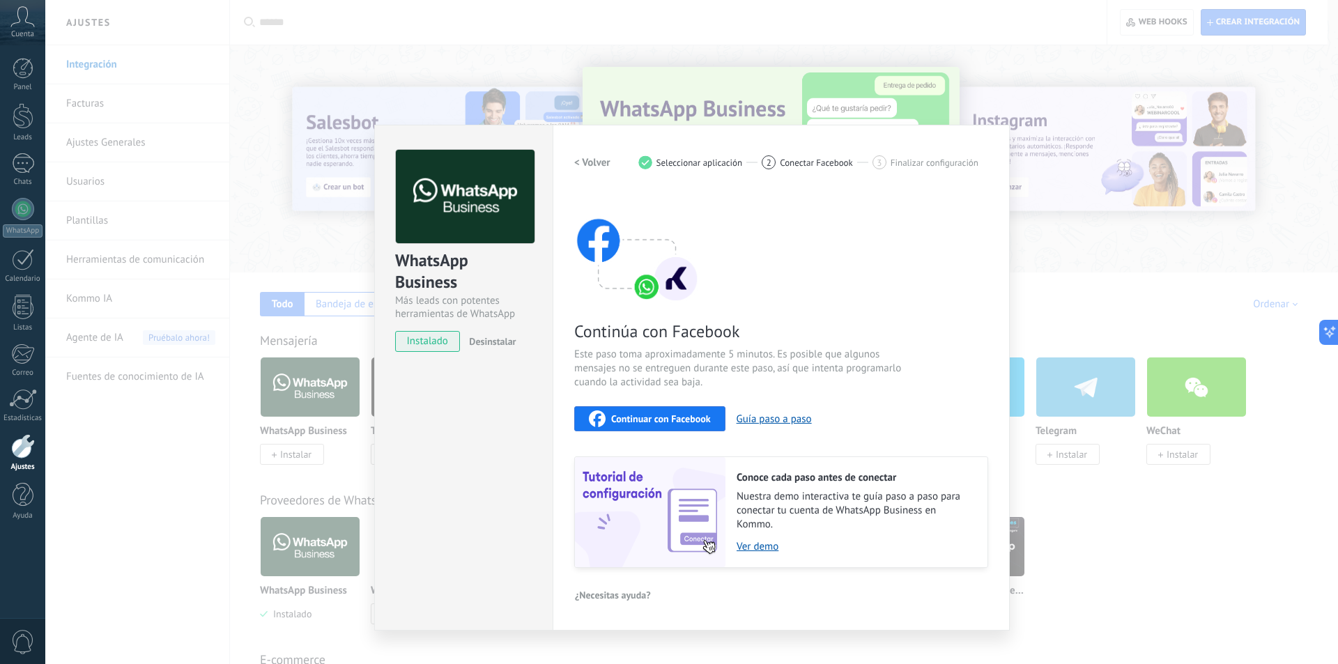
click at [584, 163] on h2 "< Volver" at bounding box center [592, 162] width 36 height 13
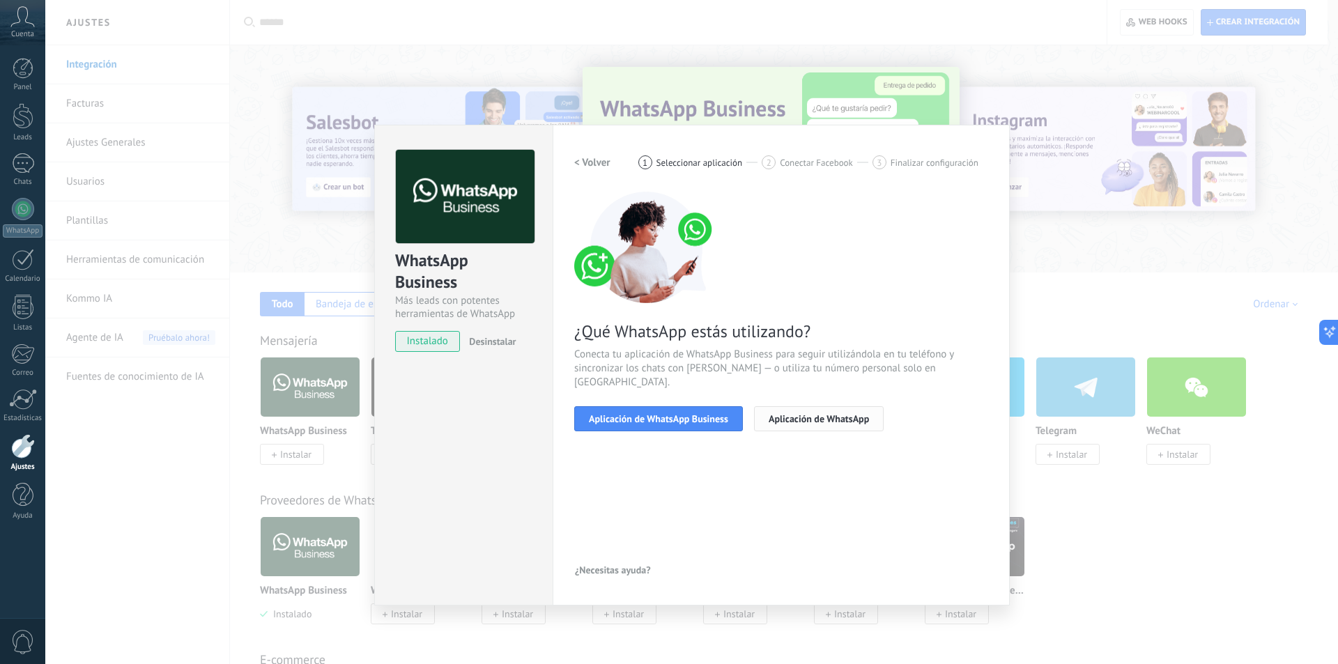
click at [803, 414] on span "Aplicación de WhatsApp" at bounding box center [818, 419] width 100 height 10
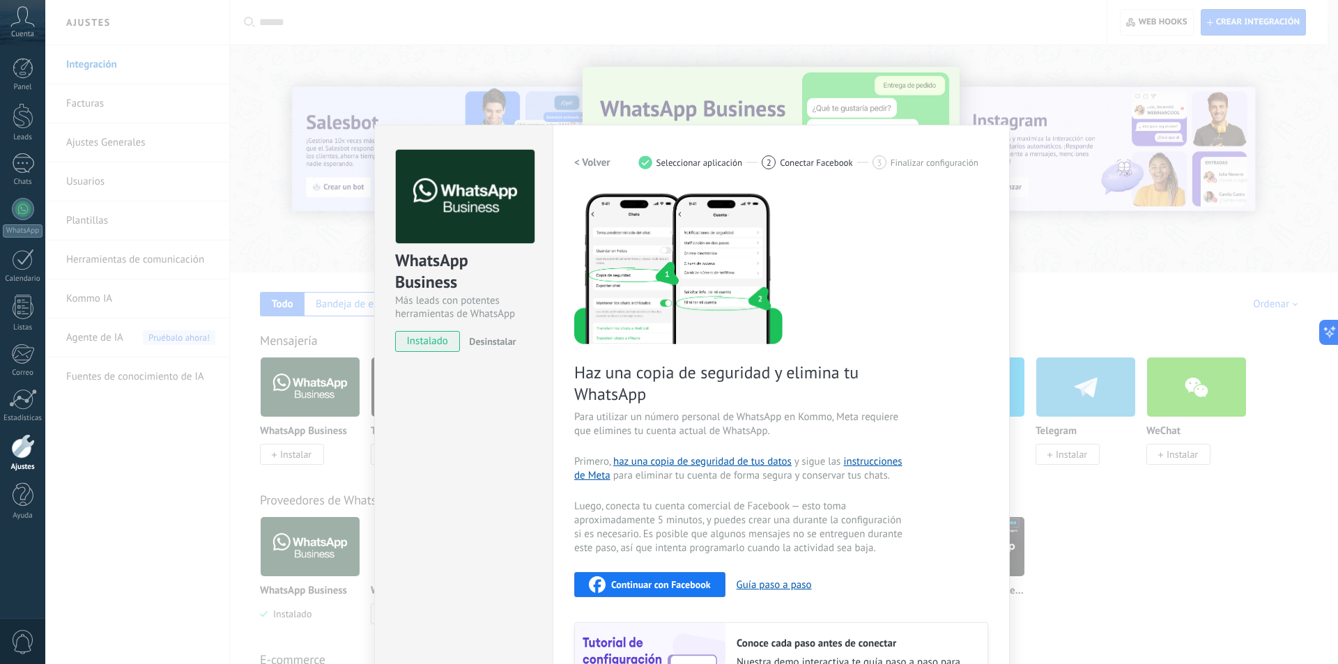
click at [593, 164] on h2 "< Volver" at bounding box center [592, 162] width 36 height 13
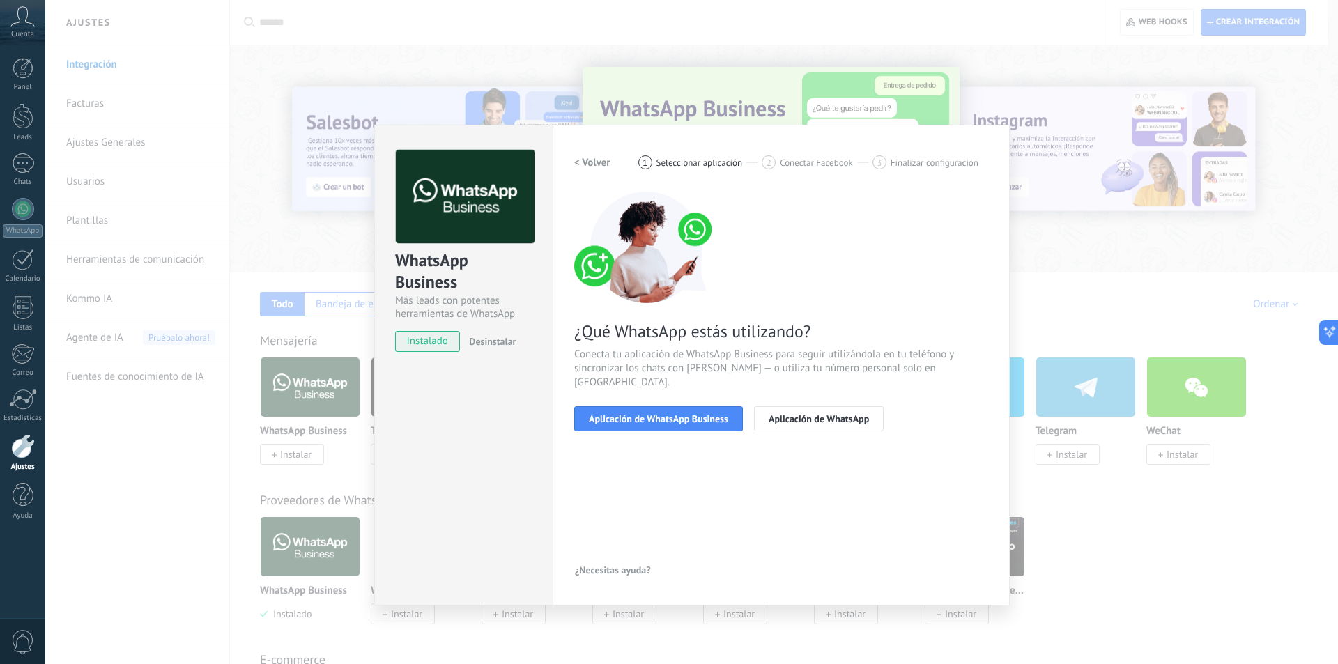
click at [759, 70] on div "WhatsApp Business Más leads con potentes herramientas de WhatsApp instalado Des…" at bounding box center [691, 332] width 1292 height 664
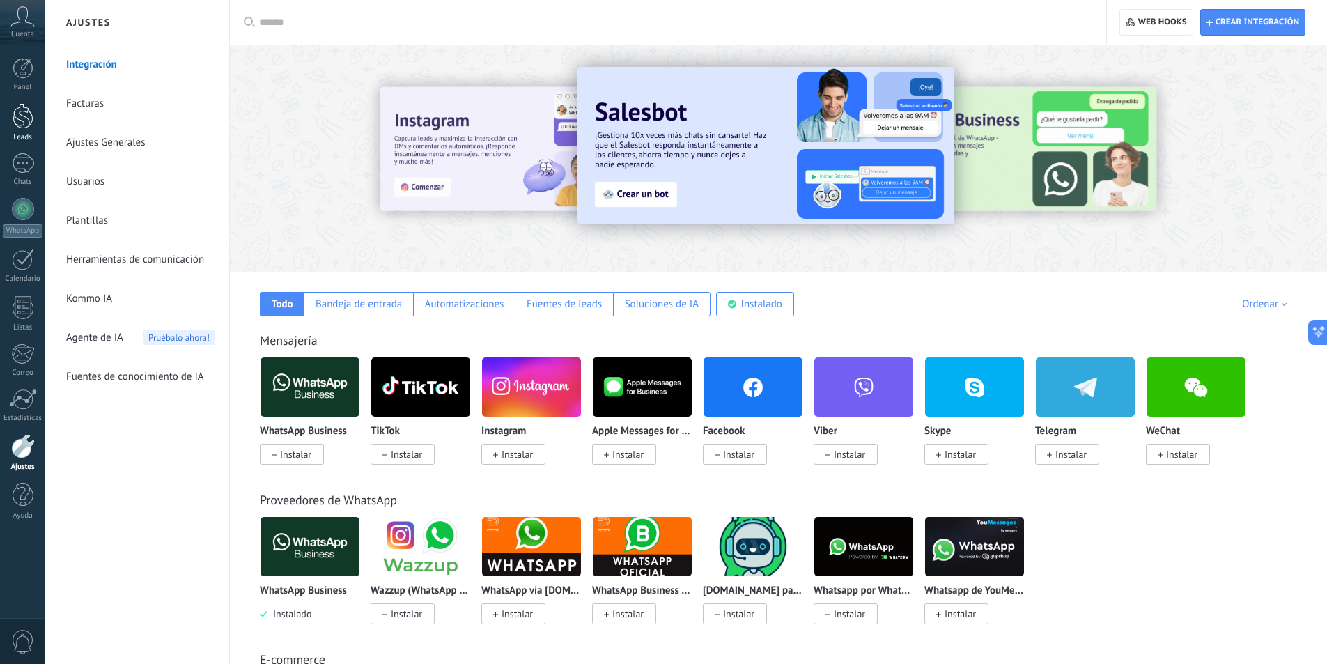
click at [23, 121] on div at bounding box center [23, 116] width 21 height 26
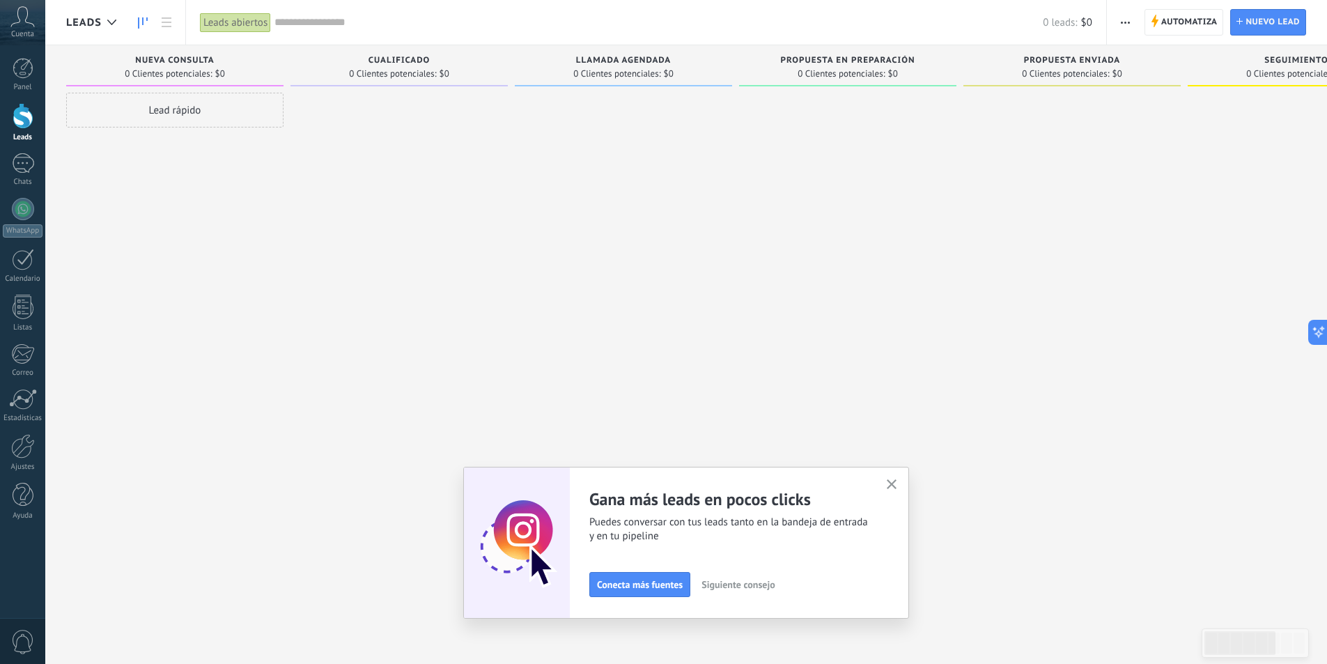
click at [12, 36] on span "Cuenta" at bounding box center [22, 34] width 23 height 9
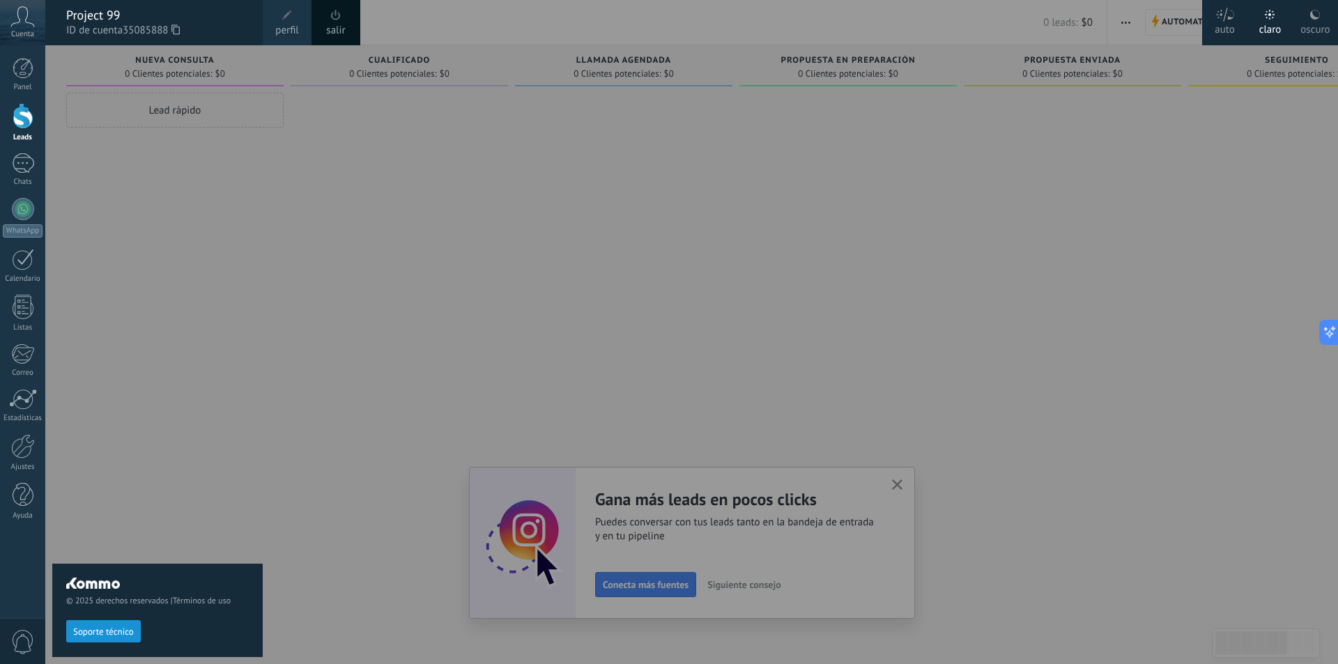
click at [336, 30] on link "salir" at bounding box center [335, 30] width 19 height 15
